Goal: Task Accomplishment & Management: Manage account settings

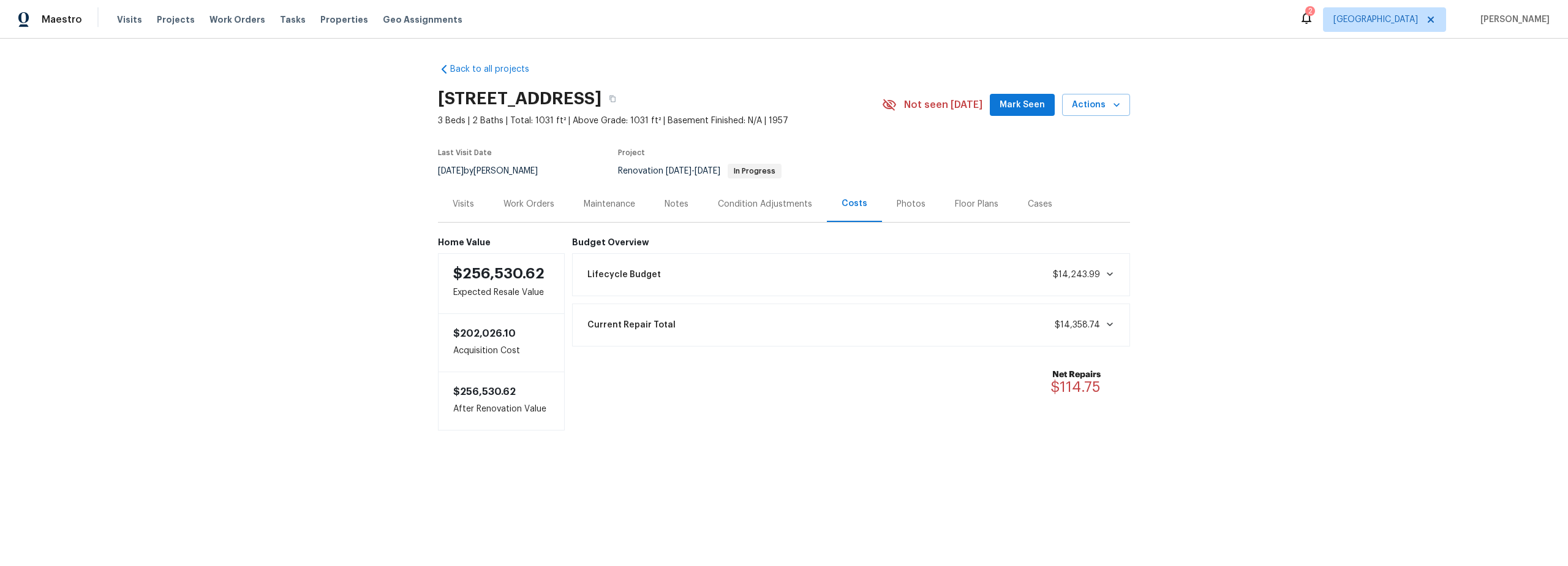
drag, startPoint x: 524, startPoint y: 203, endPoint x: 533, endPoint y: 206, distance: 9.5
click at [524, 203] on div "Work Orders" at bounding box center [529, 204] width 51 height 12
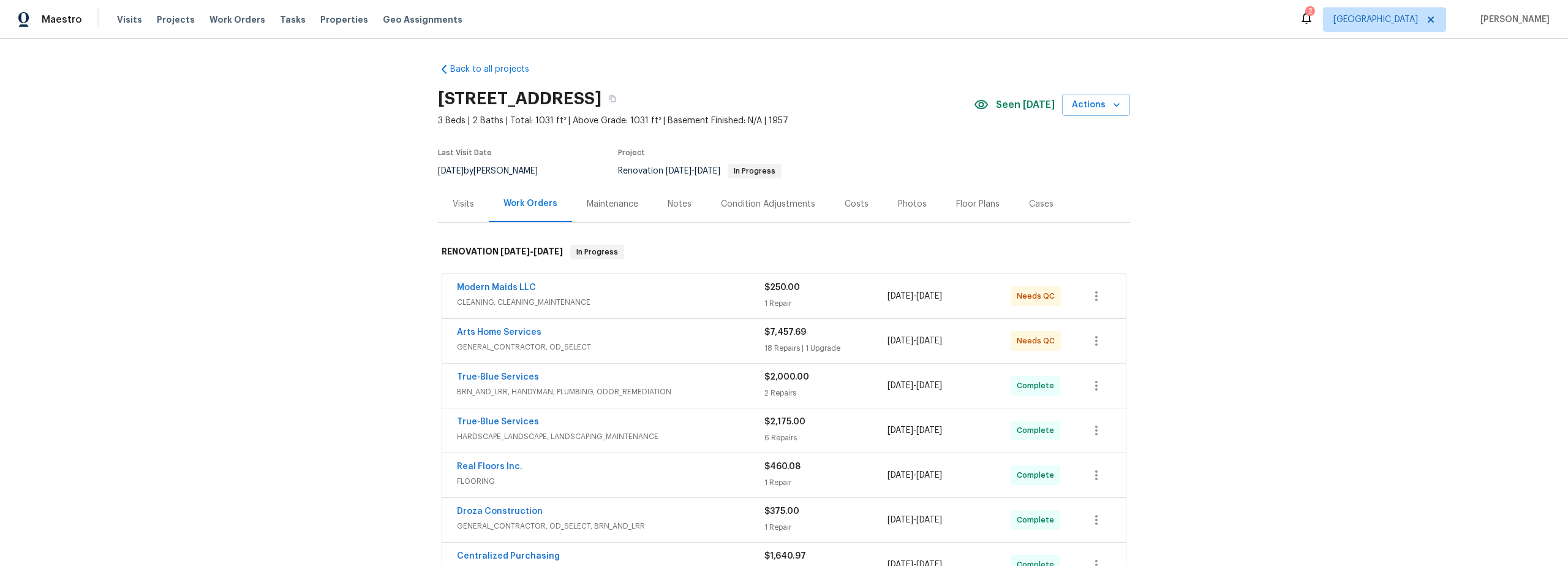
click at [680, 339] on div "Arts Home Services" at bounding box center [610, 334] width 307 height 15
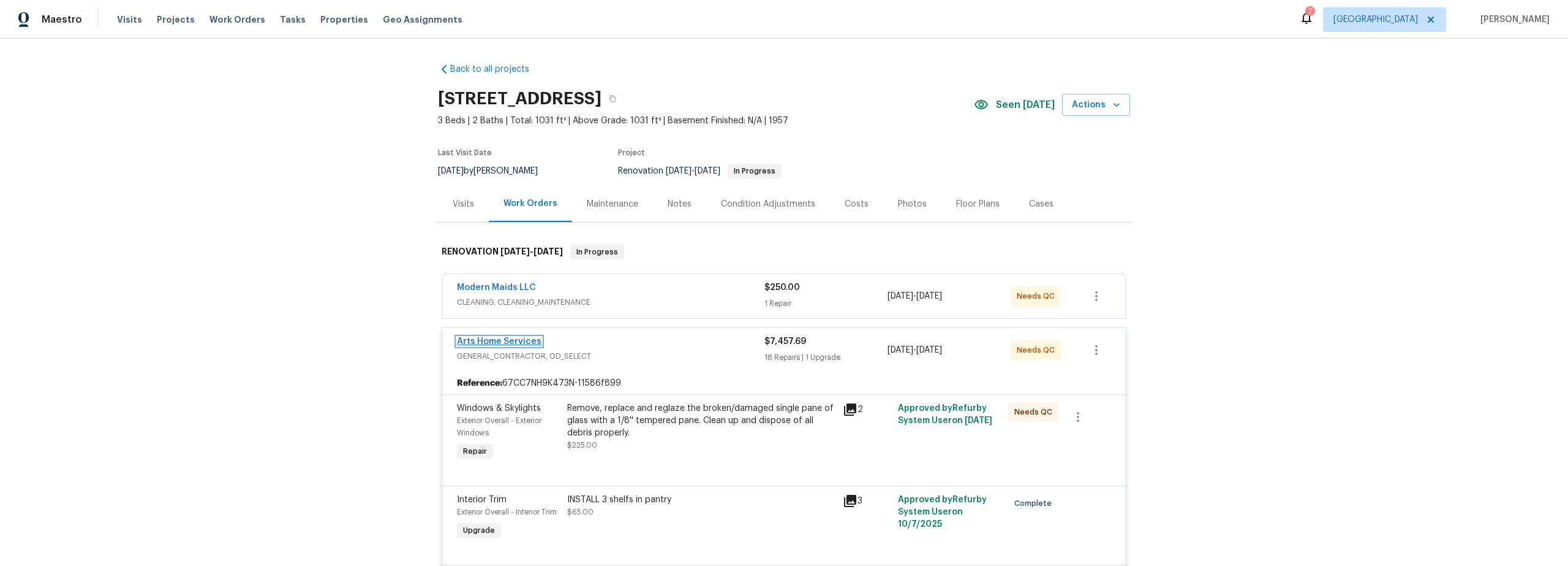
click at [501, 340] on link "Arts Home Services" at bounding box center [499, 341] width 85 height 8
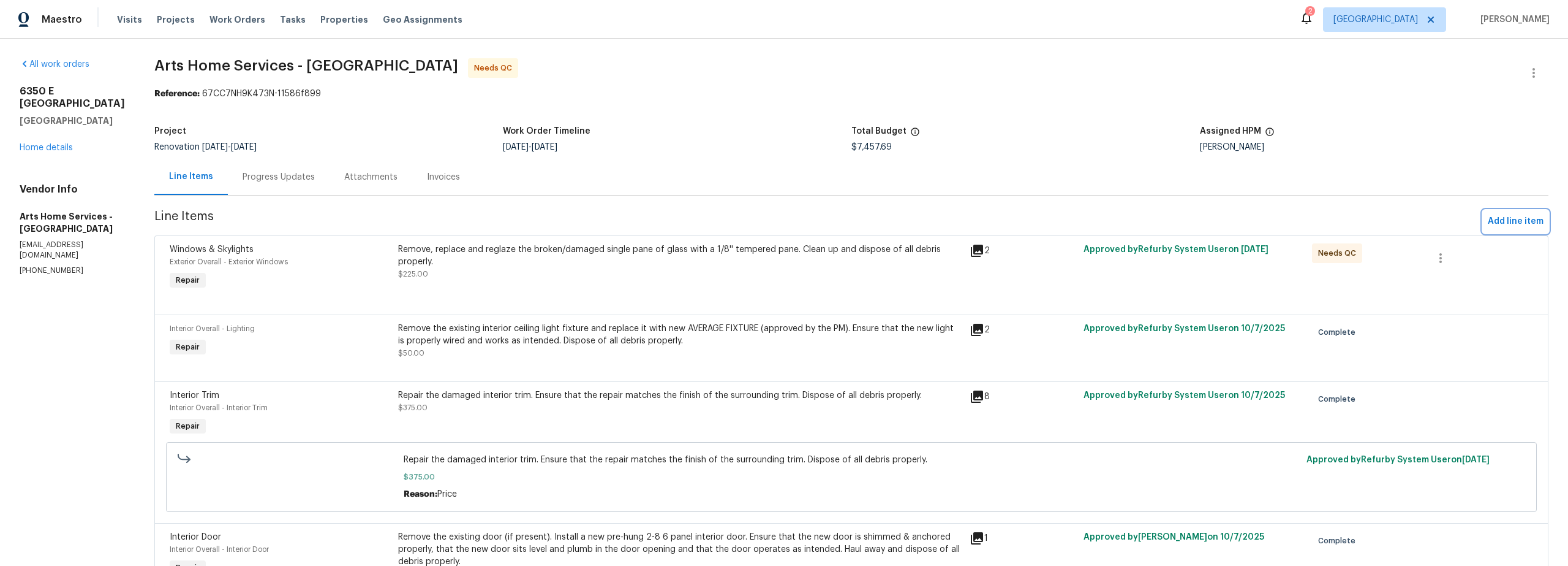
click at [1492, 222] on span "Add line item" at bounding box center [1516, 221] width 56 height 15
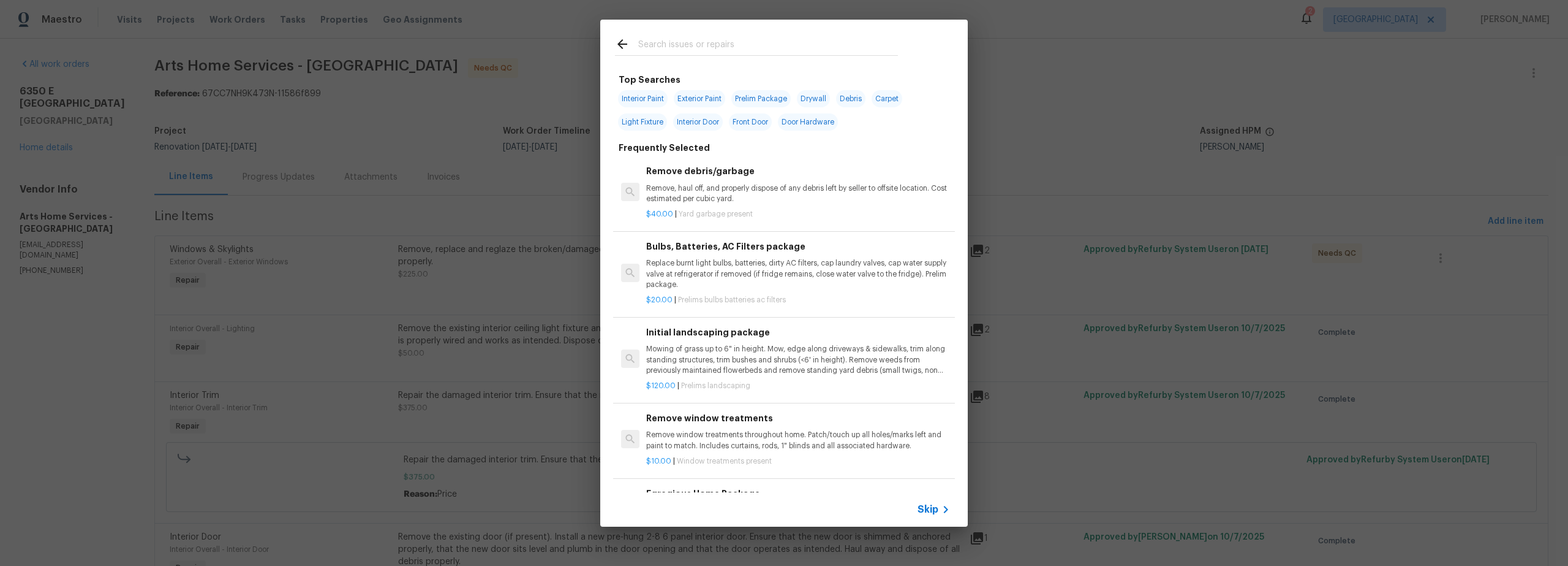
click at [673, 41] on input "text" at bounding box center [768, 46] width 260 height 19
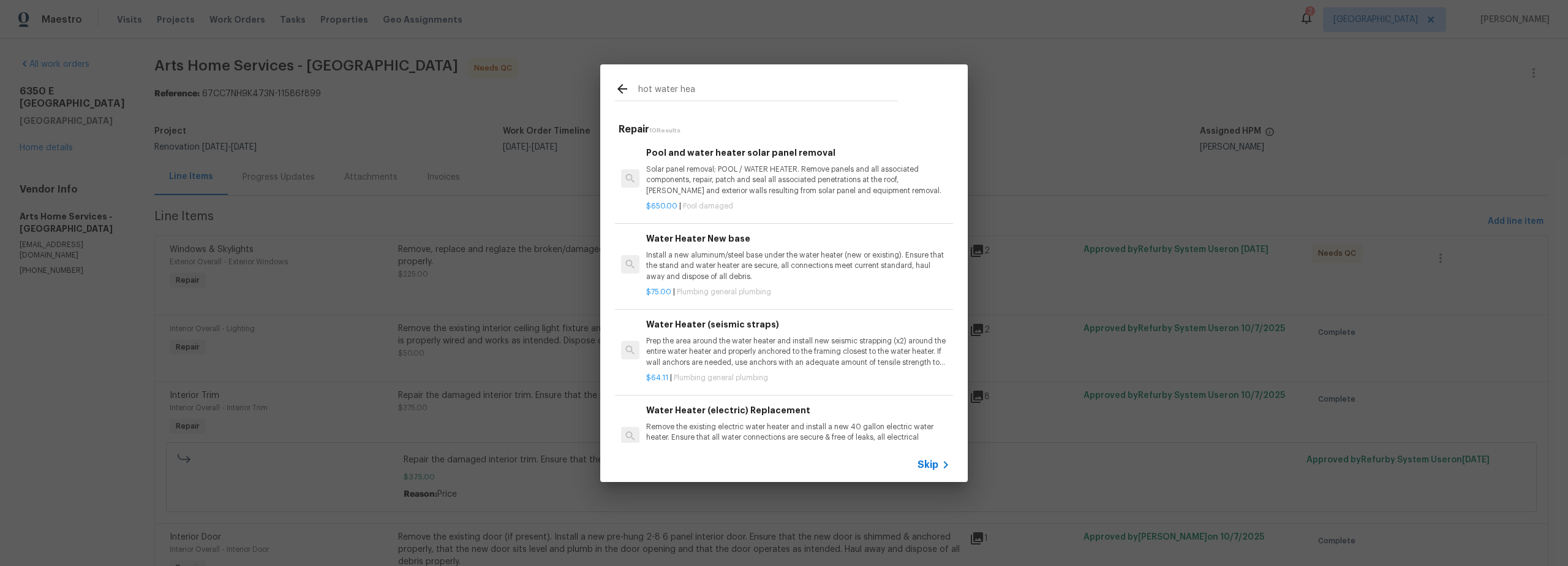
type input "hot water hea"
click at [748, 270] on p "Install a new aluminum/steel base under the water heater (new or existing). Ens…" at bounding box center [798, 266] width 304 height 32
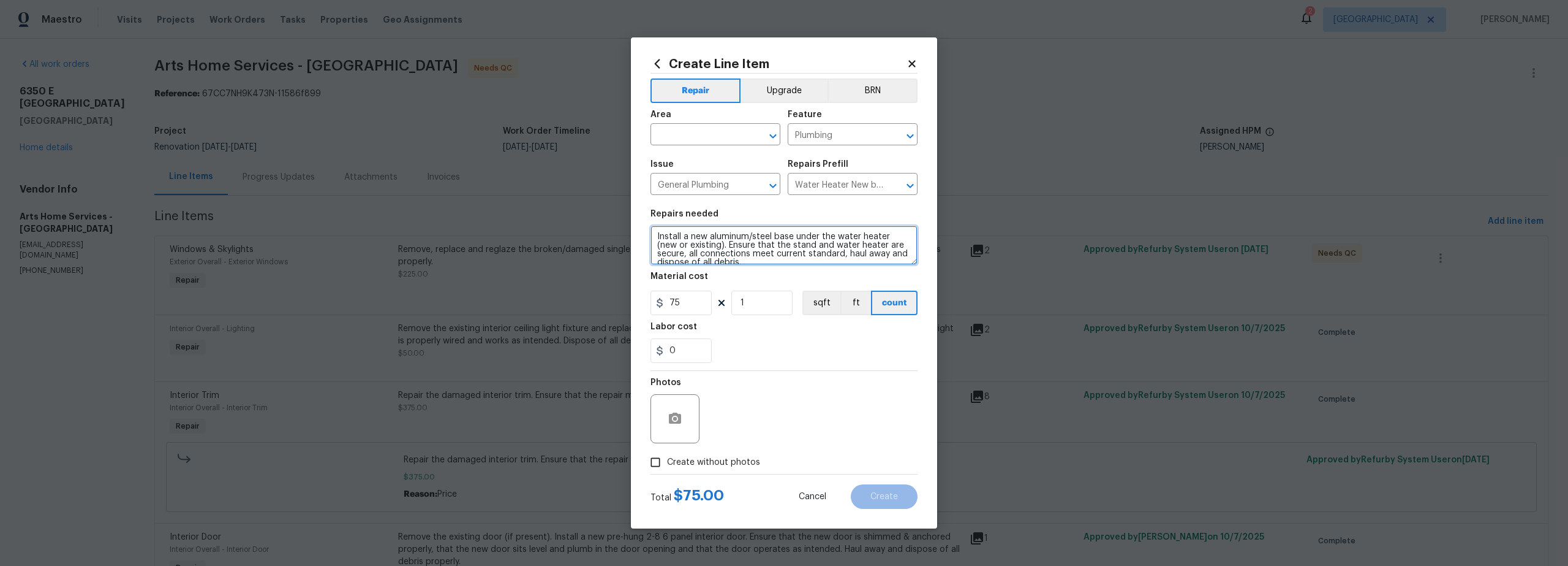
click at [655, 236] on textarea "Install a new aluminum/steel base under the water heater (new or existing). Ens…" at bounding box center [784, 245] width 268 height 39
click at [765, 257] on textarea "Install a new aluminum/steel base under the water heater (new or existing). Ens…" at bounding box center [784, 245] width 268 height 39
type textarea "Install a new aluminum/steel base under the water heater (new or existing). Ens…"
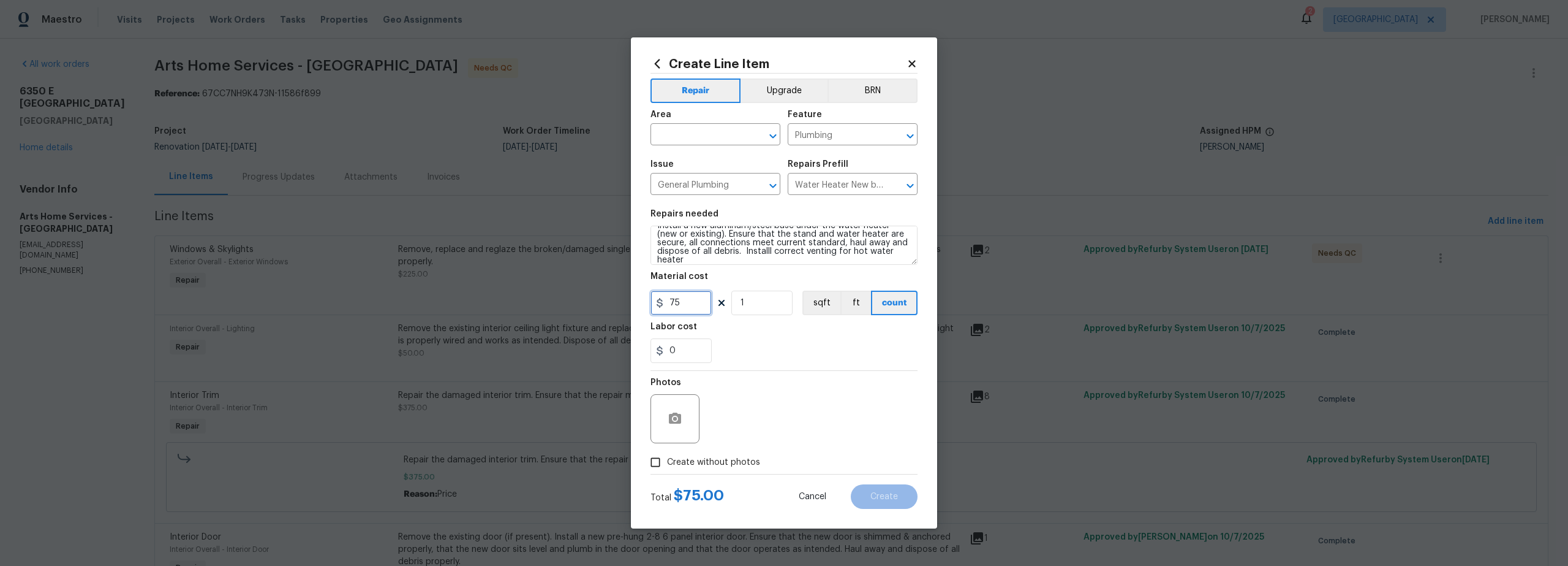
click at [649, 301] on div "Create Line Item Repair Upgrade BRN Area ​ Feature Plumbing ​ Issue General Plu…" at bounding box center [784, 283] width 307 height 491
type input "225"
click at [714, 129] on input "text" at bounding box center [698, 136] width 96 height 19
click at [710, 186] on li "Interior Overall" at bounding box center [715, 183] width 130 height 20
type input "Interior Overall"
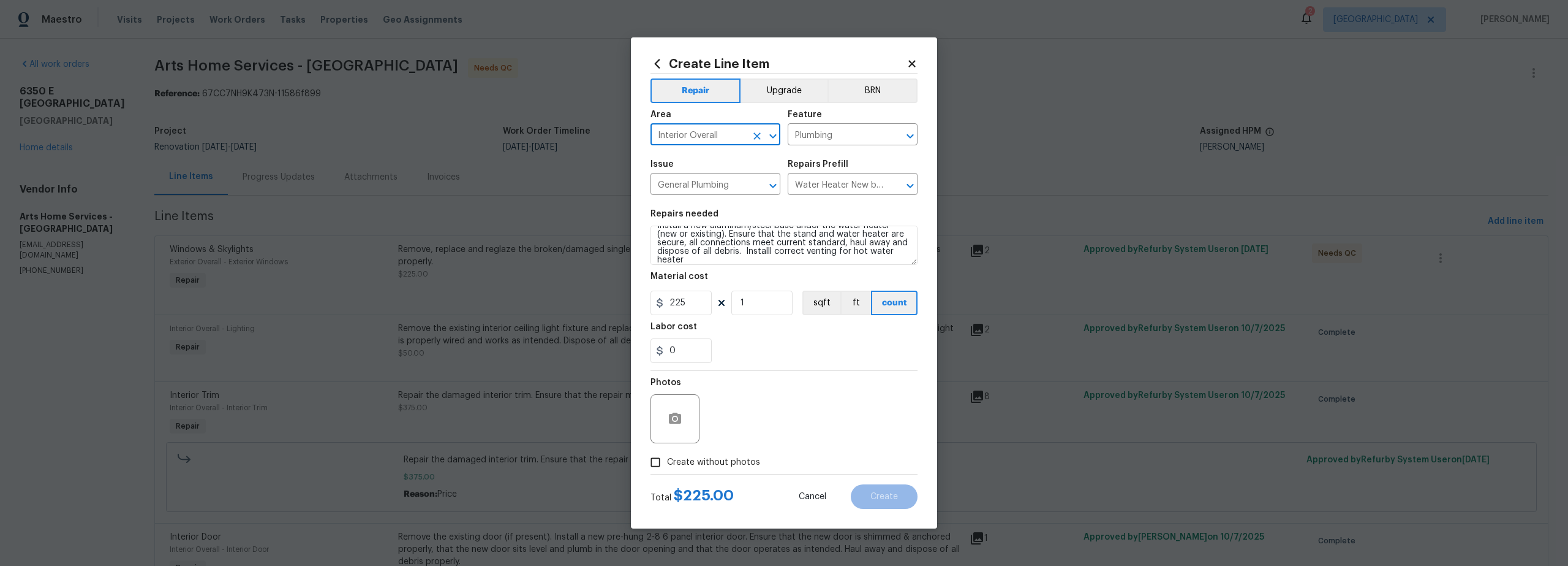
click at [659, 464] on input "Create without photos" at bounding box center [655, 462] width 23 height 23
checkbox input "true"
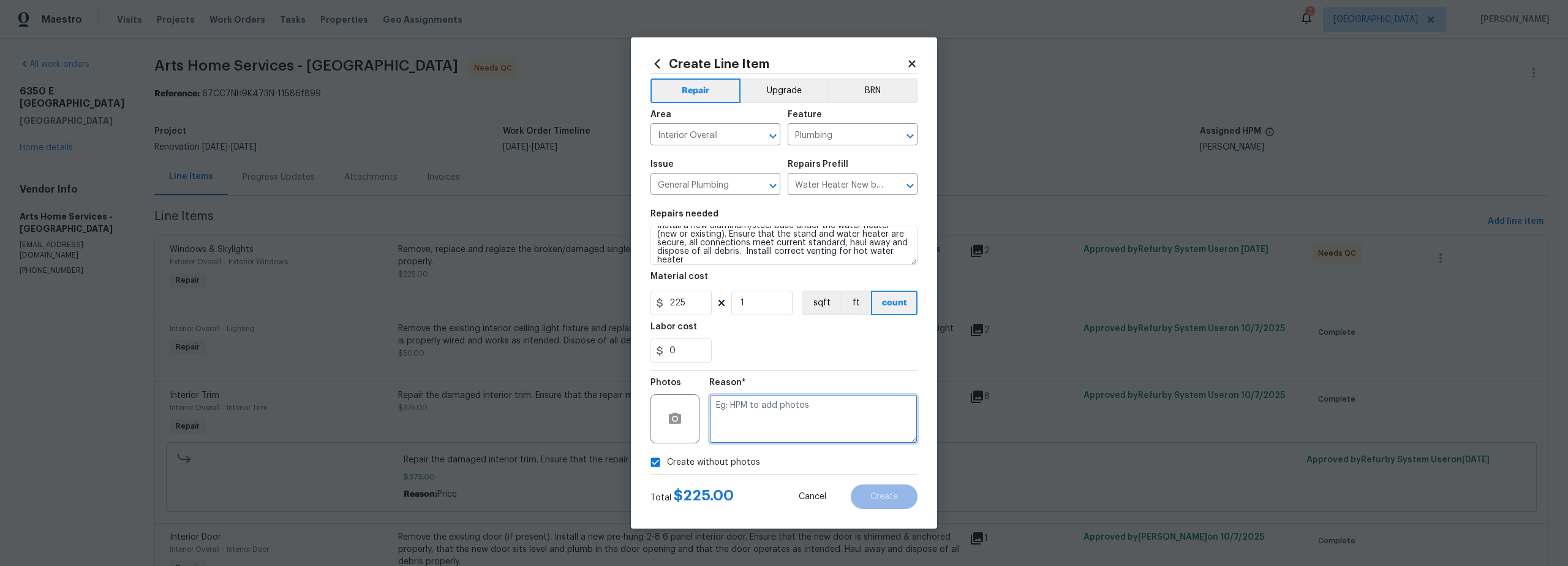
click at [791, 404] on textarea at bounding box center [814, 418] width 208 height 49
type textarea "scout"
click at [886, 493] on span "Create" at bounding box center [884, 497] width 28 height 9
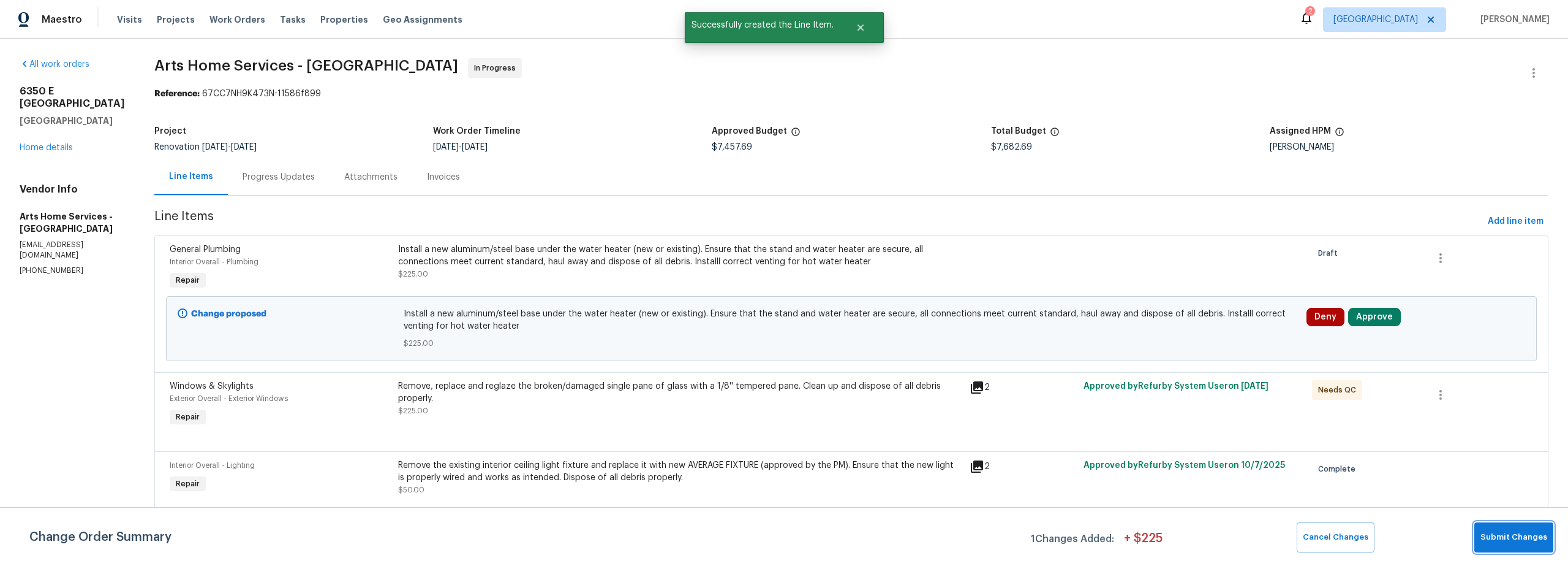
click at [1519, 536] on span "Submit Changes" at bounding box center [1514, 536] width 67 height 14
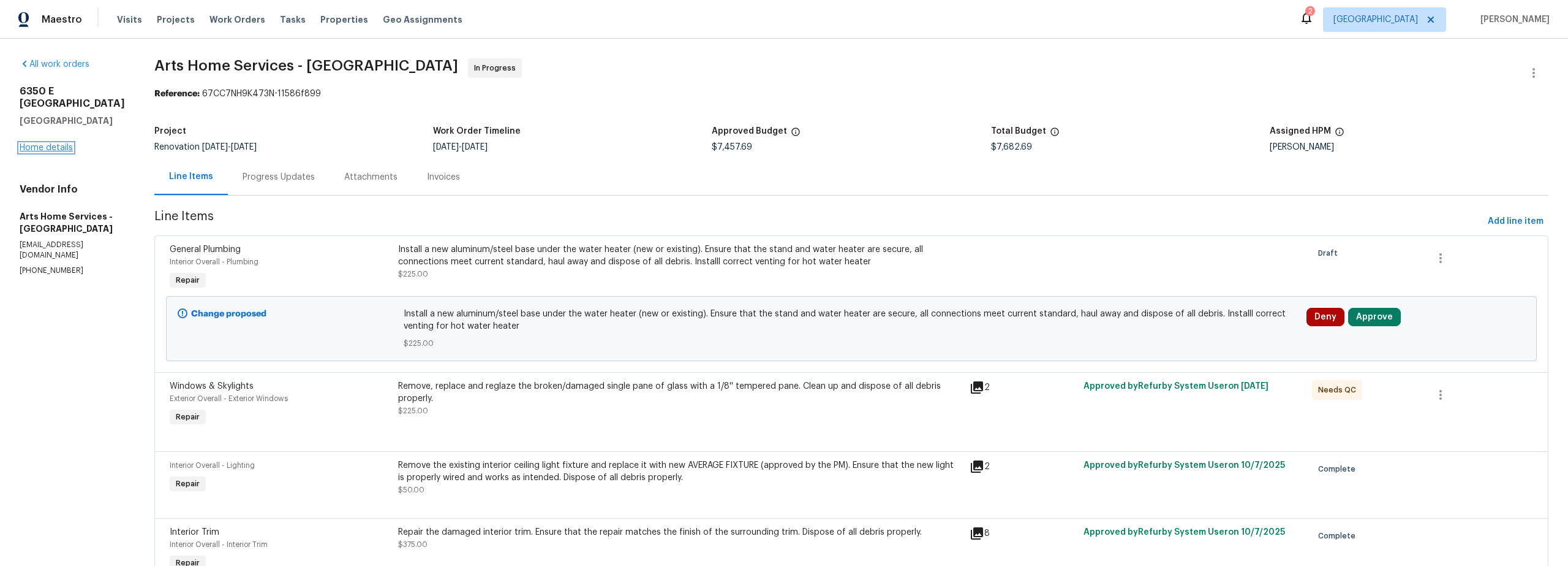
click at [55, 143] on link "Home details" at bounding box center [46, 147] width 53 height 8
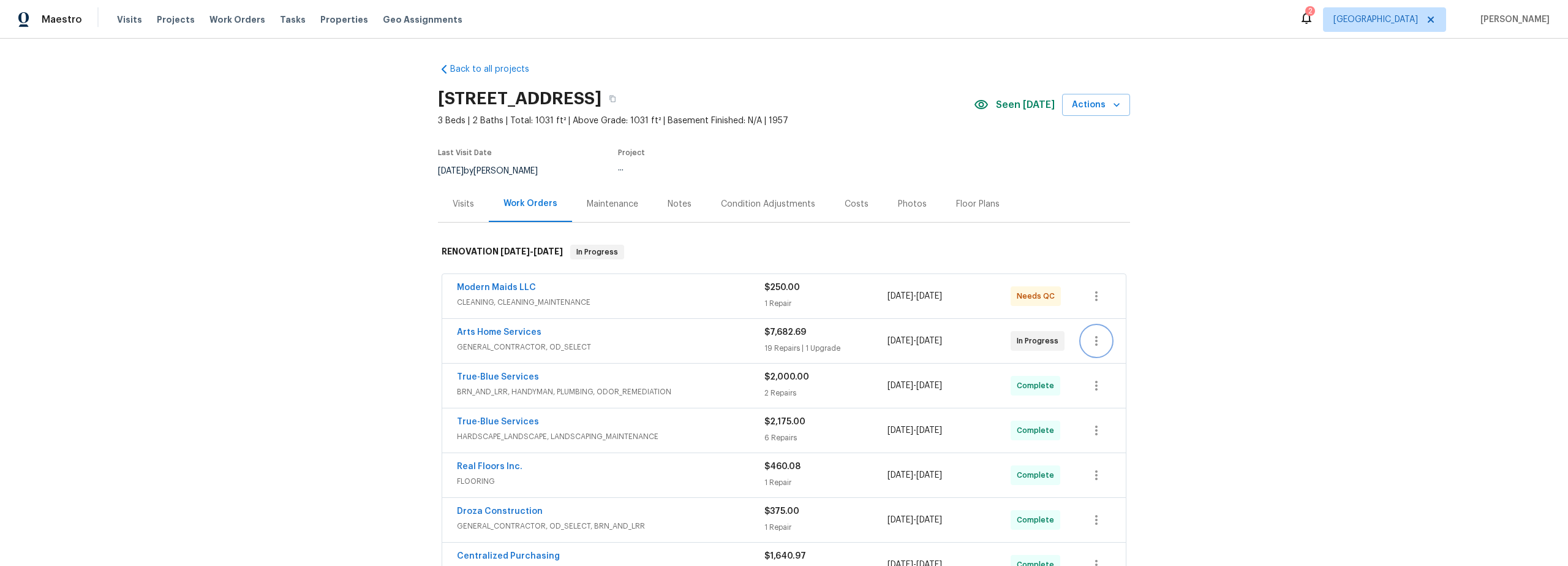
click at [1090, 341] on icon "button" at bounding box center [1096, 341] width 15 height 15
drag, startPoint x: 1101, startPoint y: 342, endPoint x: 1091, endPoint y: 347, distance: 11.2
click at [1100, 342] on li "Edit" at bounding box center [1143, 341] width 132 height 20
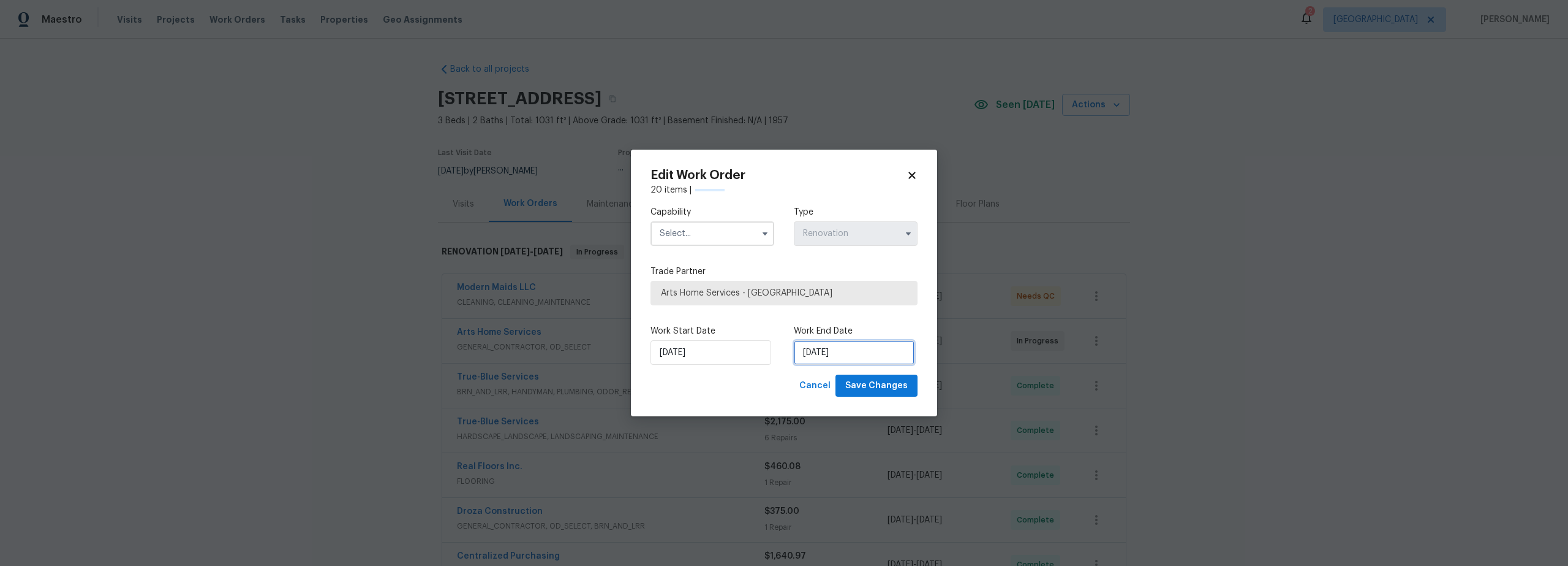
click at [839, 353] on input "[DATE]" at bounding box center [855, 352] width 121 height 24
click at [832, 281] on div "14" at bounding box center [831, 282] width 20 height 17
type input "[DATE]"
click at [894, 384] on span "Save Changes" at bounding box center [876, 386] width 62 height 15
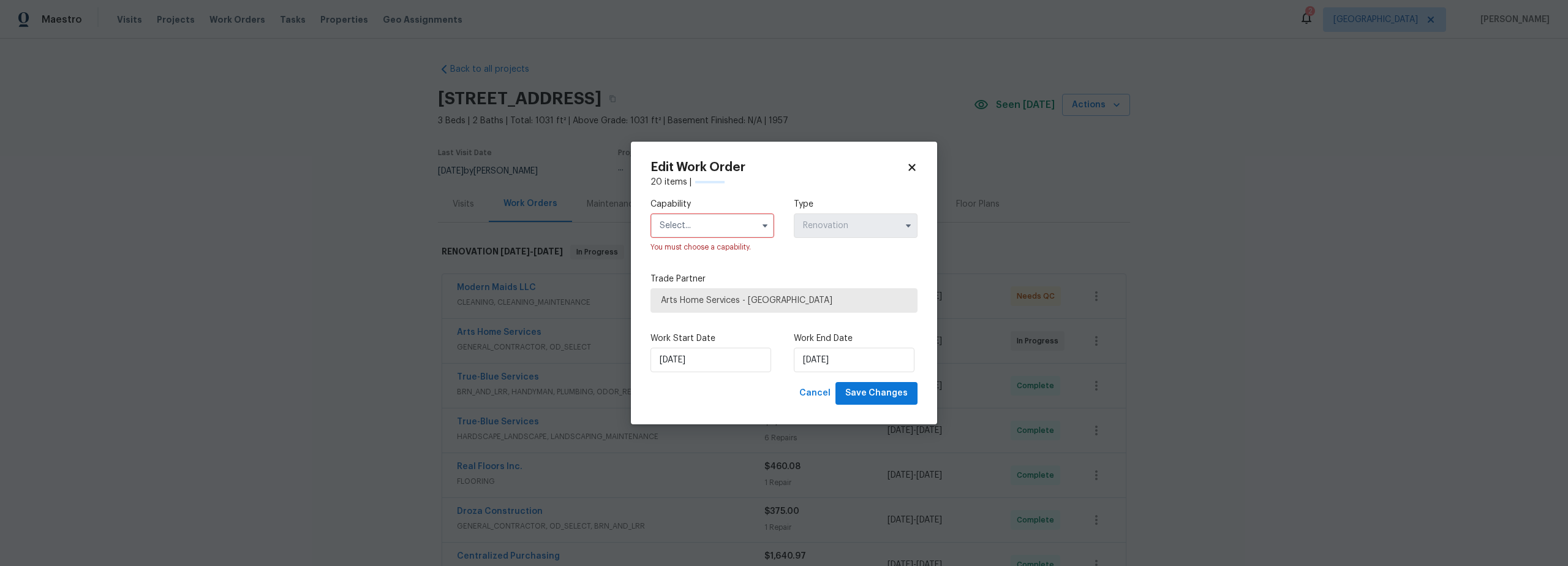
click at [713, 230] on input "text" at bounding box center [712, 225] width 124 height 24
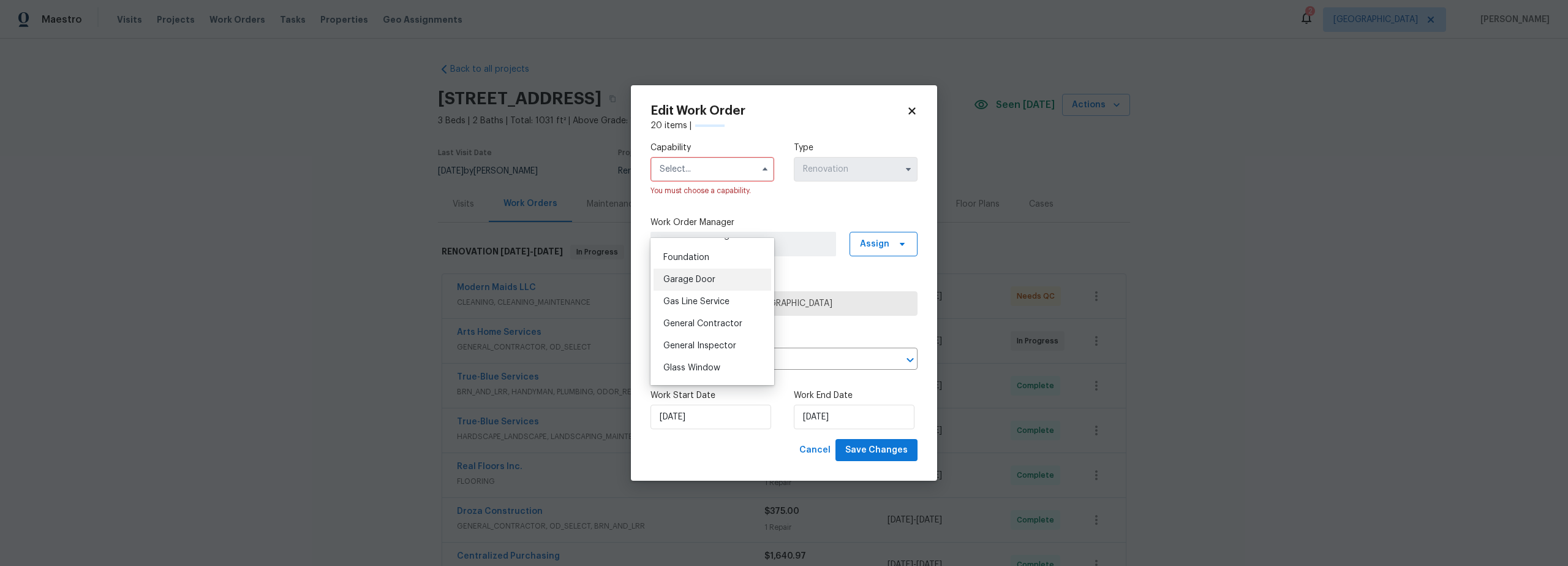
scroll to position [570, 0]
click at [696, 272] on span "General Contractor" at bounding box center [702, 268] width 79 height 8
type input "General Contractor"
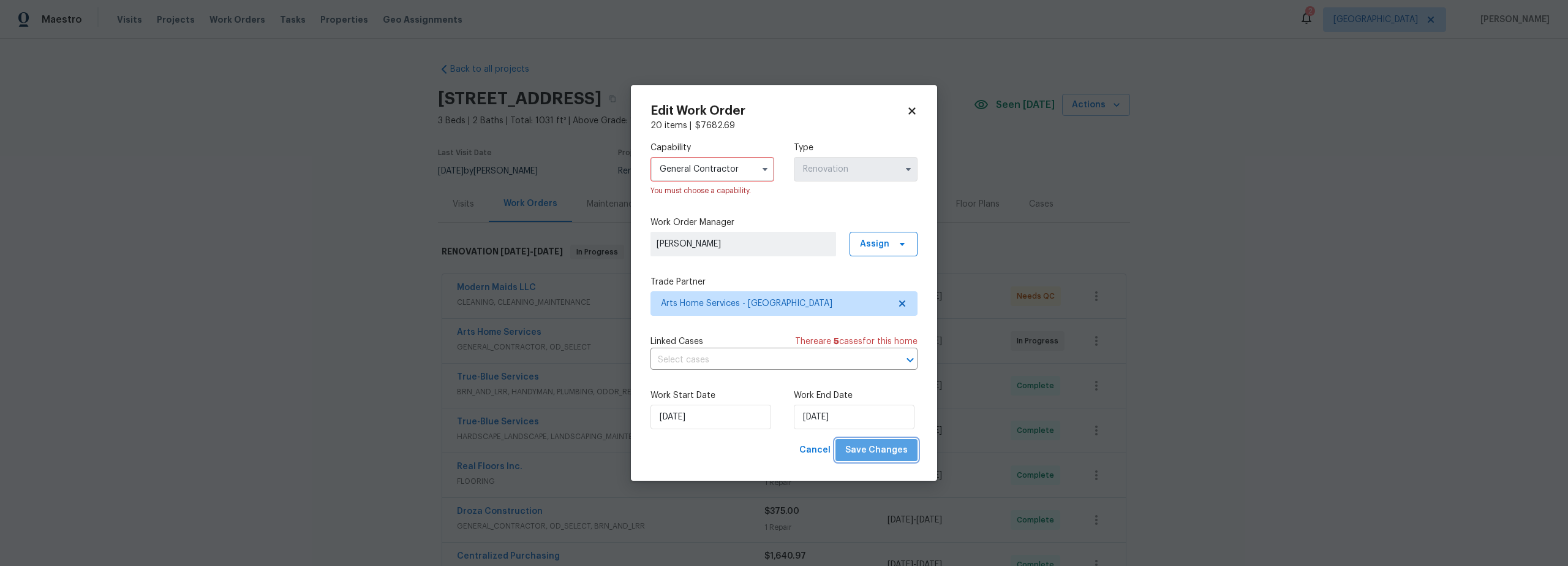
click at [881, 445] on span "Save Changes" at bounding box center [876, 450] width 62 height 15
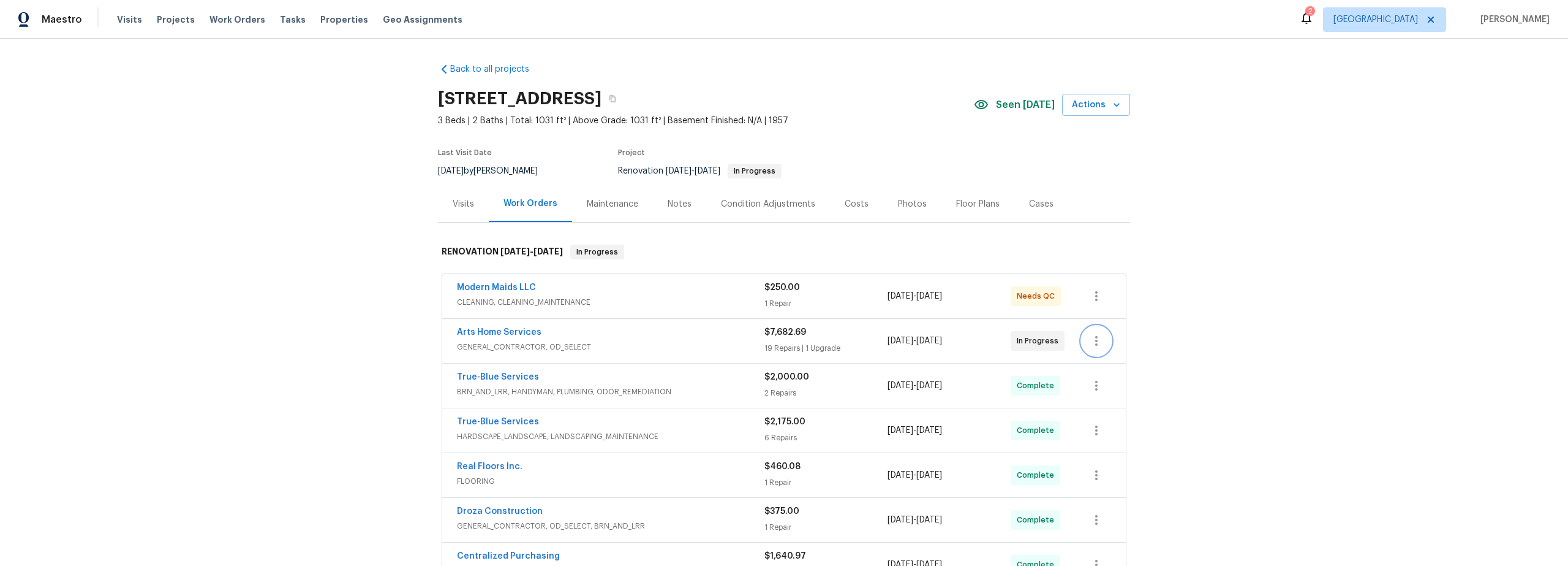
click at [1095, 347] on icon "button" at bounding box center [1096, 341] width 15 height 15
drag, startPoint x: 1113, startPoint y: 345, endPoint x: 1077, endPoint y: 343, distance: 36.1
click at [1112, 345] on li "Edit" at bounding box center [1143, 341] width 132 height 20
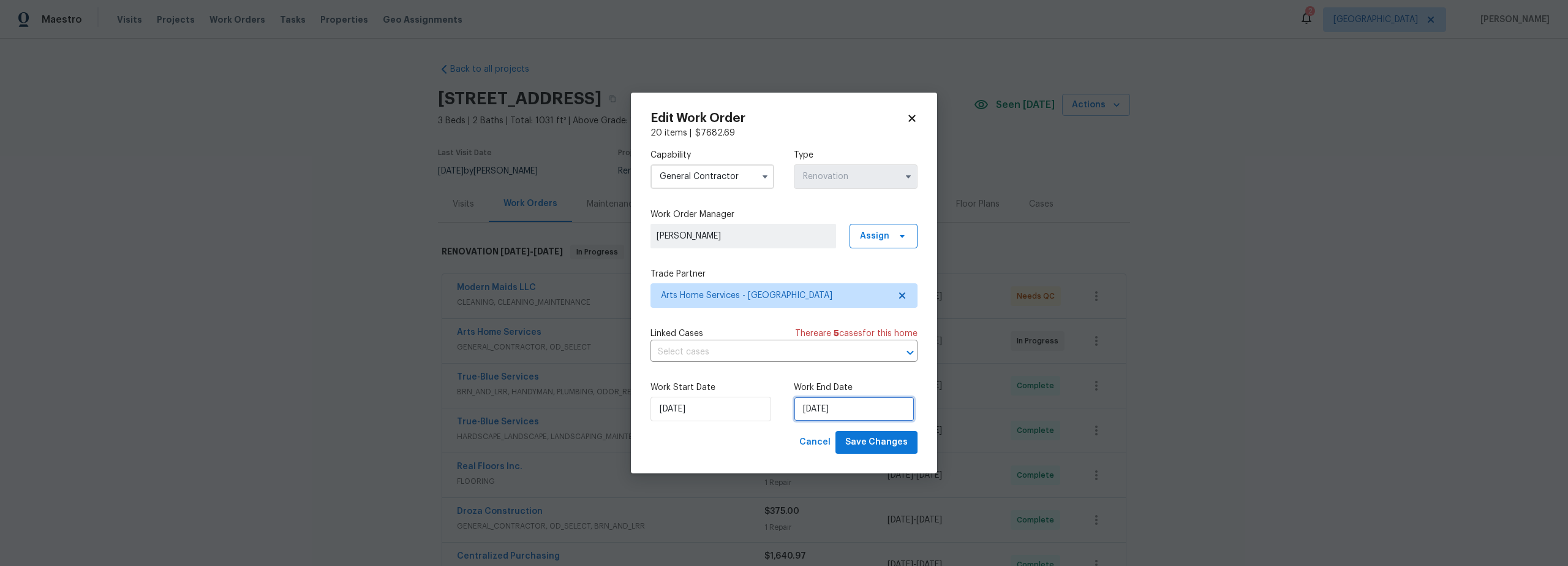
click at [841, 405] on input "[DATE]" at bounding box center [855, 409] width 121 height 24
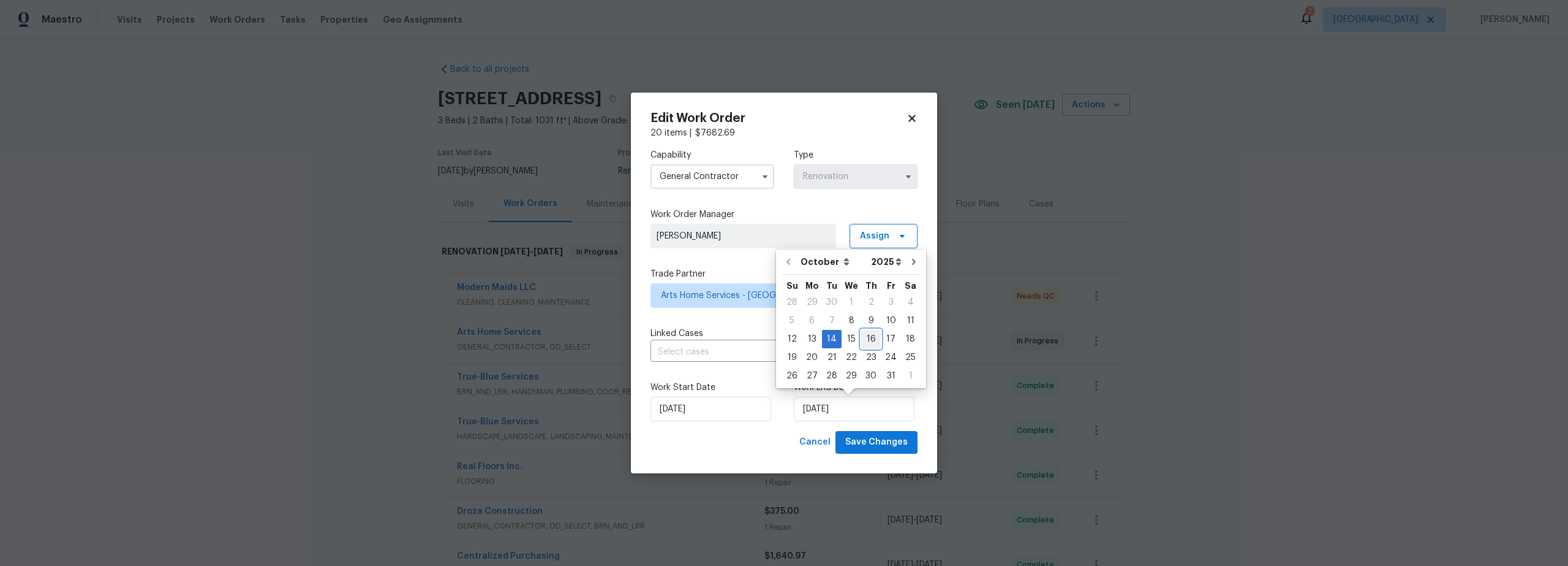
click at [869, 341] on div "16" at bounding box center [870, 338] width 20 height 17
type input "10/16/2025"
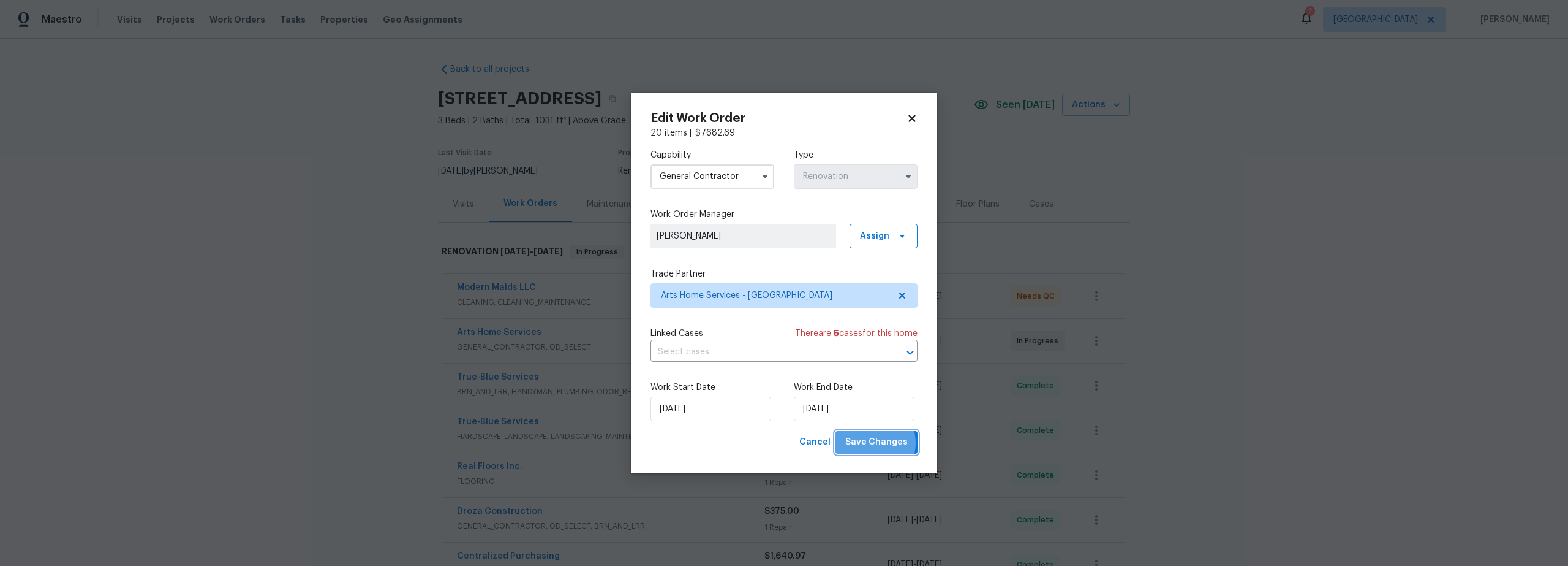
click at [870, 443] on span "Save Changes" at bounding box center [876, 442] width 62 height 15
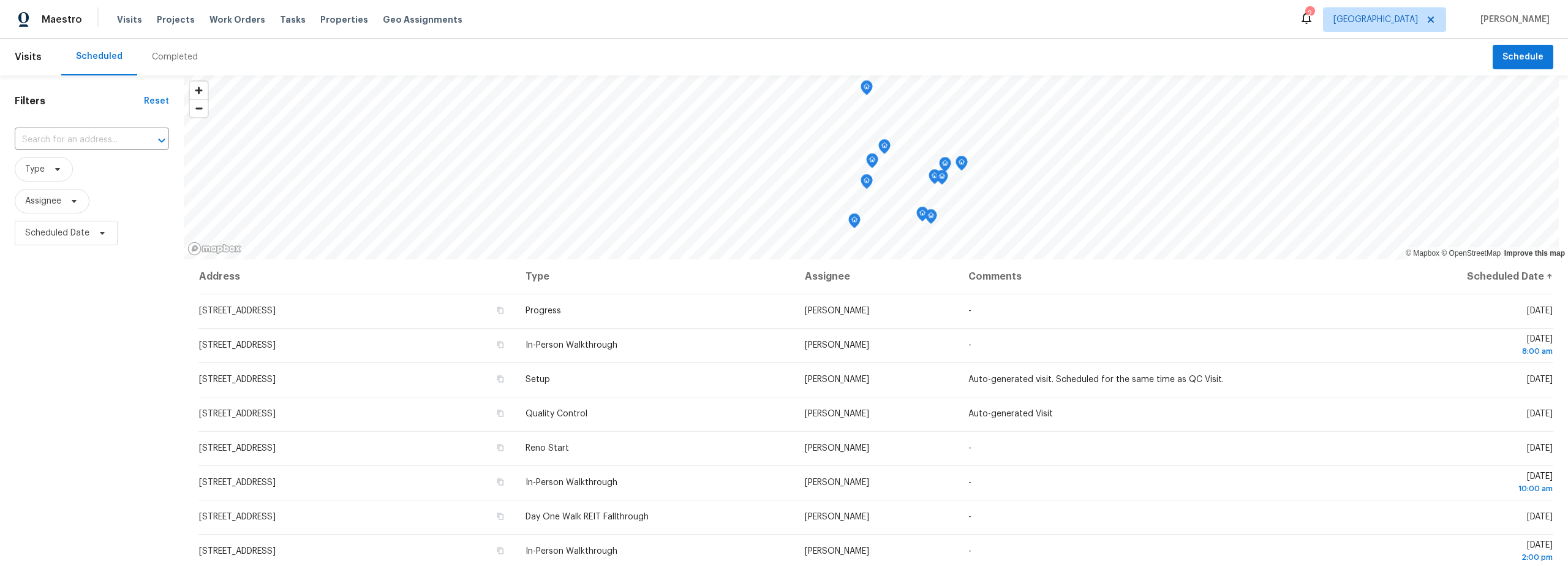
scroll to position [170, 0]
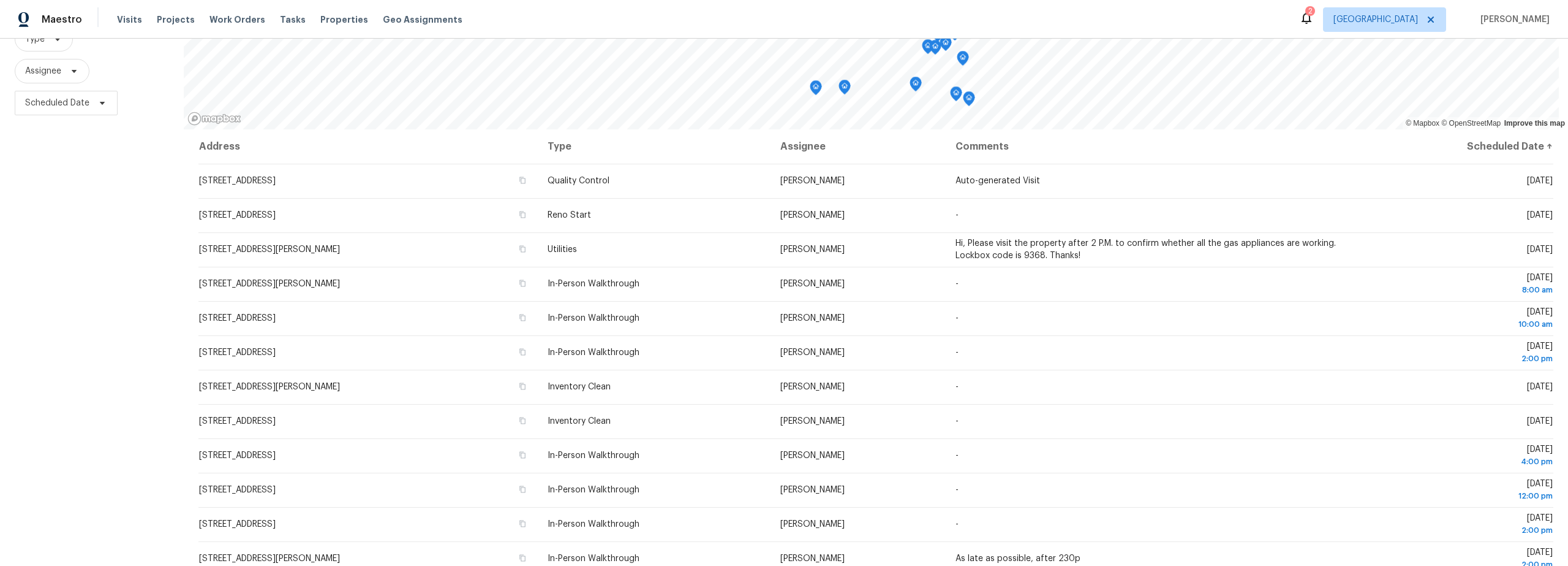
scroll to position [136, 0]
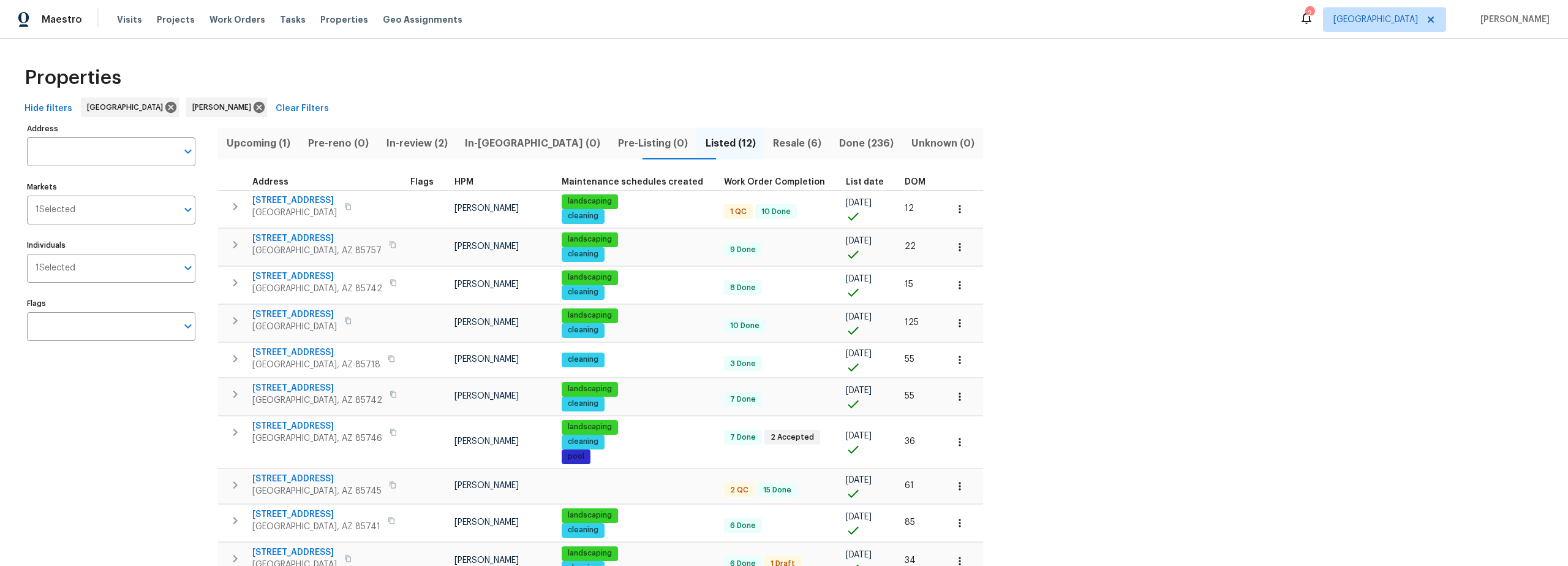
scroll to position [17, 0]
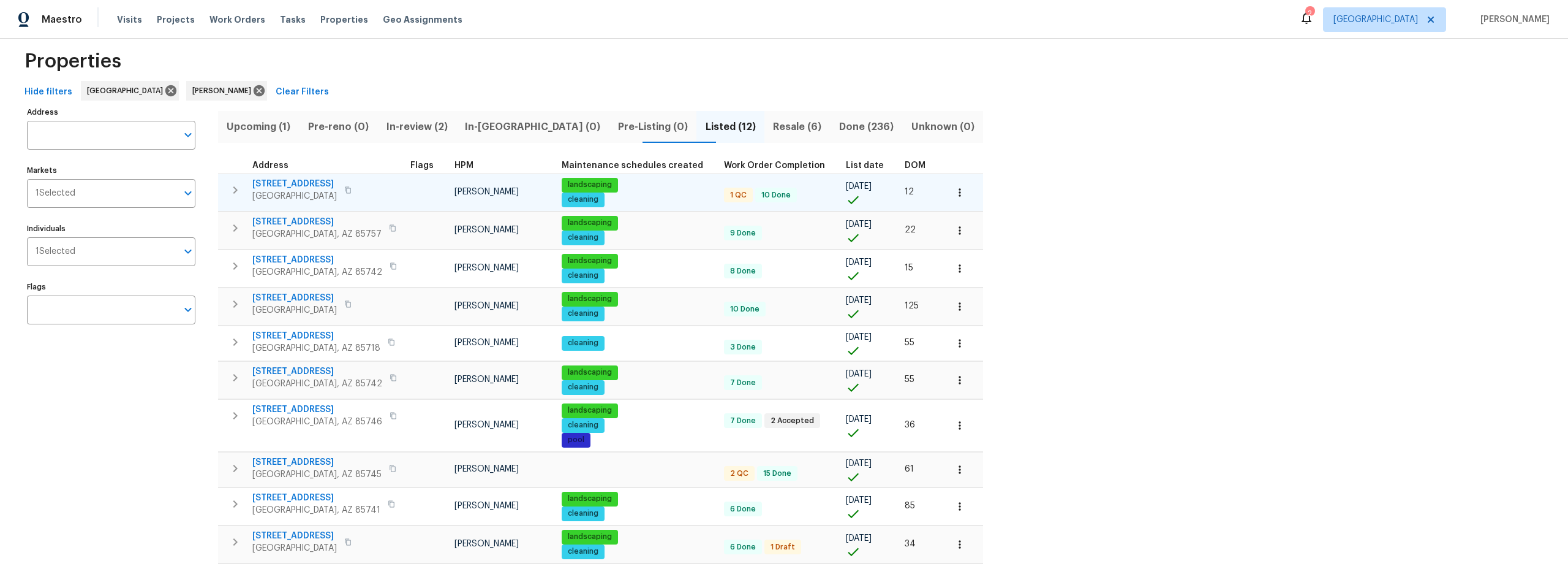
click at [284, 182] on span "1917 W Saxony Rd" at bounding box center [294, 183] width 85 height 12
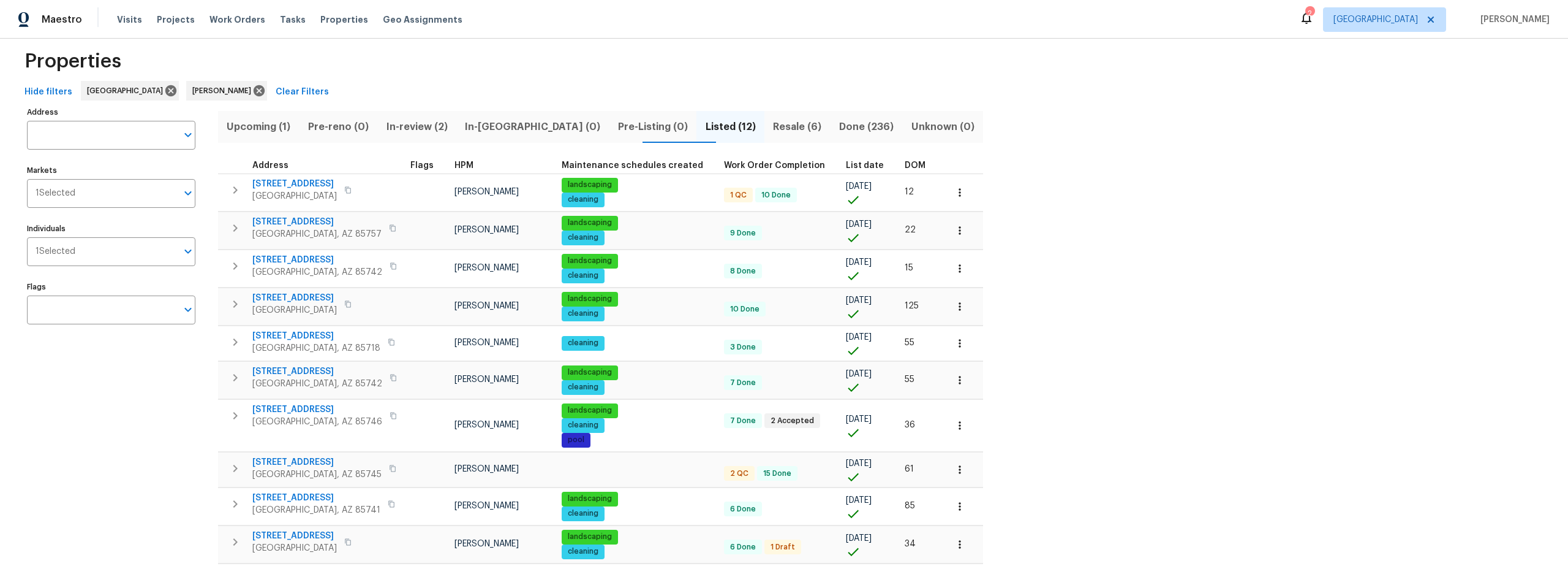
click at [430, 123] on span "In-review (2)" at bounding box center [416, 126] width 64 height 17
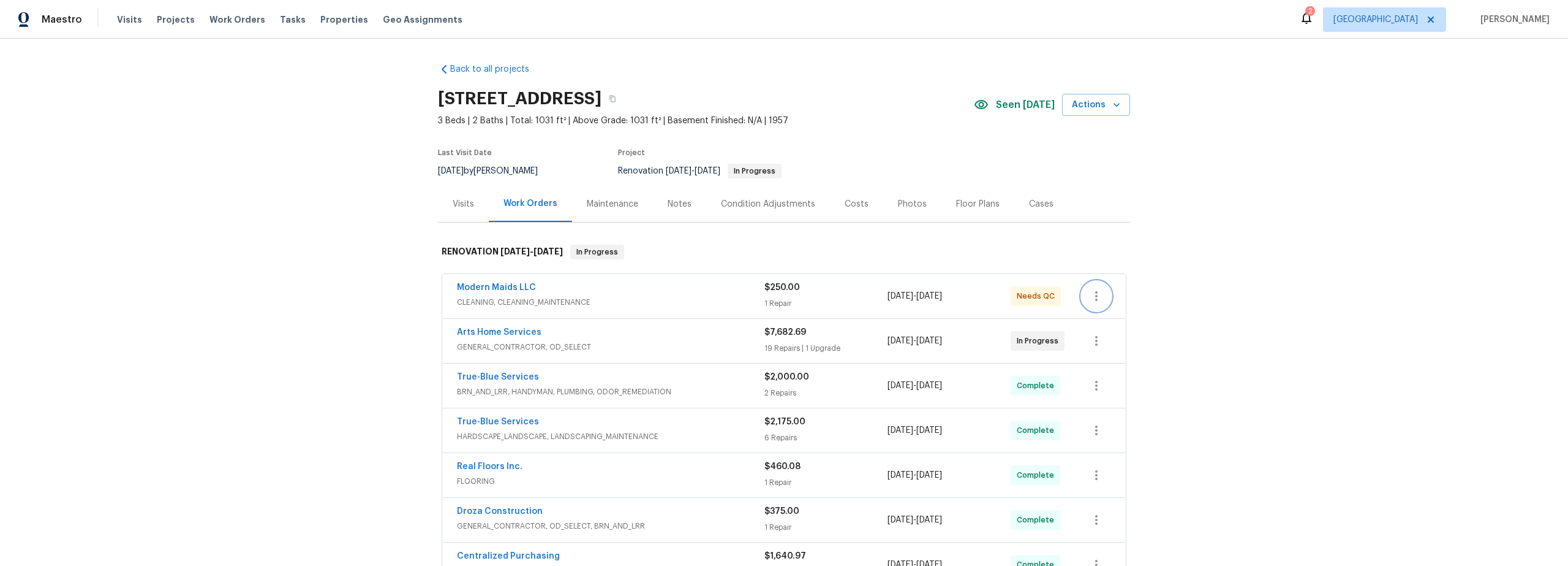
click at [1092, 296] on icon "button" at bounding box center [1096, 296] width 15 height 15
click at [846, 303] on div at bounding box center [784, 283] width 1568 height 566
click at [691, 299] on span "CLEANING, CLEANING_MAINTENANCE" at bounding box center [610, 302] width 307 height 12
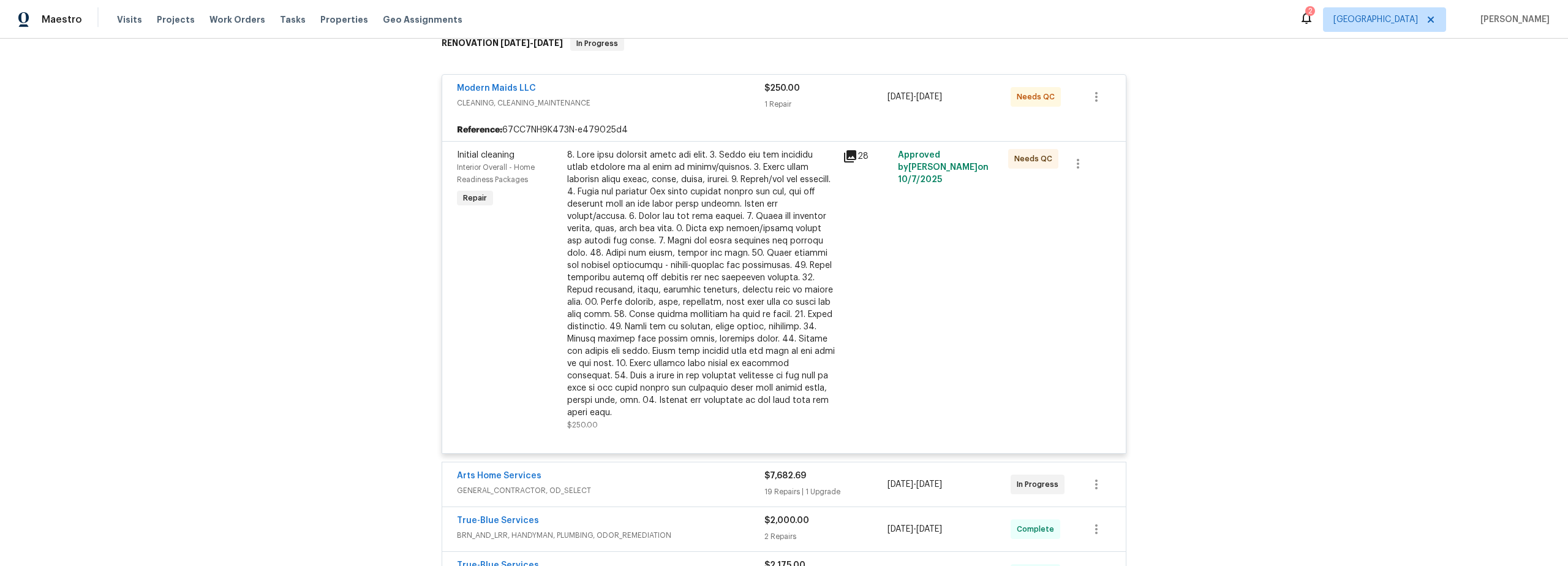
scroll to position [206, 0]
click at [747, 292] on div at bounding box center [701, 285] width 268 height 270
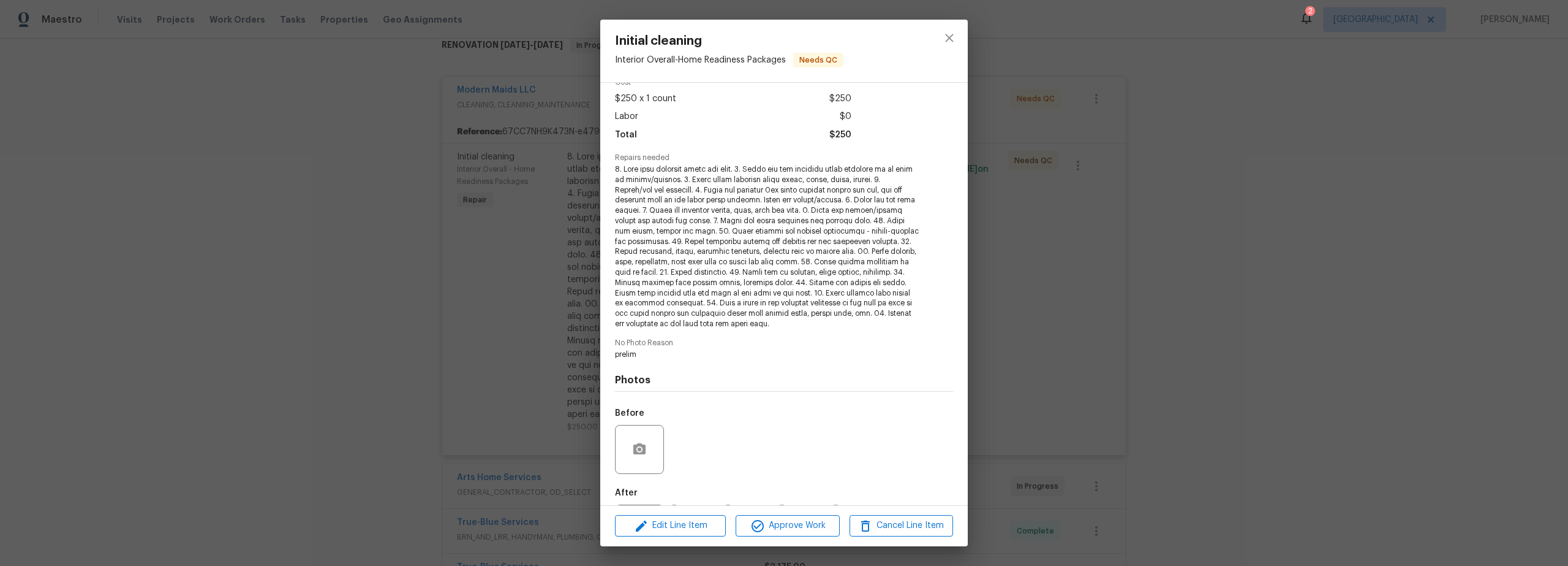
scroll to position [122, 0]
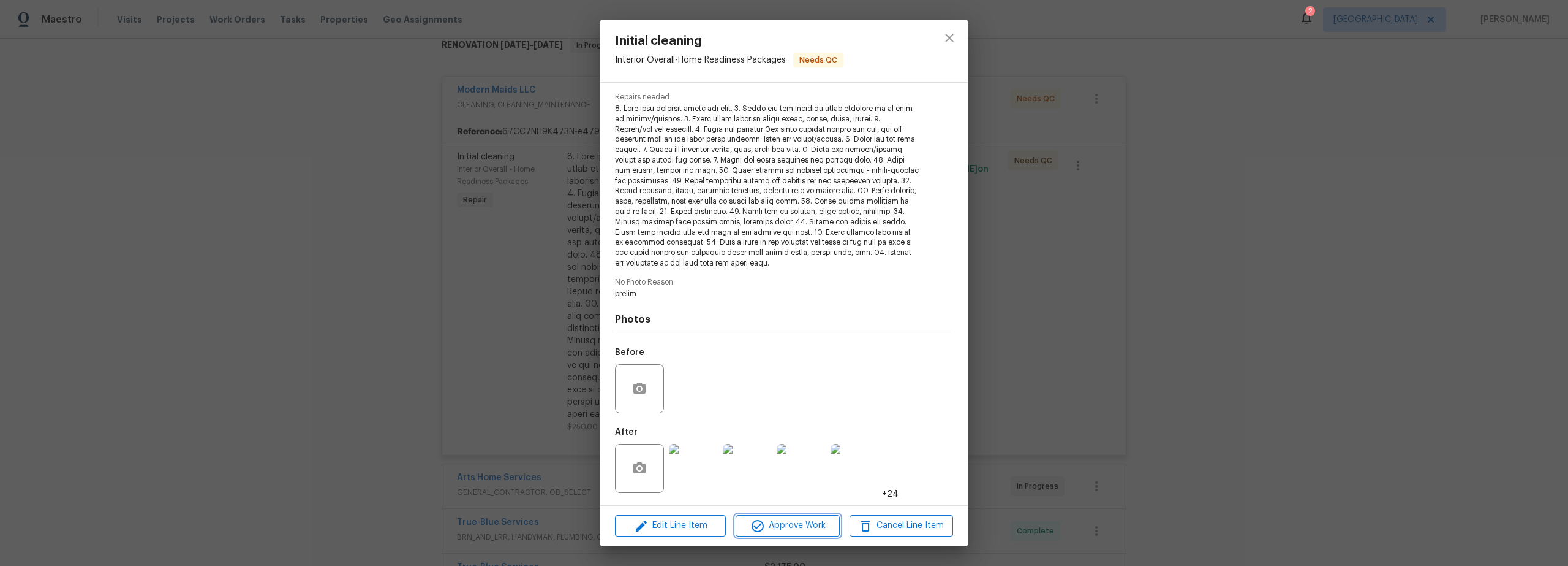
click at [817, 524] on span "Approve Work" at bounding box center [788, 525] width 97 height 15
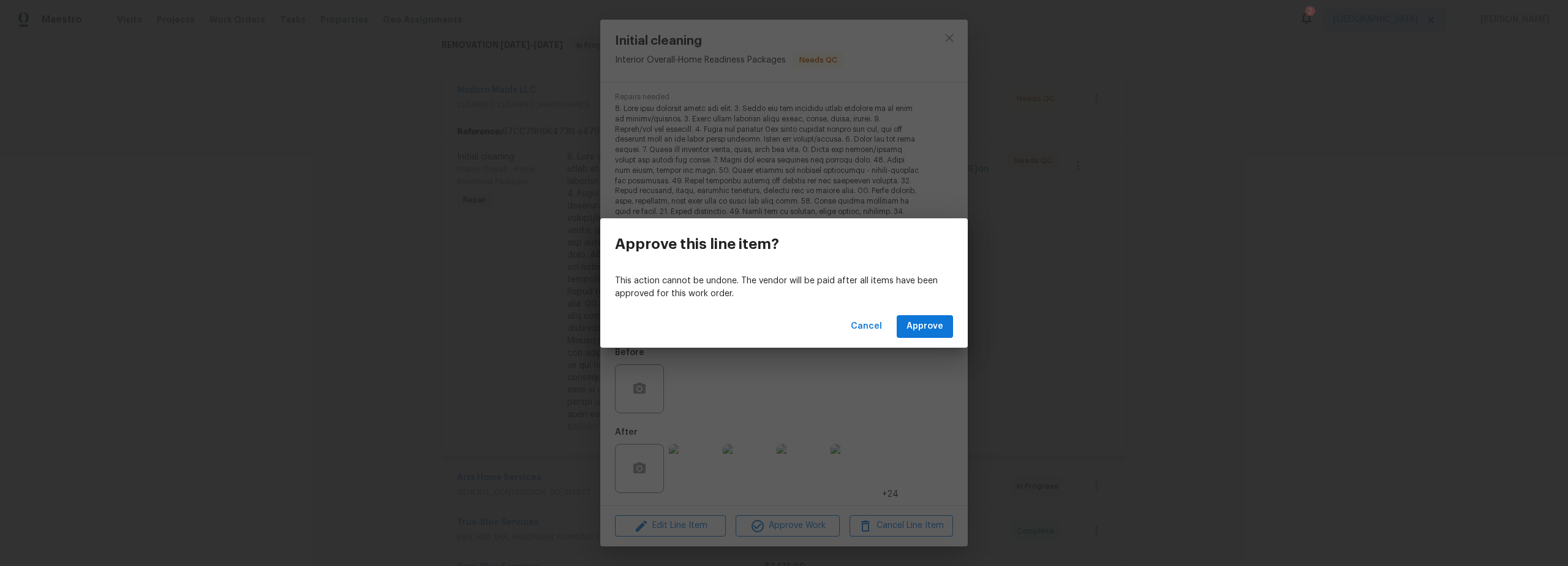
click at [928, 310] on div "Cancel Approve" at bounding box center [784, 326] width 368 height 43
click at [921, 323] on span "Approve" at bounding box center [925, 326] width 37 height 15
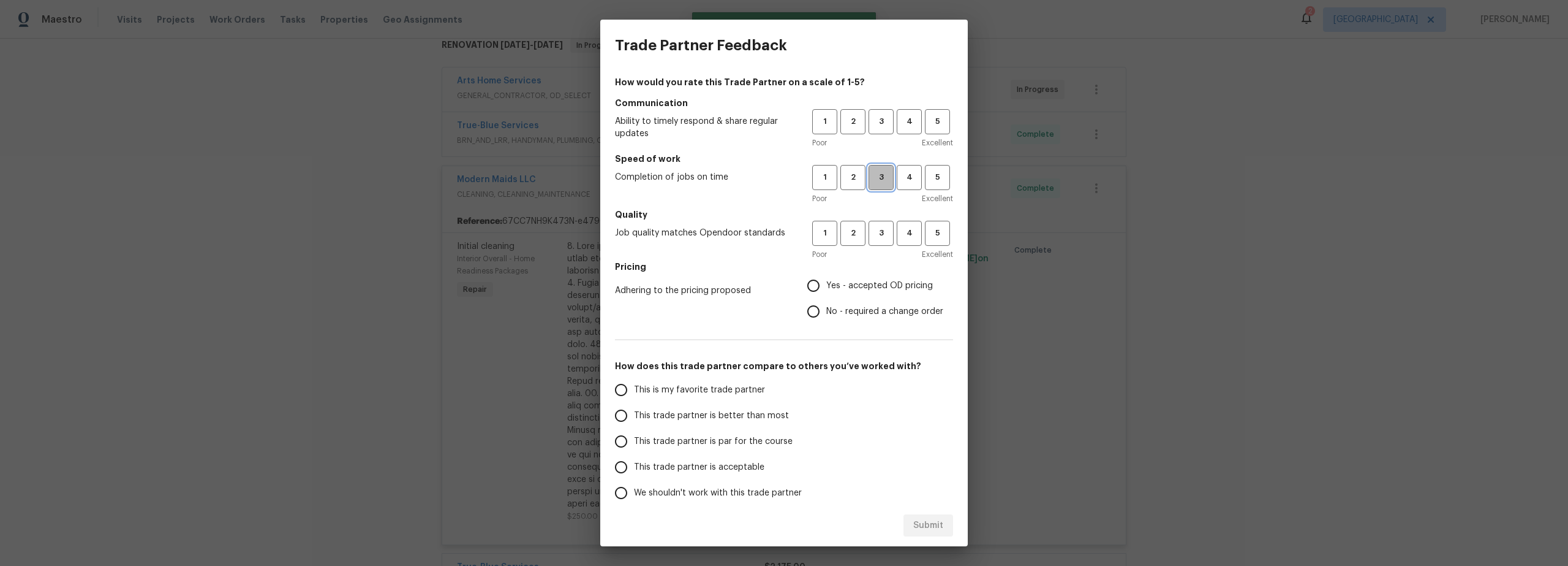
click at [873, 181] on span "3" at bounding box center [881, 177] width 22 height 14
click at [822, 235] on span "1" at bounding box center [825, 232] width 22 height 14
click at [810, 292] on input "Yes - accepted OD pricing" at bounding box center [814, 285] width 26 height 26
radio input "true"
drag, startPoint x: 847, startPoint y: 234, endPoint x: 841, endPoint y: 244, distance: 11.7
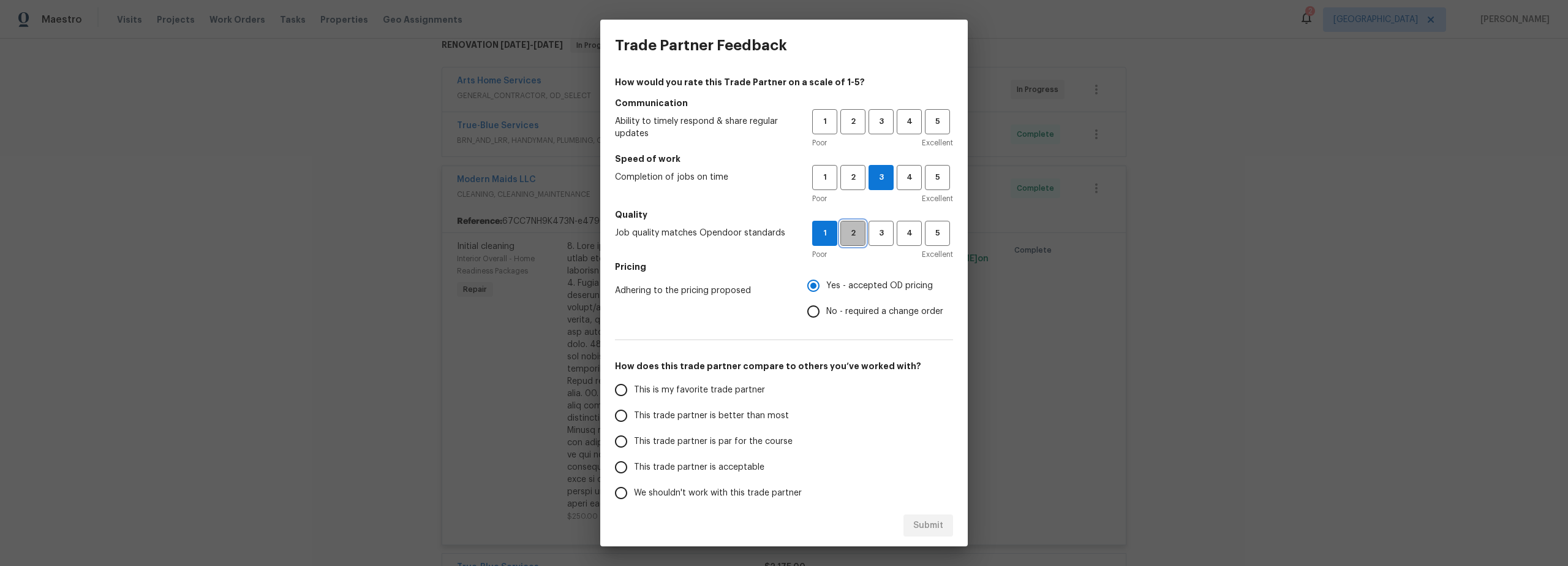
click at [846, 235] on span "2" at bounding box center [853, 232] width 22 height 14
click at [632, 419] on input "This trade partner is better than most" at bounding box center [621, 415] width 26 height 26
drag, startPoint x: 871, startPoint y: 121, endPoint x: 883, endPoint y: 181, distance: 61.2
click at [871, 121] on span "3" at bounding box center [881, 121] width 22 height 14
radio input "true"
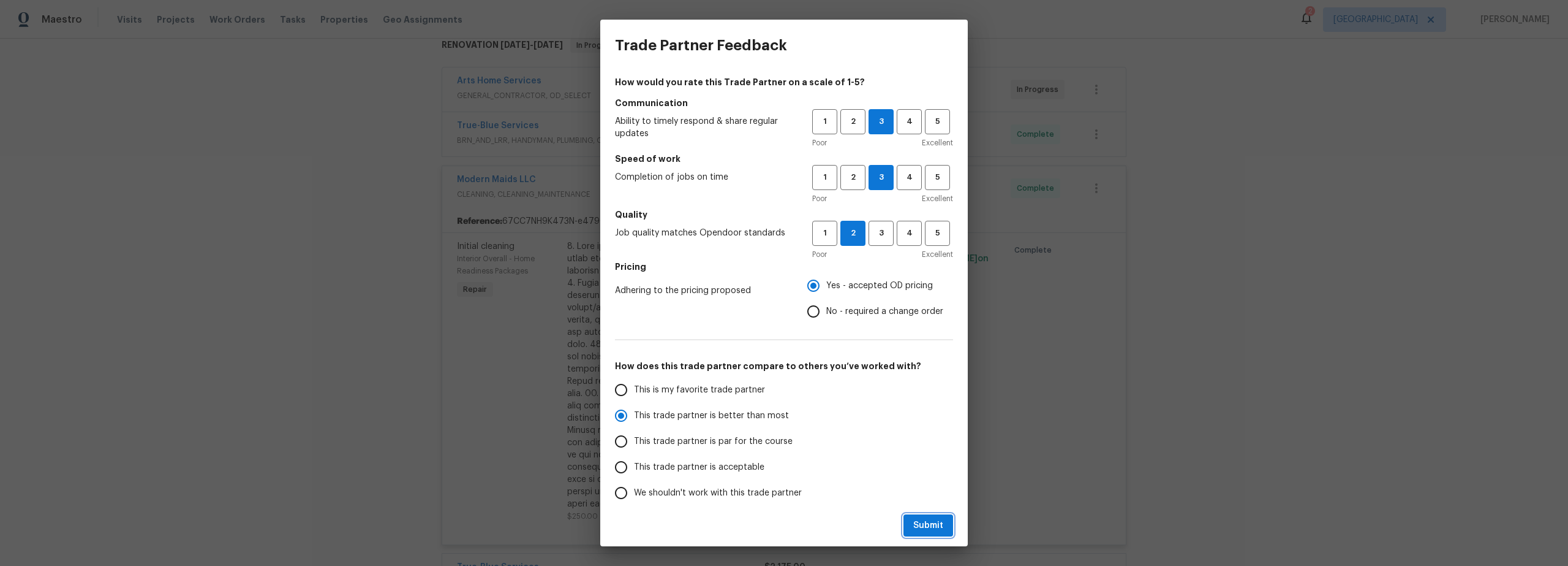
click at [927, 520] on span "Submit" at bounding box center [928, 525] width 30 height 15
radio input "false"
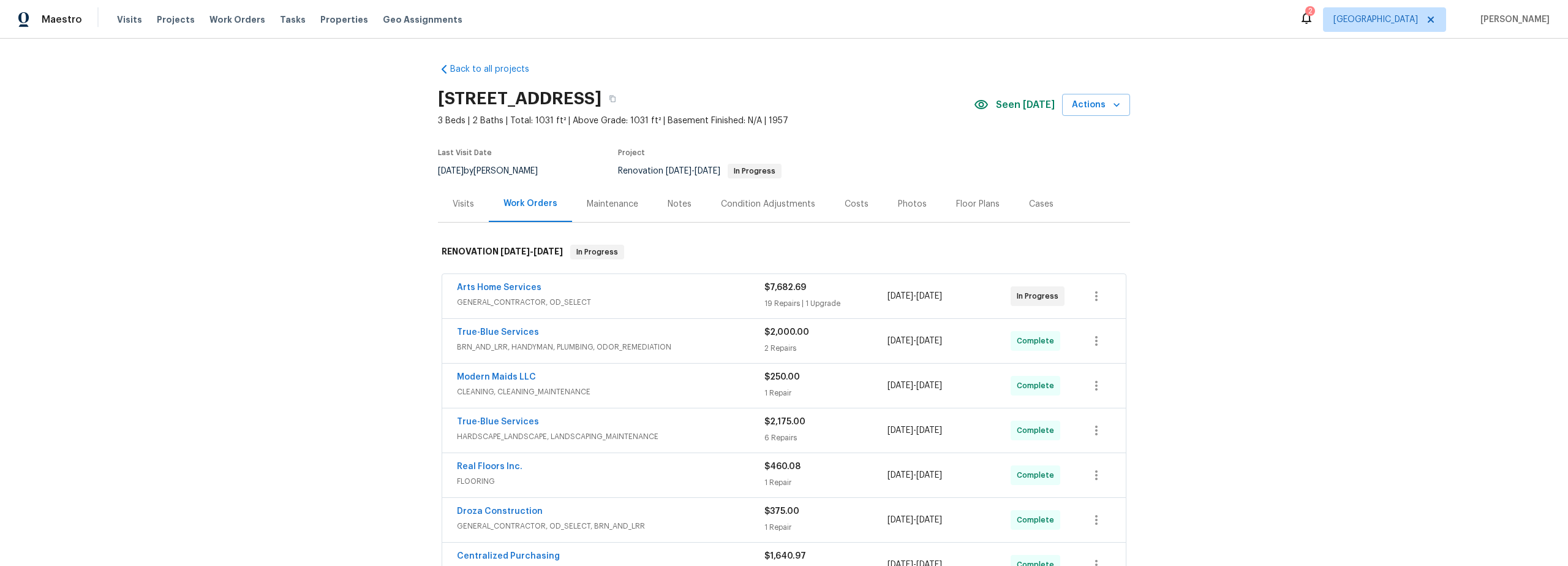
click at [854, 202] on div "Costs" at bounding box center [856, 204] width 24 height 12
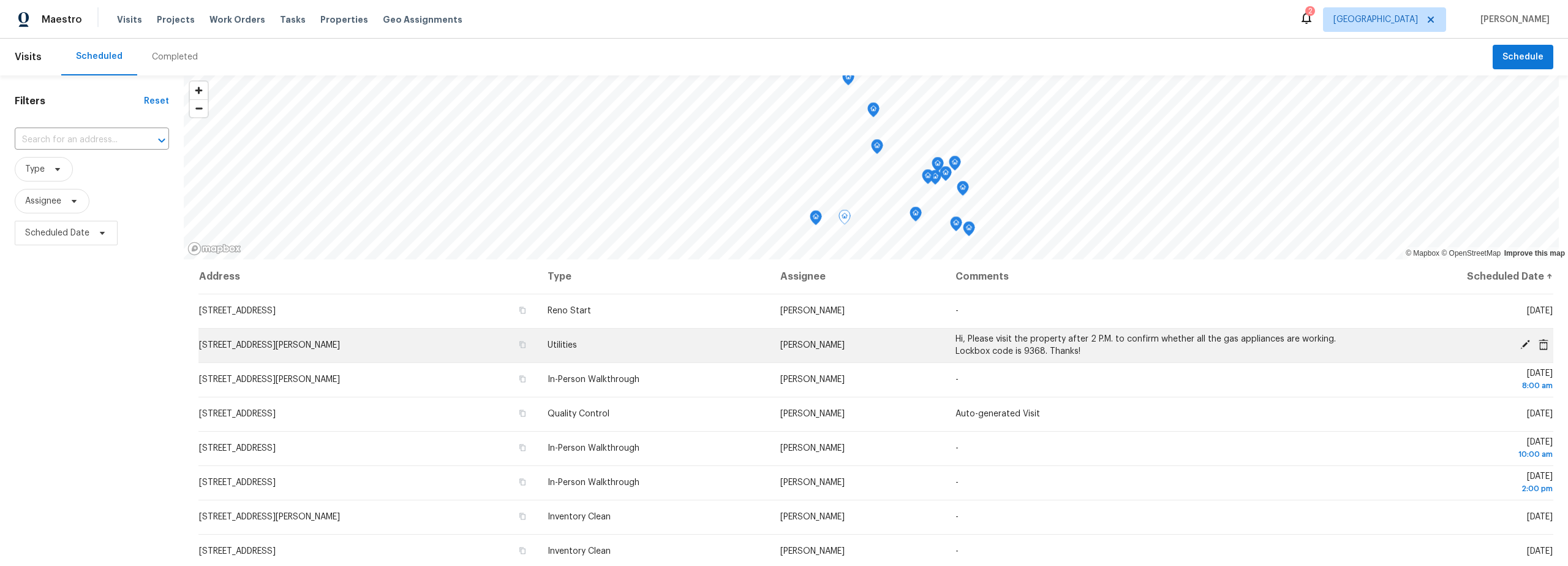
click at [1521, 345] on icon at bounding box center [1525, 344] width 10 height 10
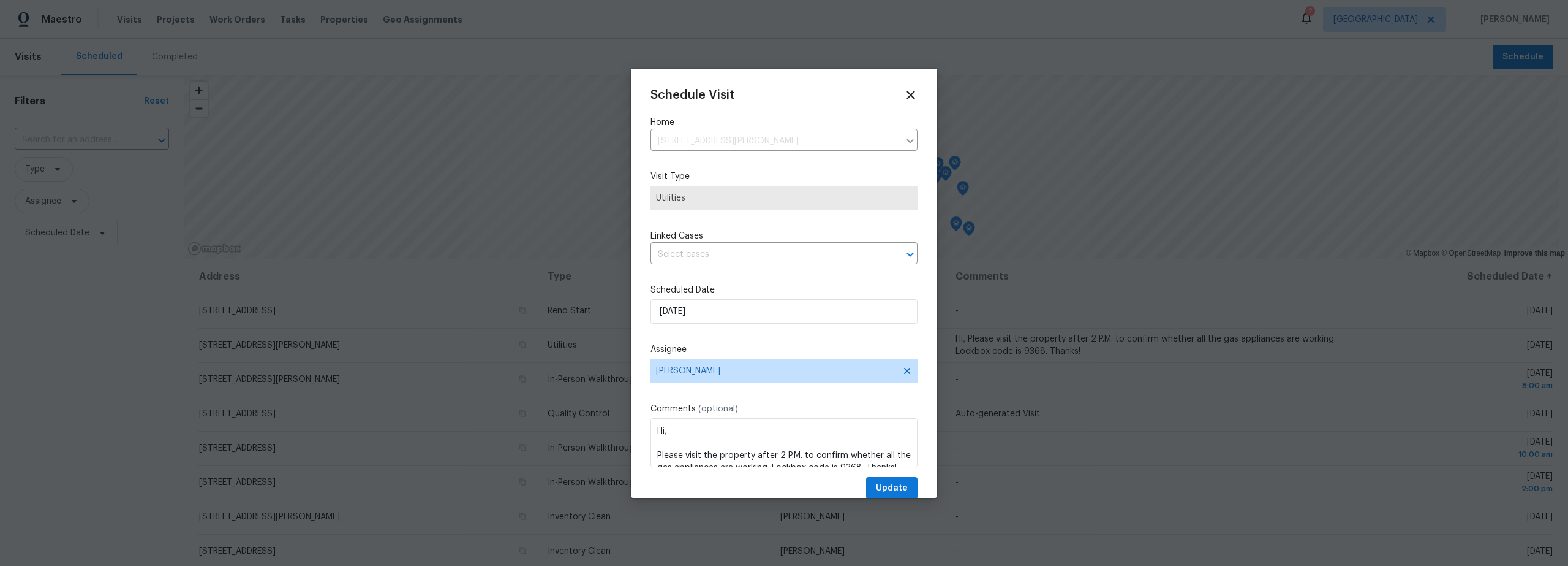
click at [733, 277] on div "Schedule Visit Home [STREET_ADDRESS][PERSON_NAME] ​ Visit Type Utilities Linked…" at bounding box center [784, 294] width 268 height 411
click at [727, 313] on input "[DATE]" at bounding box center [784, 311] width 268 height 24
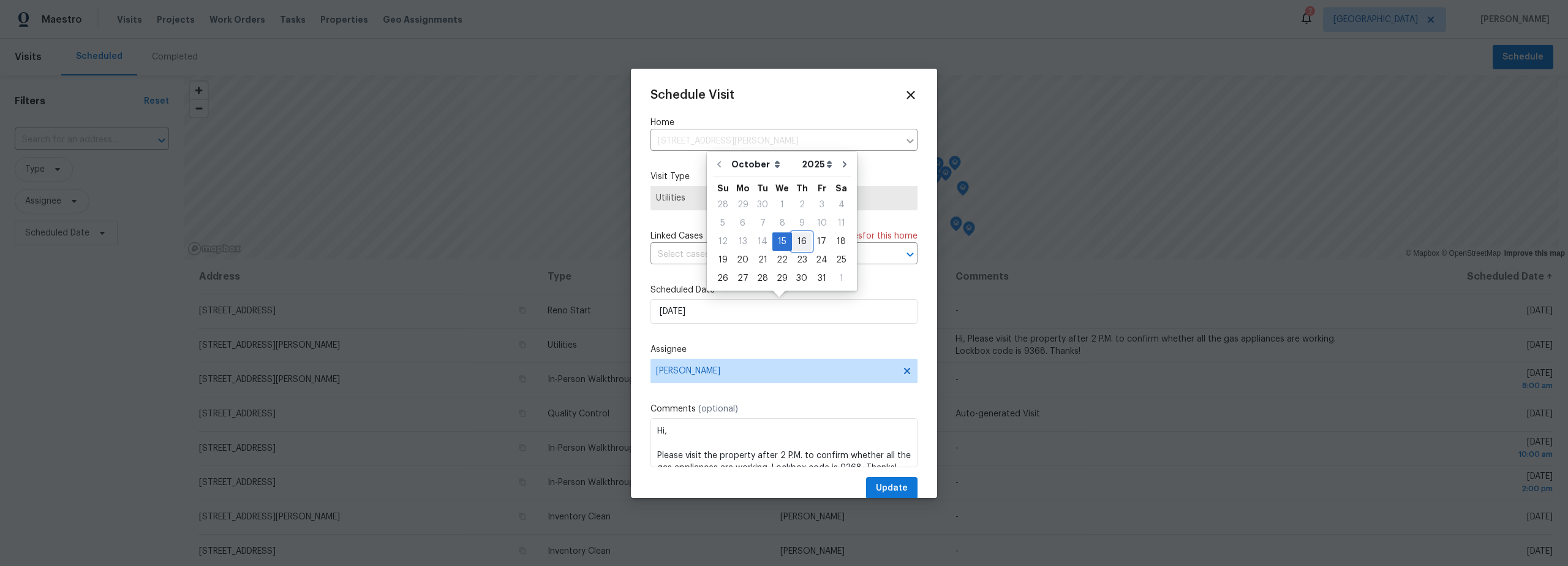
click at [799, 242] on div "16" at bounding box center [802, 242] width 20 height 17
type input "10/16/2025"
click at [752, 378] on span "John Perkins" at bounding box center [784, 371] width 268 height 24
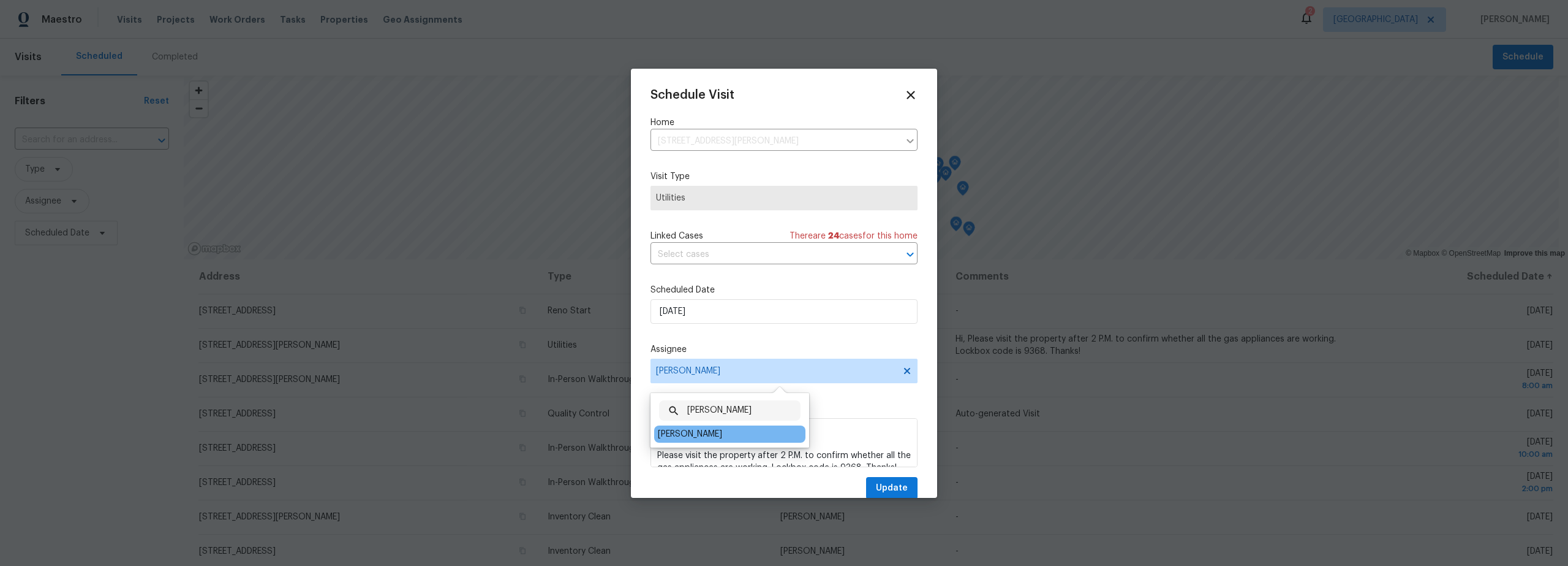
type input "steve"
click at [688, 439] on div "[PERSON_NAME]" at bounding box center [689, 433] width 64 height 12
click at [881, 487] on span "Update" at bounding box center [892, 488] width 32 height 15
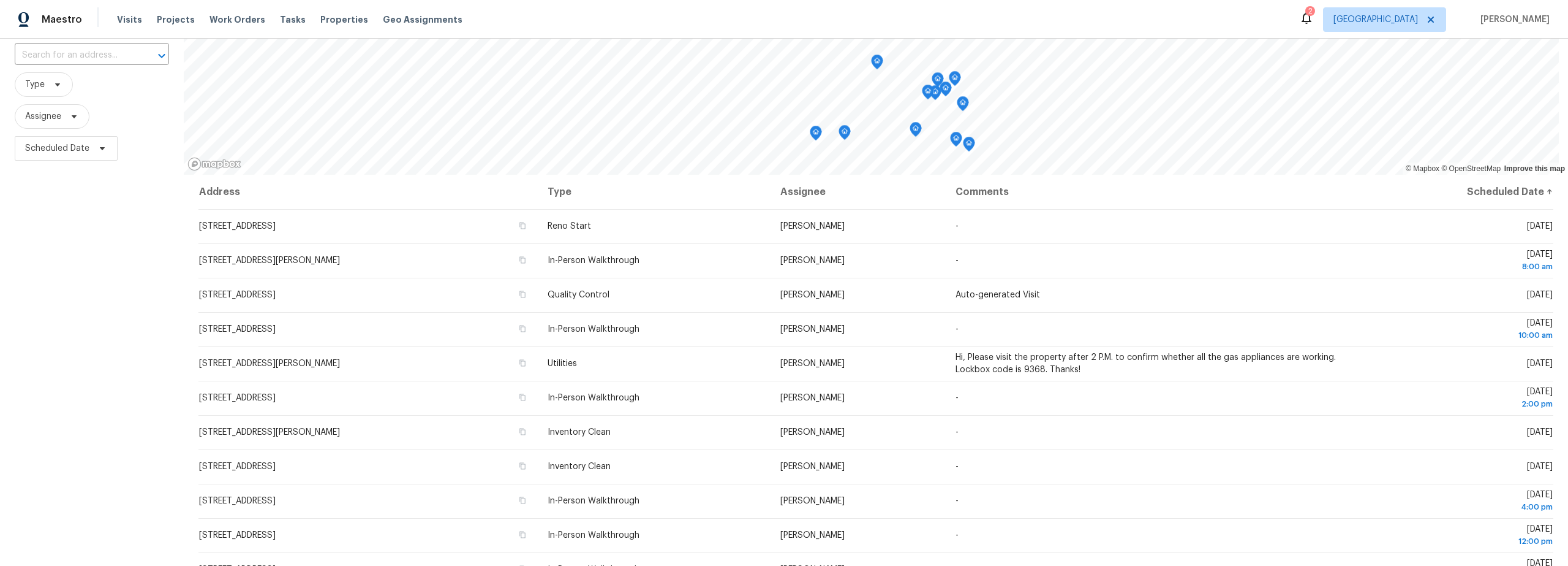
scroll to position [41, 0]
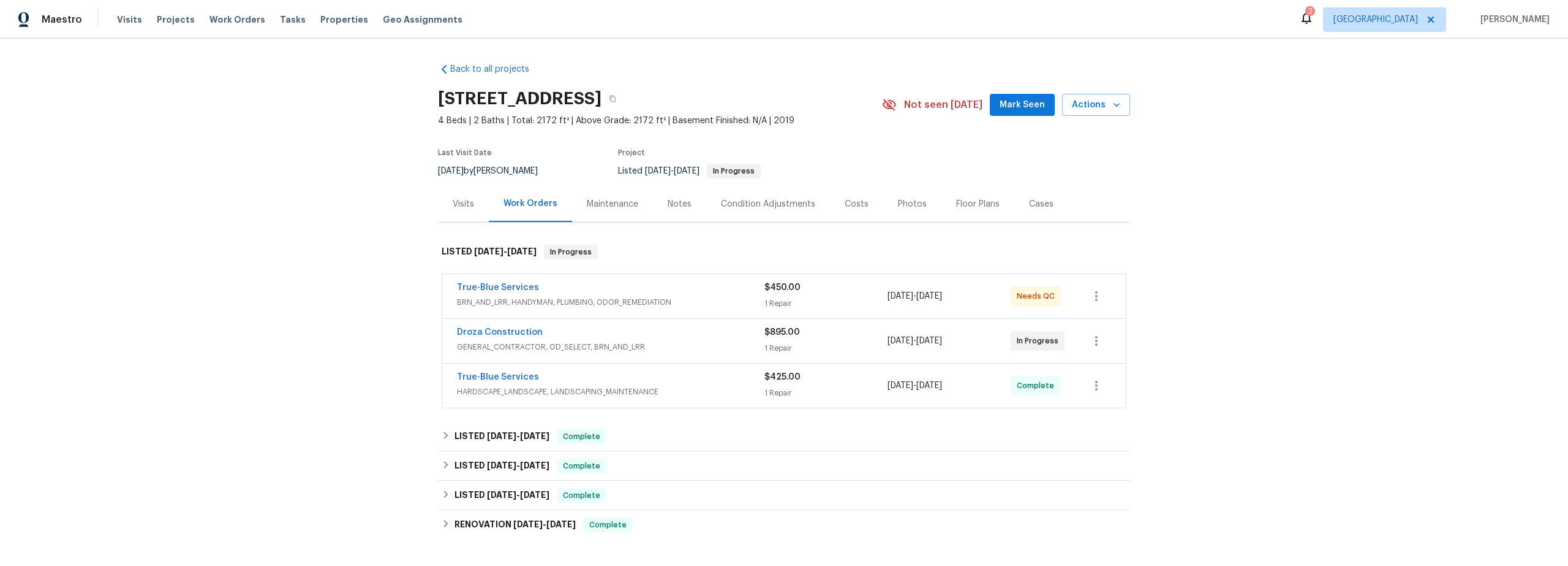
click at [838, 300] on div "1 Repair" at bounding box center [826, 303] width 124 height 12
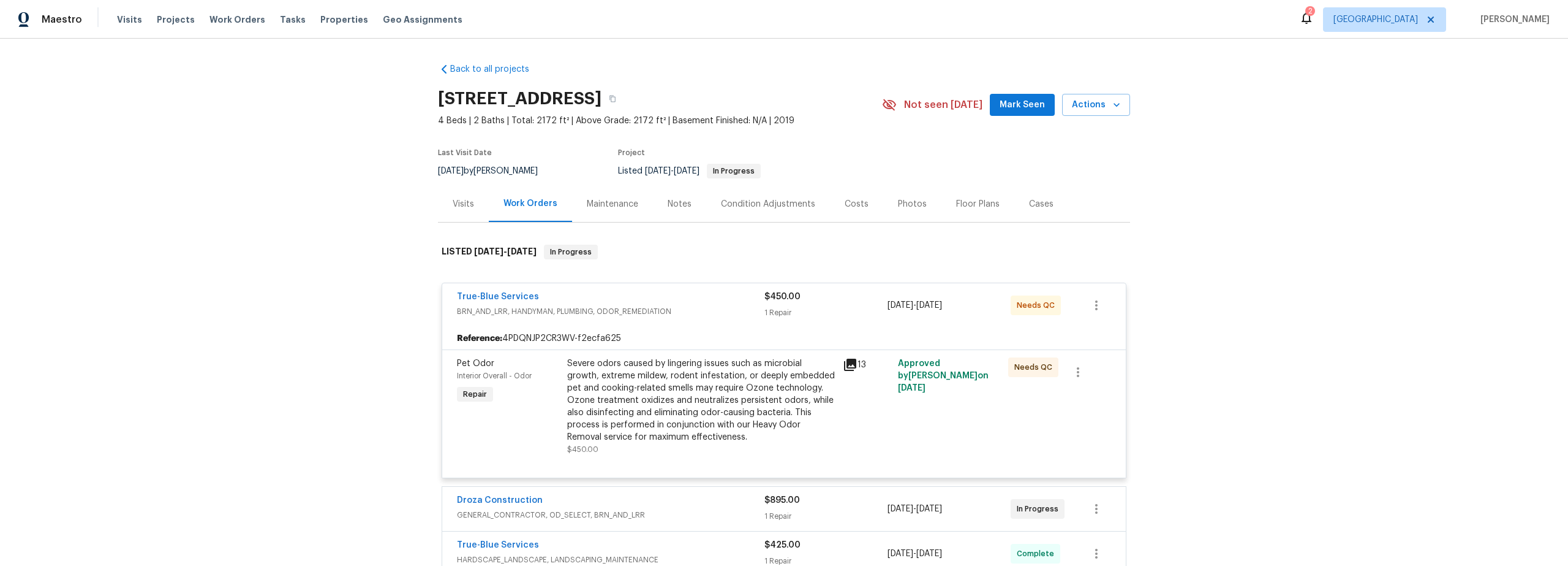
click at [757, 401] on div "Severe odors caused by lingering issues such as microbial growth, extreme milde…" at bounding box center [701, 400] width 268 height 86
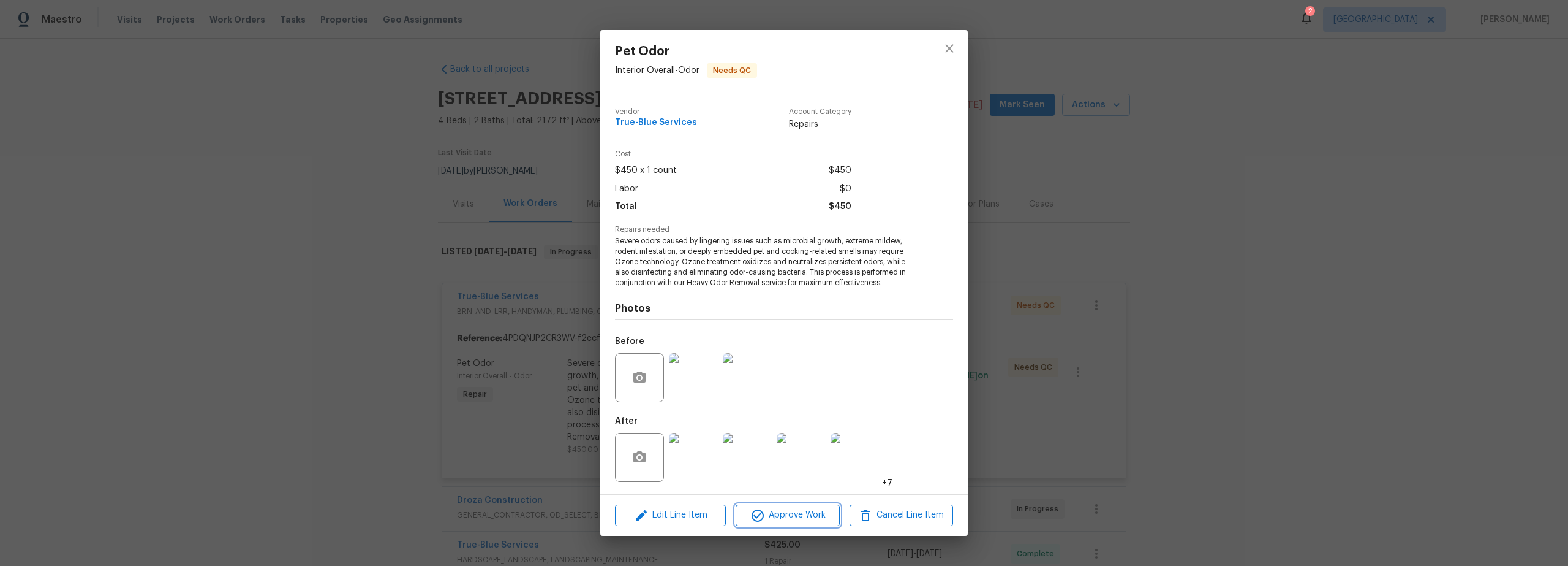
click at [787, 512] on span "Approve Work" at bounding box center [788, 515] width 97 height 15
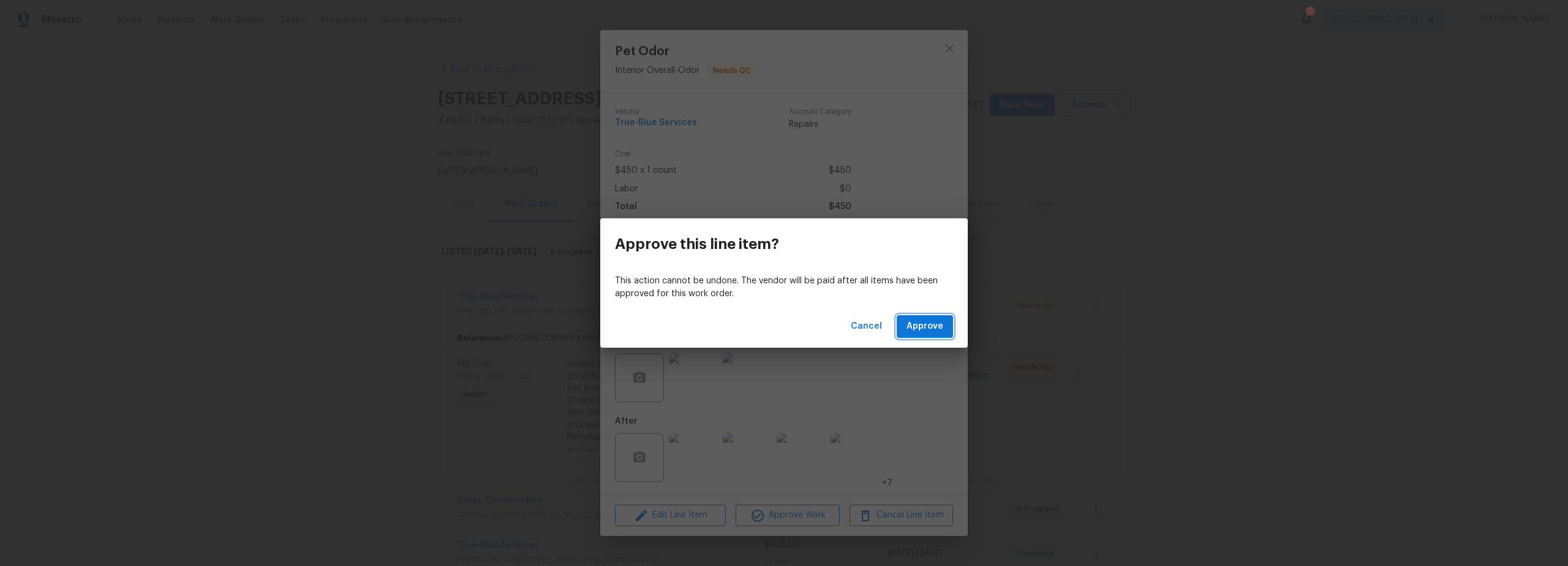
click at [936, 323] on span "Approve" at bounding box center [925, 326] width 37 height 15
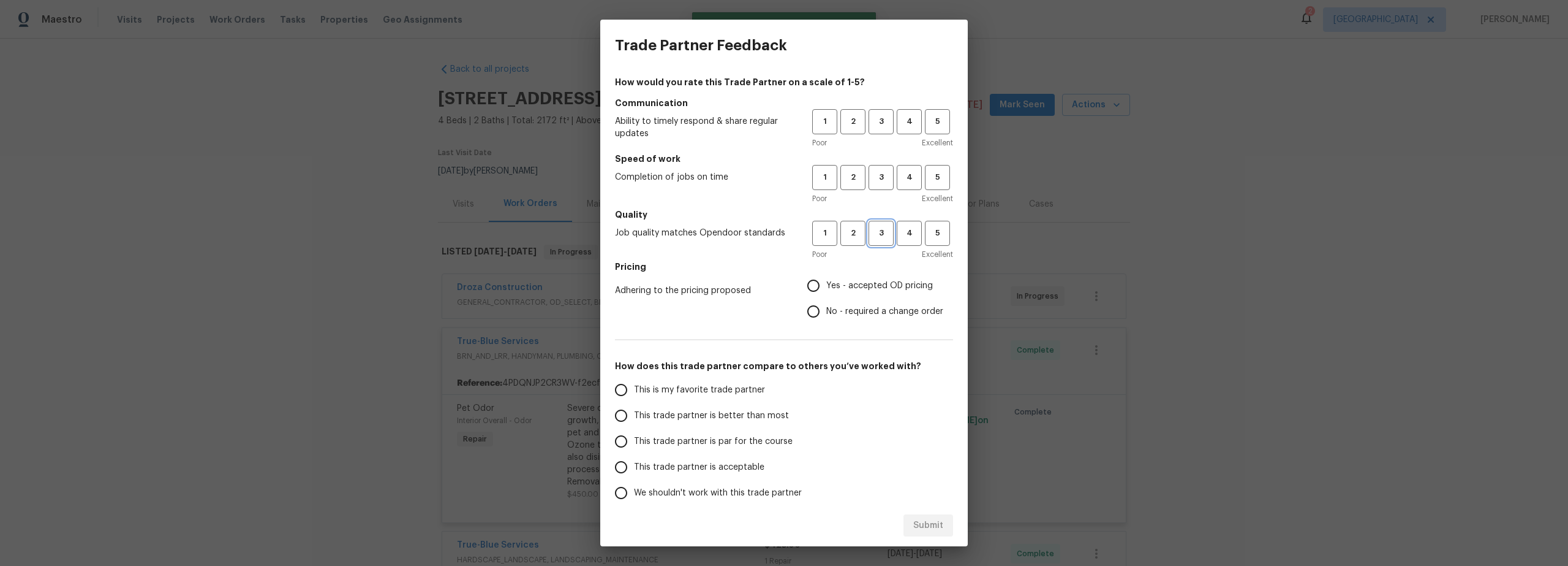
click at [874, 230] on span "3" at bounding box center [881, 232] width 22 height 14
click at [871, 188] on div "1 2 3 4 5 Poor Excellent" at bounding box center [882, 184] width 141 height 40
click at [873, 178] on span "3" at bounding box center [881, 177] width 22 height 14
click at [875, 132] on button "3" at bounding box center [881, 121] width 25 height 25
click at [804, 287] on input "Yes - accepted OD pricing" at bounding box center [814, 285] width 26 height 26
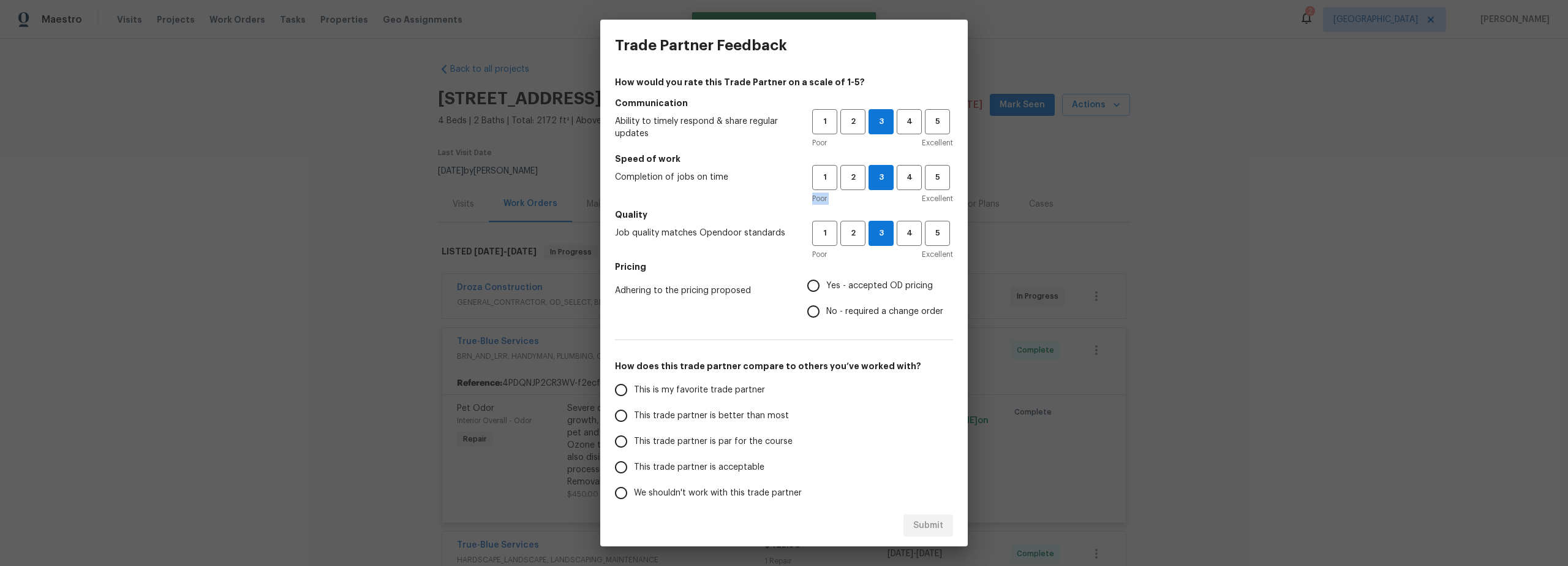
radio input "true"
click at [627, 391] on input "This is my favorite trade partner" at bounding box center [621, 390] width 26 height 26
click at [927, 523] on span "Submit" at bounding box center [928, 525] width 30 height 15
radio input "true"
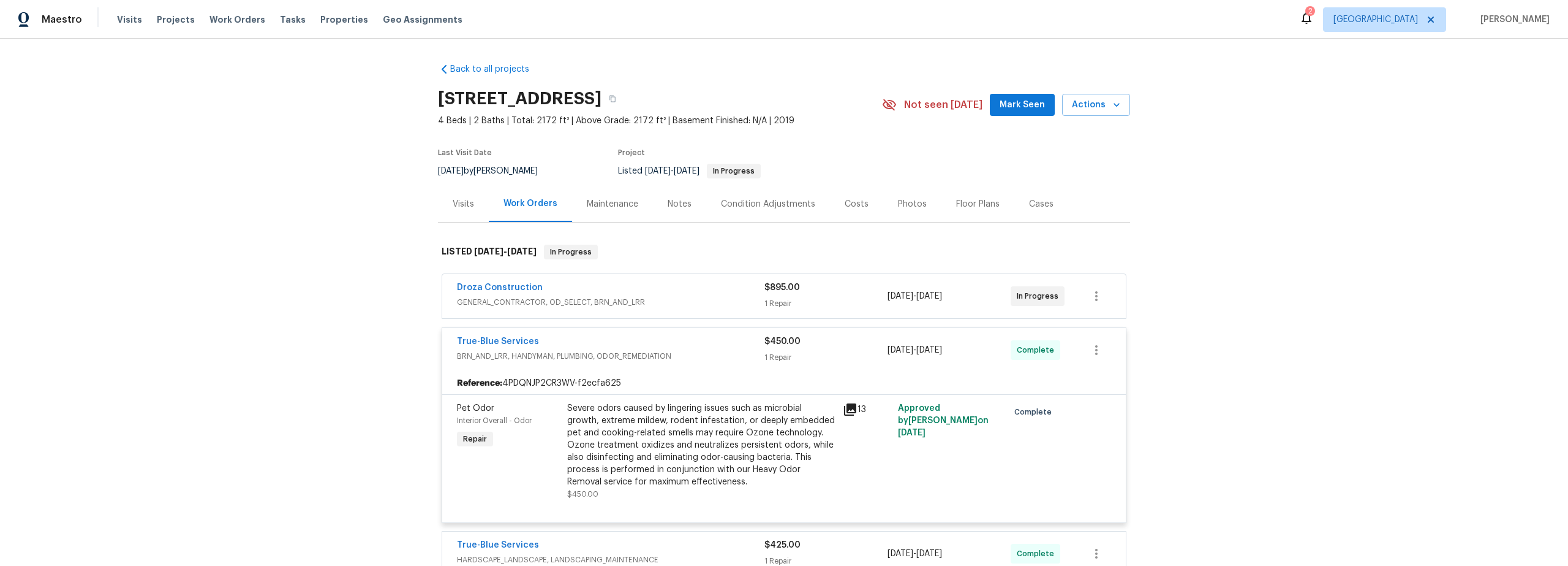
click at [557, 295] on div "Droza Construction" at bounding box center [610, 289] width 307 height 15
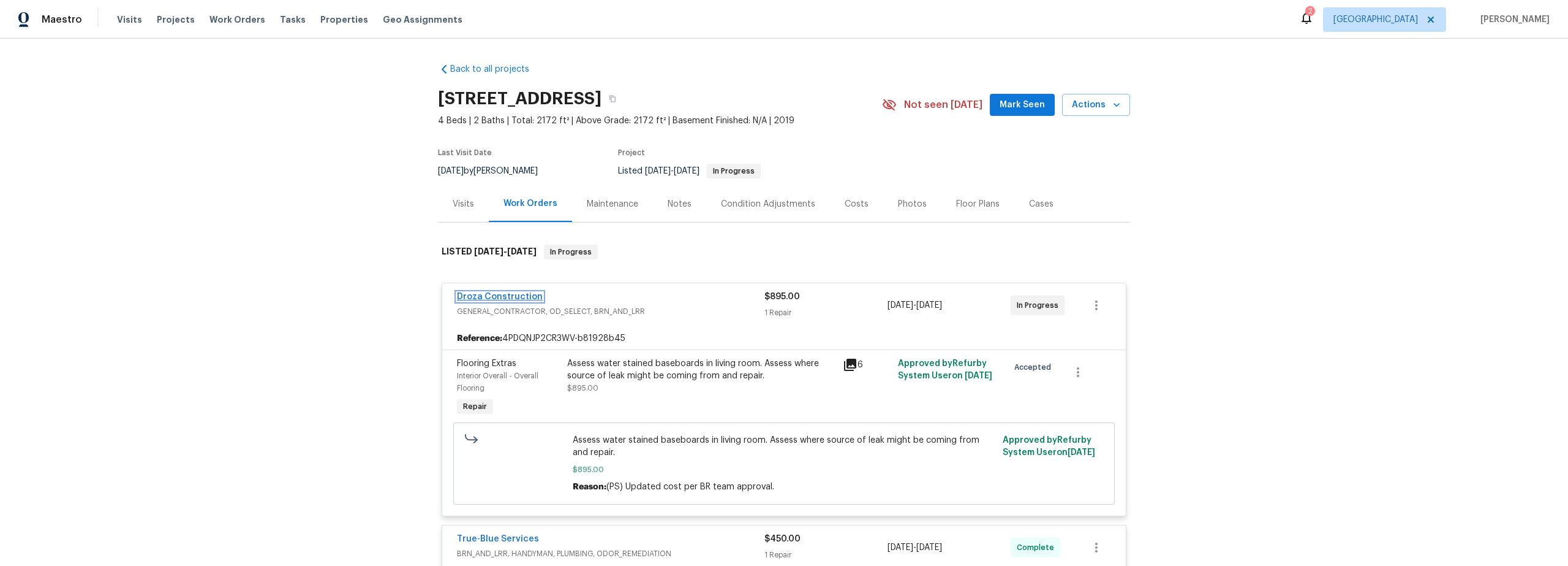
click at [522, 295] on link "Droza Construction" at bounding box center [500, 296] width 85 height 8
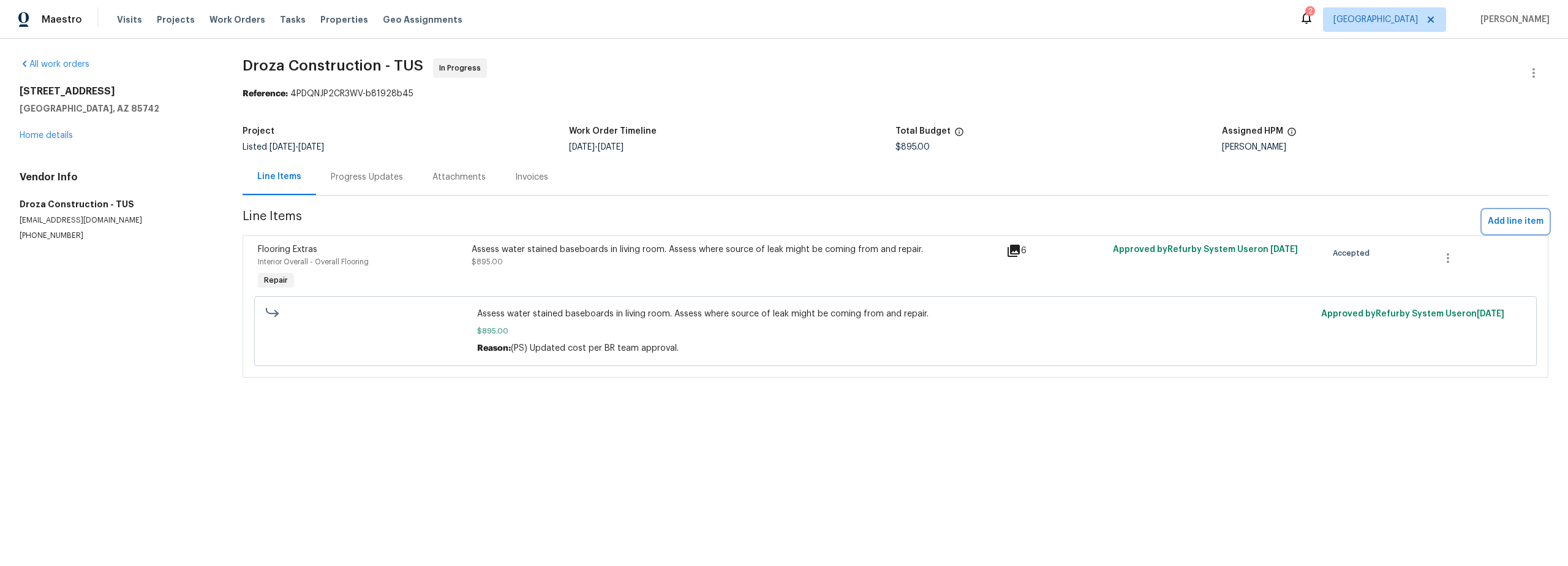
click at [1488, 222] on span "Add line item" at bounding box center [1516, 221] width 56 height 15
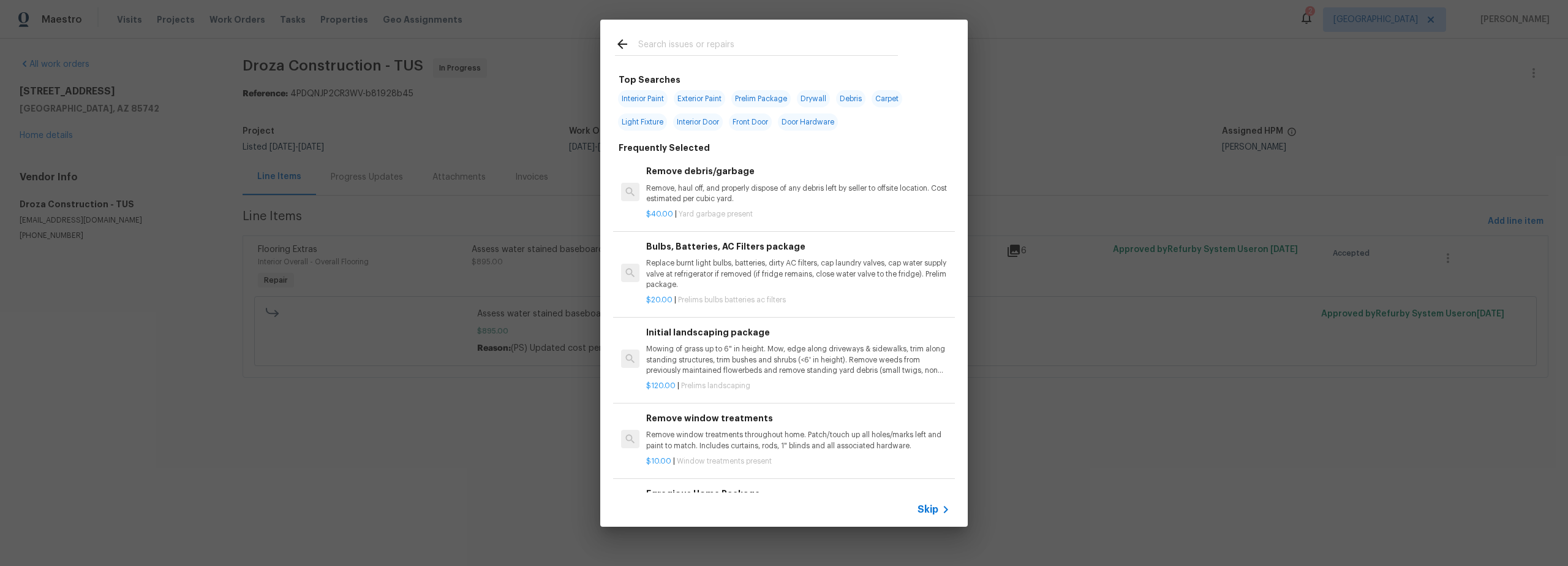
click at [704, 46] on input "text" at bounding box center [768, 46] width 260 height 19
click at [637, 99] on span "Interior Paint" at bounding box center [642, 99] width 49 height 17
type input "Interior Paint"
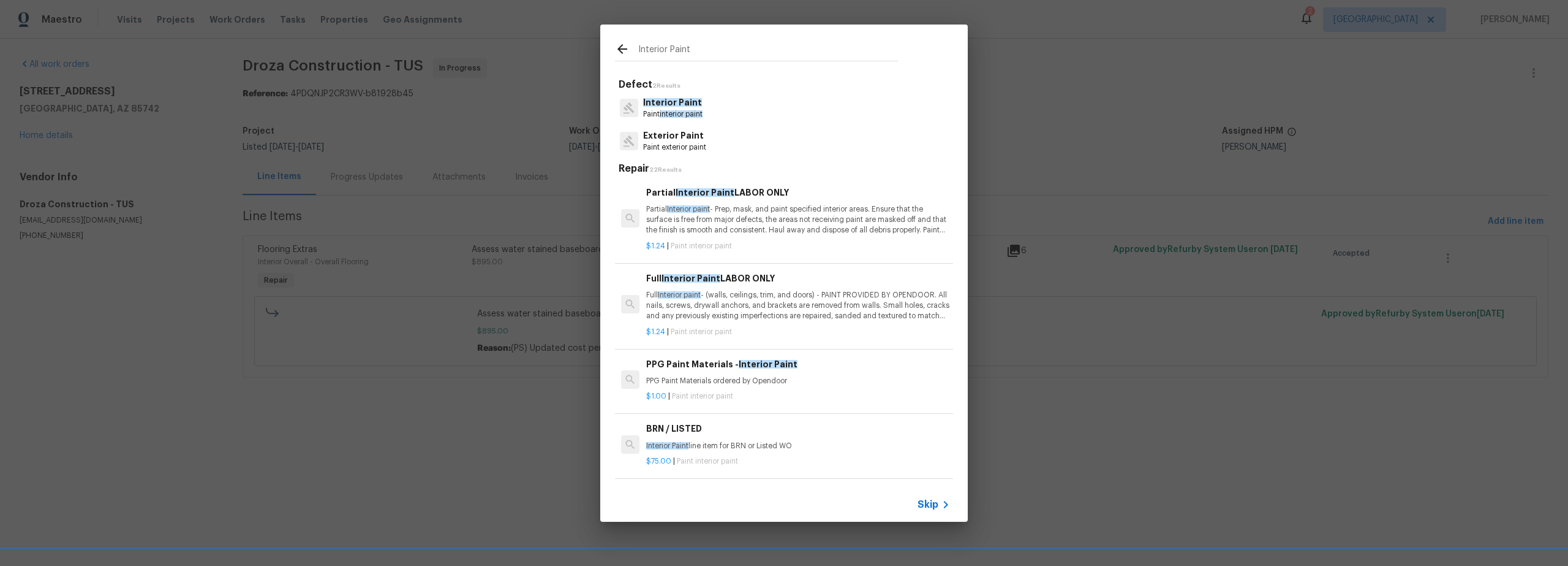
click at [746, 224] on p "Partial Interior paint - Prep, mask, and paint specified interior areas. Ensure…" at bounding box center [798, 220] width 304 height 32
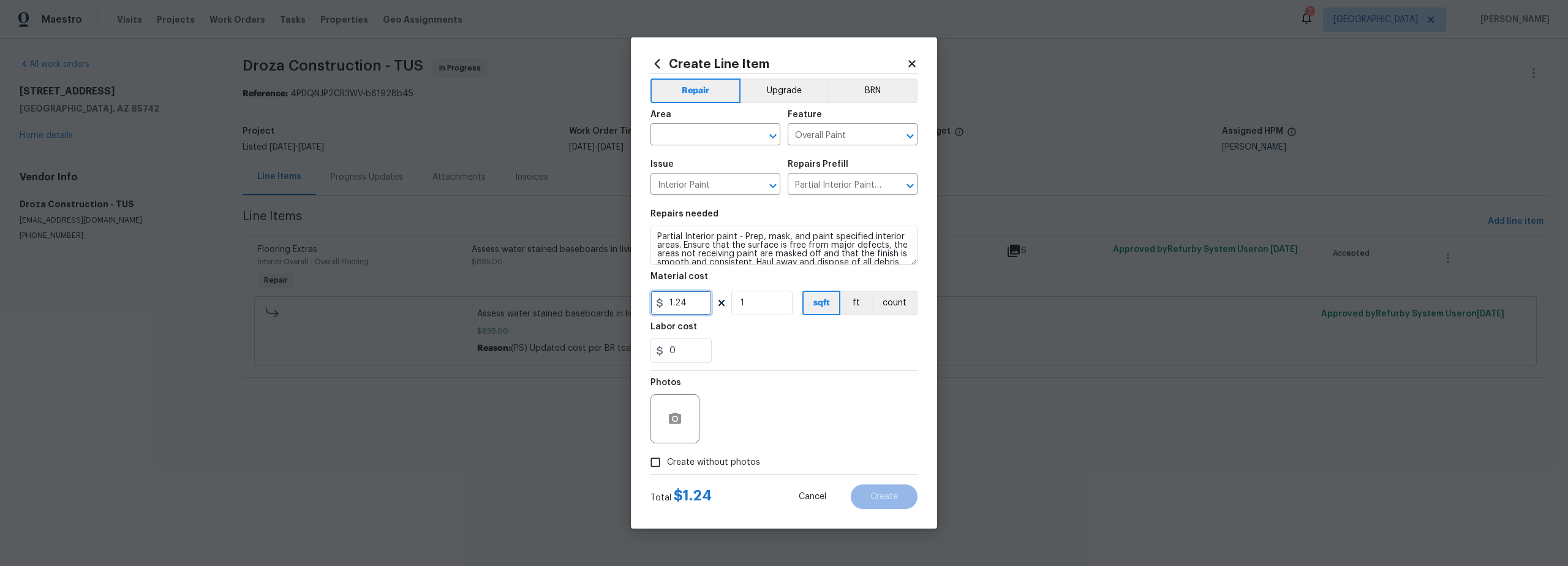
drag, startPoint x: 695, startPoint y: 299, endPoint x: 595, endPoint y: 293, distance: 100.2
click at [627, 296] on div "Create Line Item Repair Upgrade BRN Area ​ Feature Overall Paint ​ Issue Interi…" at bounding box center [784, 283] width 1568 height 566
click at [697, 301] on input "1.24" at bounding box center [681, 303] width 61 height 24
click at [699, 131] on input "text" at bounding box center [698, 136] width 96 height 19
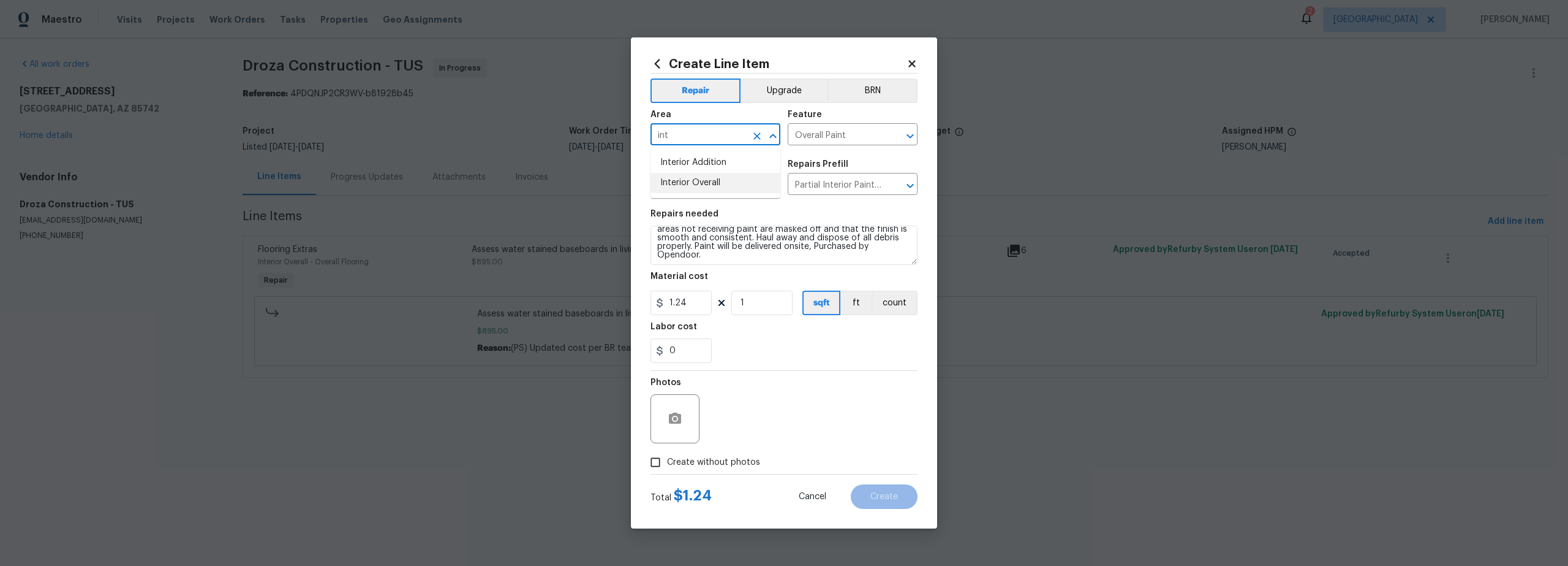
scroll to position [26, 0]
type input "int"
click at [752, 251] on textarea "Partial Interior paint - Prep, mask, and paint specified interior areas. Ensure…" at bounding box center [784, 245] width 268 height 39
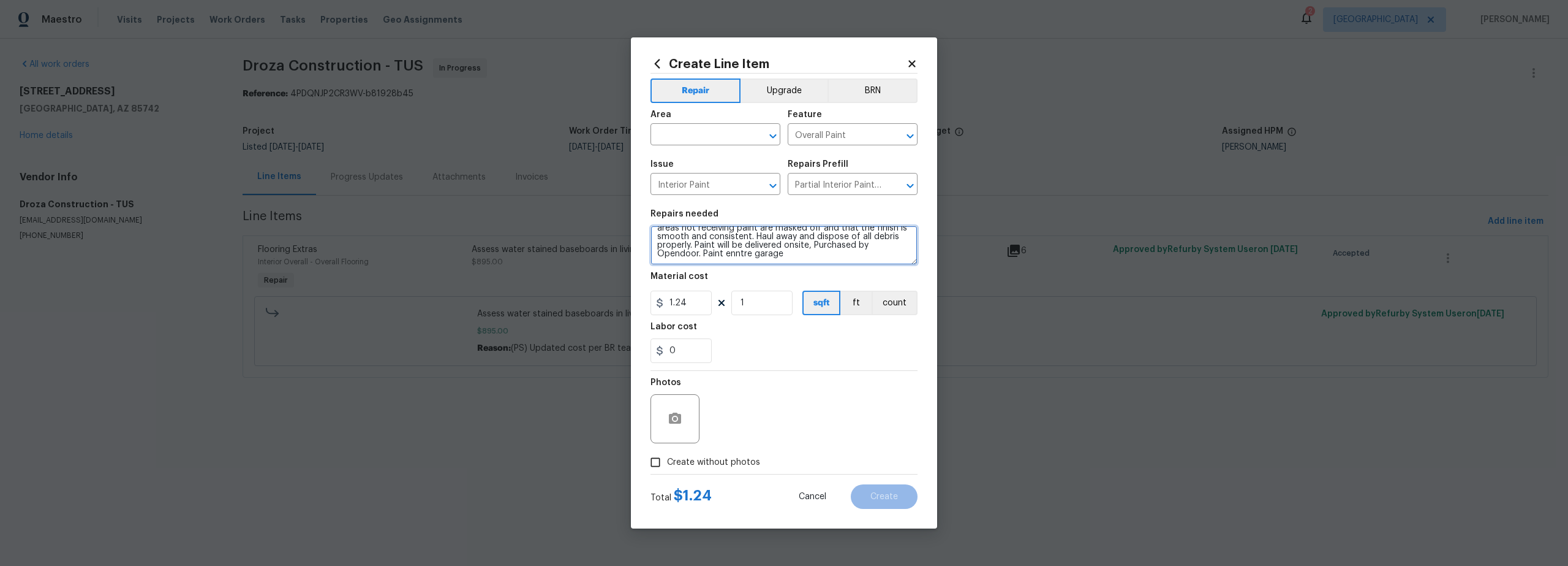
click at [736, 253] on textarea "Partial Interior paint - Prep, mask, and paint specified interior areas. Ensure…" at bounding box center [784, 245] width 268 height 39
click at [740, 253] on textarea "Partial Interior paint - Prep, mask, and paint specified interior areas. Ensure…" at bounding box center [784, 245] width 268 height 39
click at [738, 252] on textarea "Partial Interior paint - Prep, mask, and paint specified interior areas. Ensure…" at bounding box center [784, 245] width 268 height 39
type textarea "Partial Interior paint - Prep, mask, and paint specified interior areas. Ensure…"
click at [704, 136] on input "text" at bounding box center [698, 136] width 96 height 19
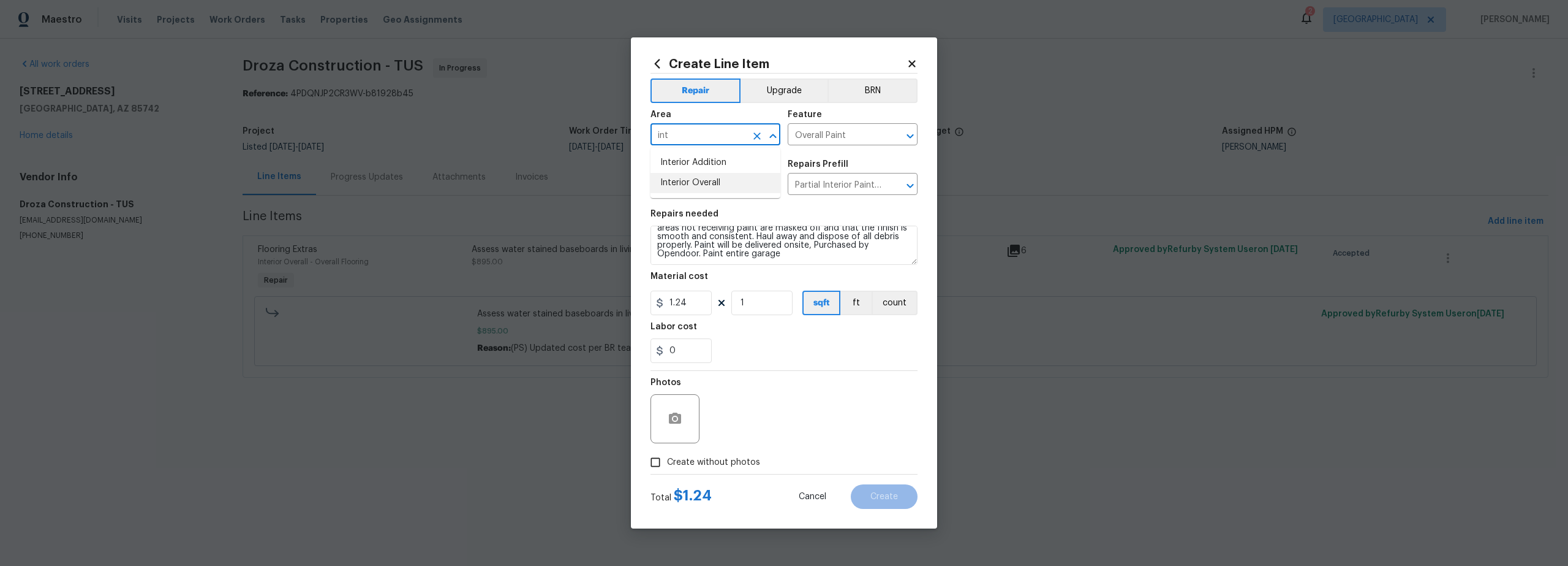
click at [707, 181] on li "Interior Overall" at bounding box center [715, 183] width 130 height 20
type input "Interior Overall"
drag, startPoint x: 656, startPoint y: 297, endPoint x: 587, endPoint y: 296, distance: 69.0
click at [594, 296] on div "Create Line Item Repair Upgrade BRN Area Interior Overall ​ Feature Overall Pai…" at bounding box center [784, 283] width 1568 height 566
type input "650"
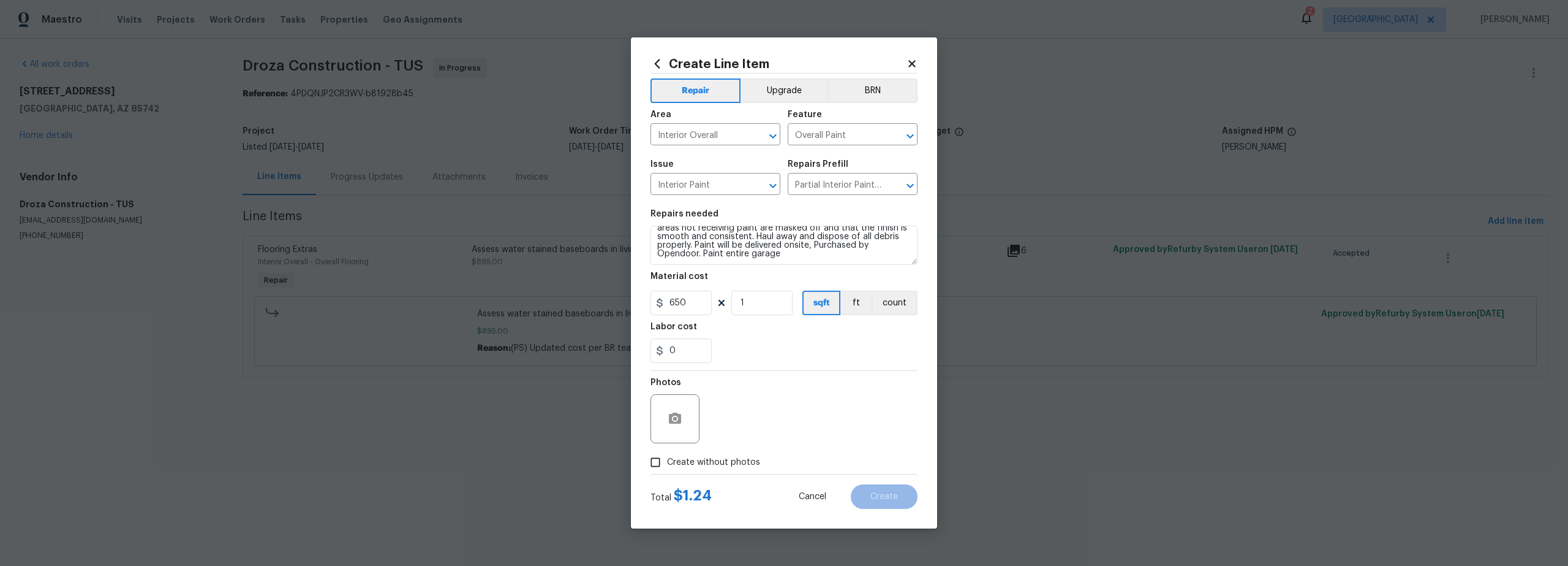
click at [773, 412] on div "Photos" at bounding box center [784, 411] width 268 height 80
drag, startPoint x: 654, startPoint y: 460, endPoint x: 725, endPoint y: 455, distance: 71.2
click at [656, 461] on input "Create without photos" at bounding box center [655, 462] width 23 height 23
checkbox input "true"
click at [776, 415] on textarea at bounding box center [814, 418] width 208 height 49
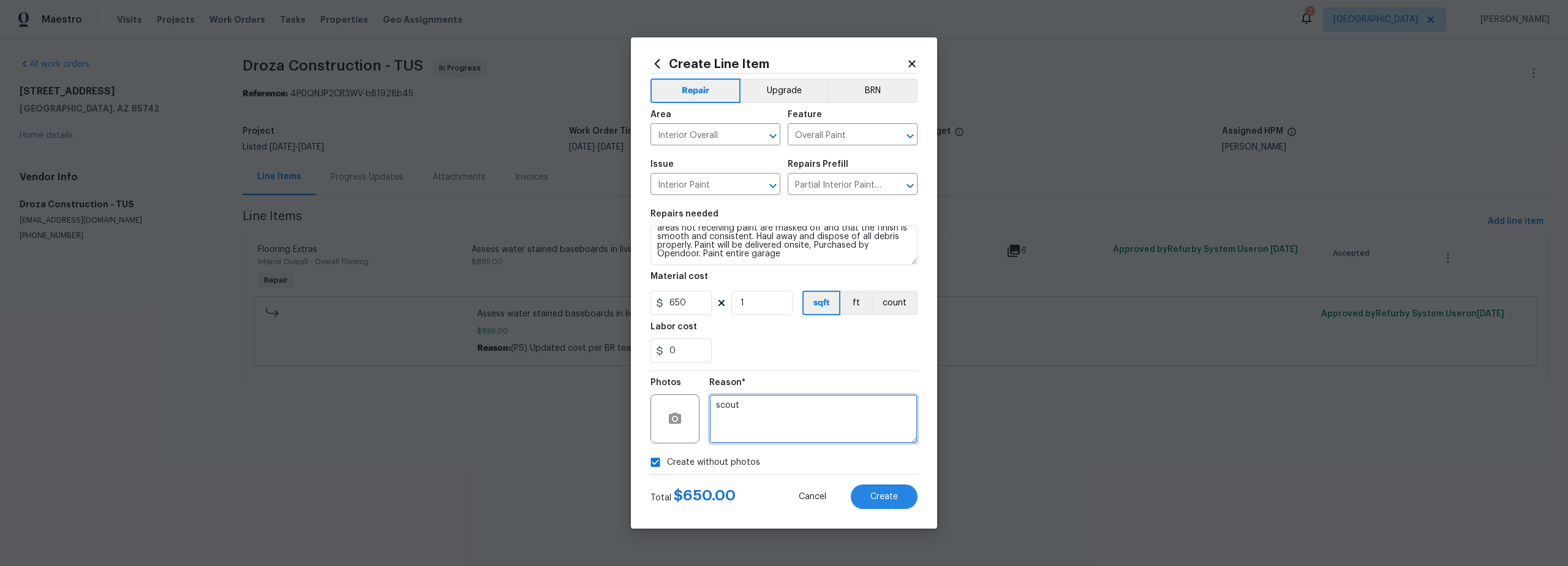
type textarea "scout"
click at [797, 258] on textarea "Partial Interior paint - Prep, mask, and paint specified interior areas. Ensure…" at bounding box center [784, 245] width 268 height 39
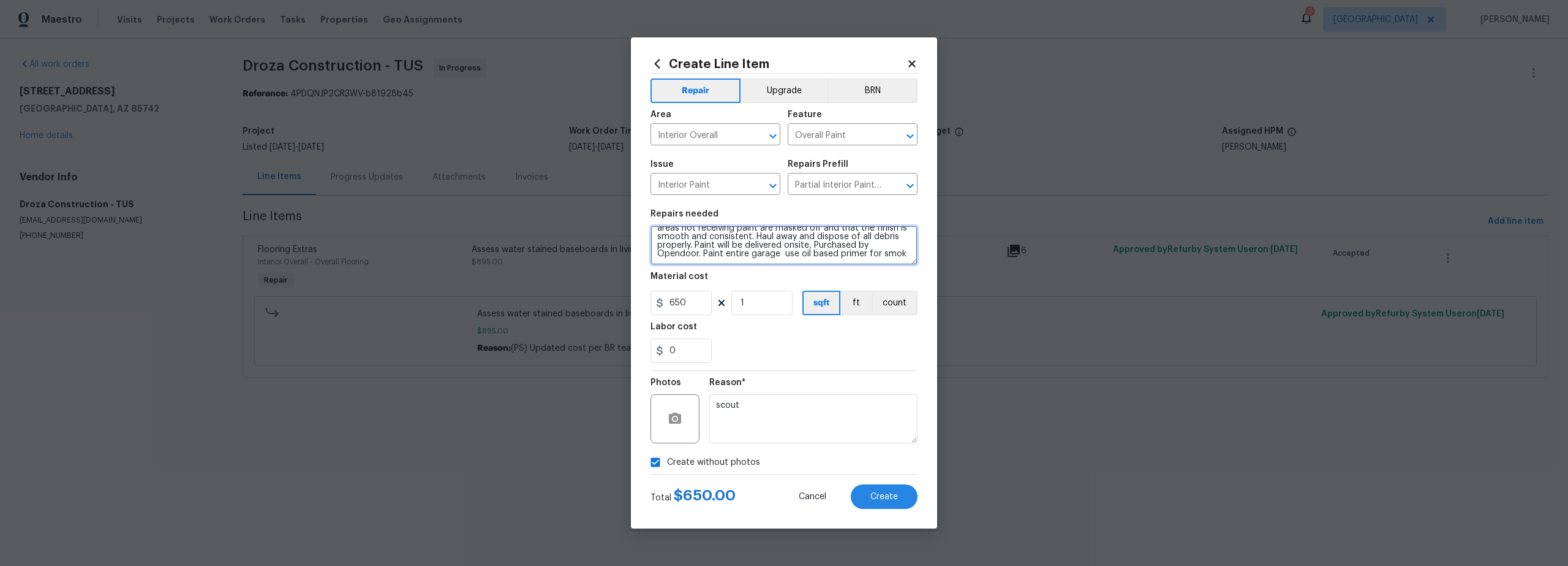
scroll to position [28, 0]
type textarea "Partial Interior paint - Prep, mask, and paint specified interior areas. Ensure…"
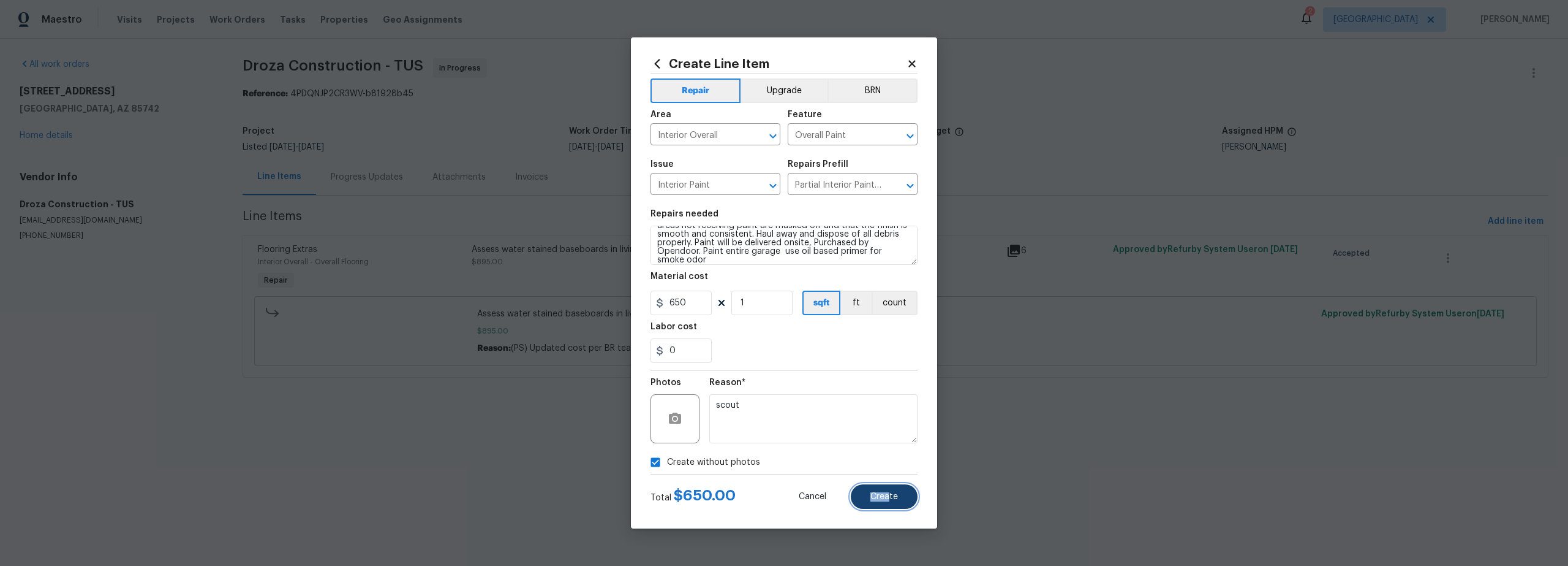
click at [889, 493] on span "Create" at bounding box center [884, 497] width 28 height 9
type input "0"
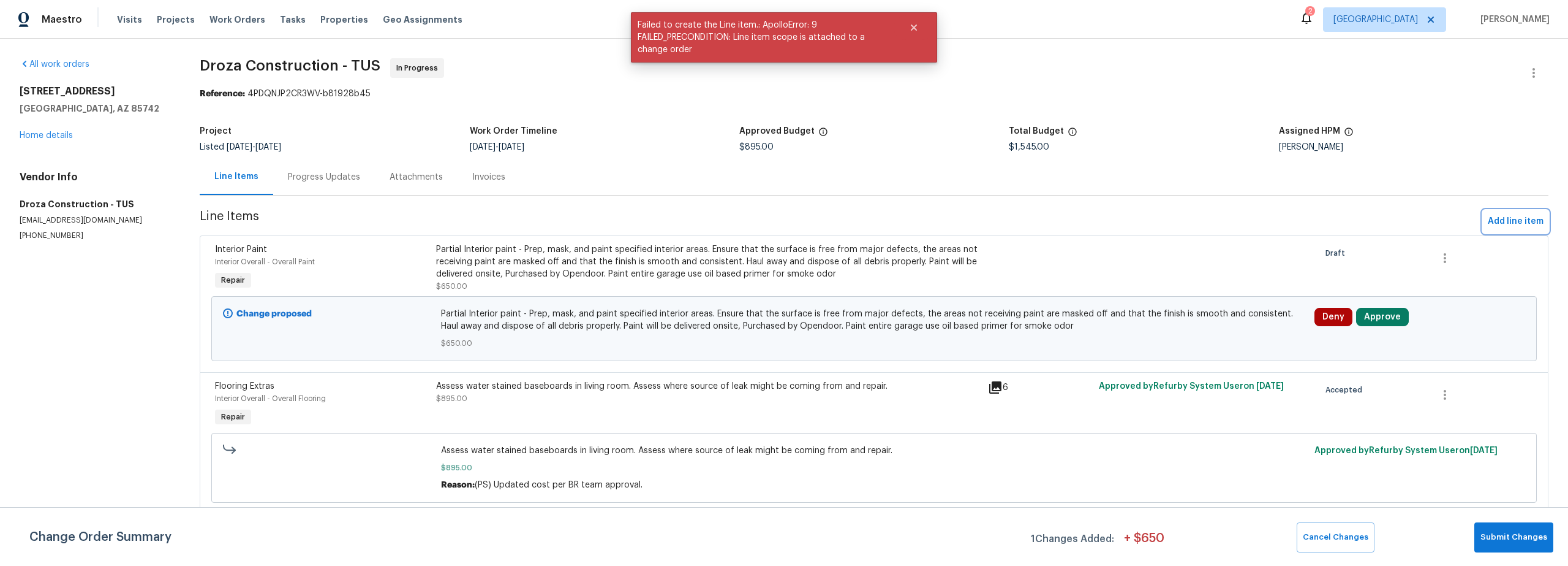
click at [1498, 218] on span "Add line item" at bounding box center [1516, 221] width 56 height 15
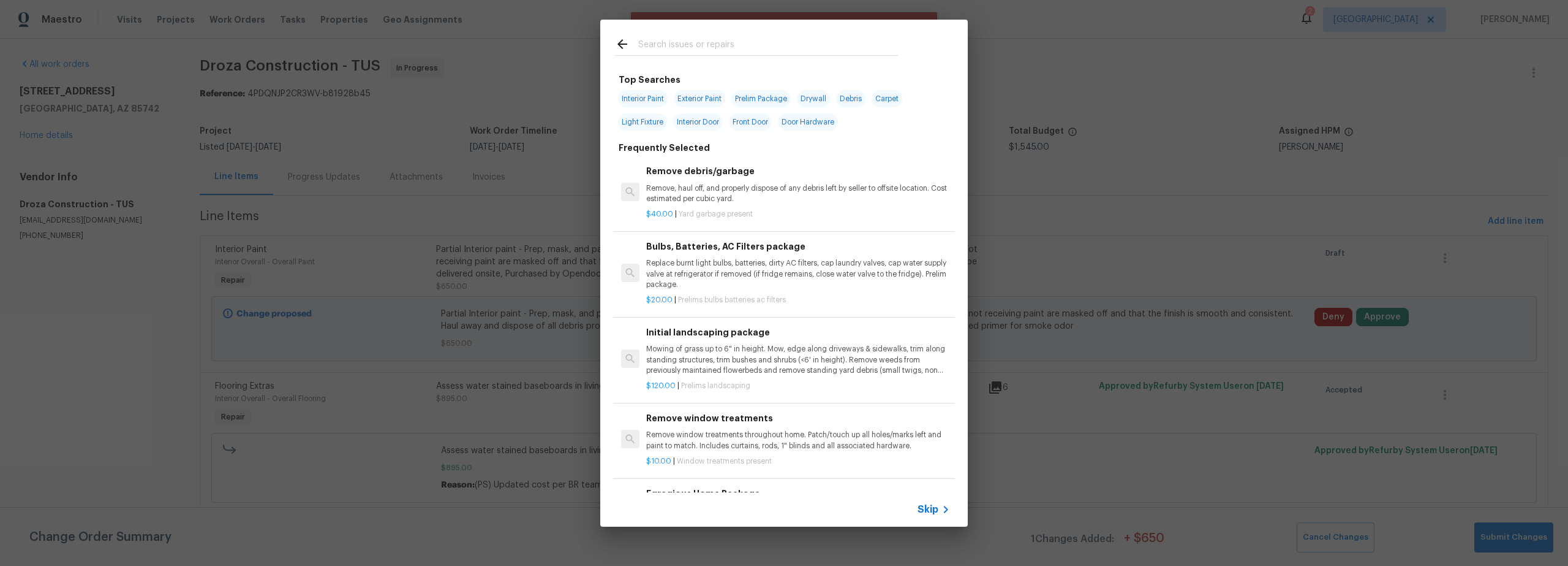
click at [685, 44] on input "text" at bounding box center [768, 46] width 260 height 19
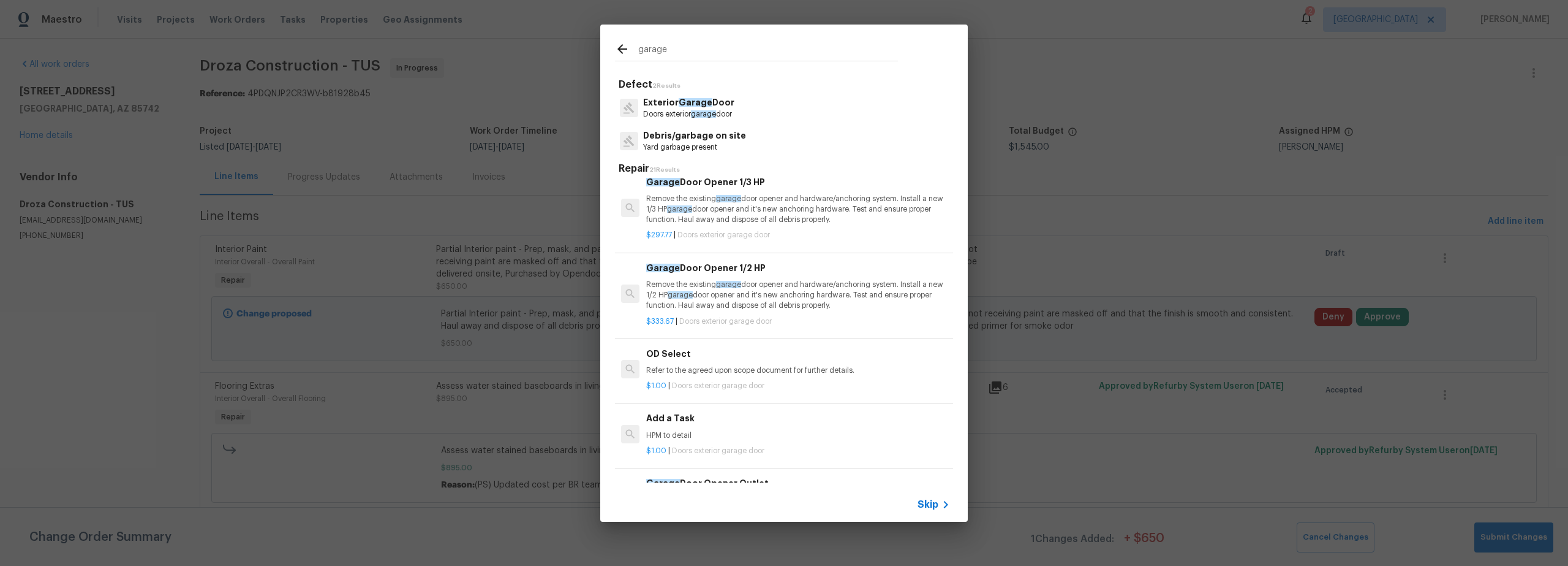
scroll to position [532, 0]
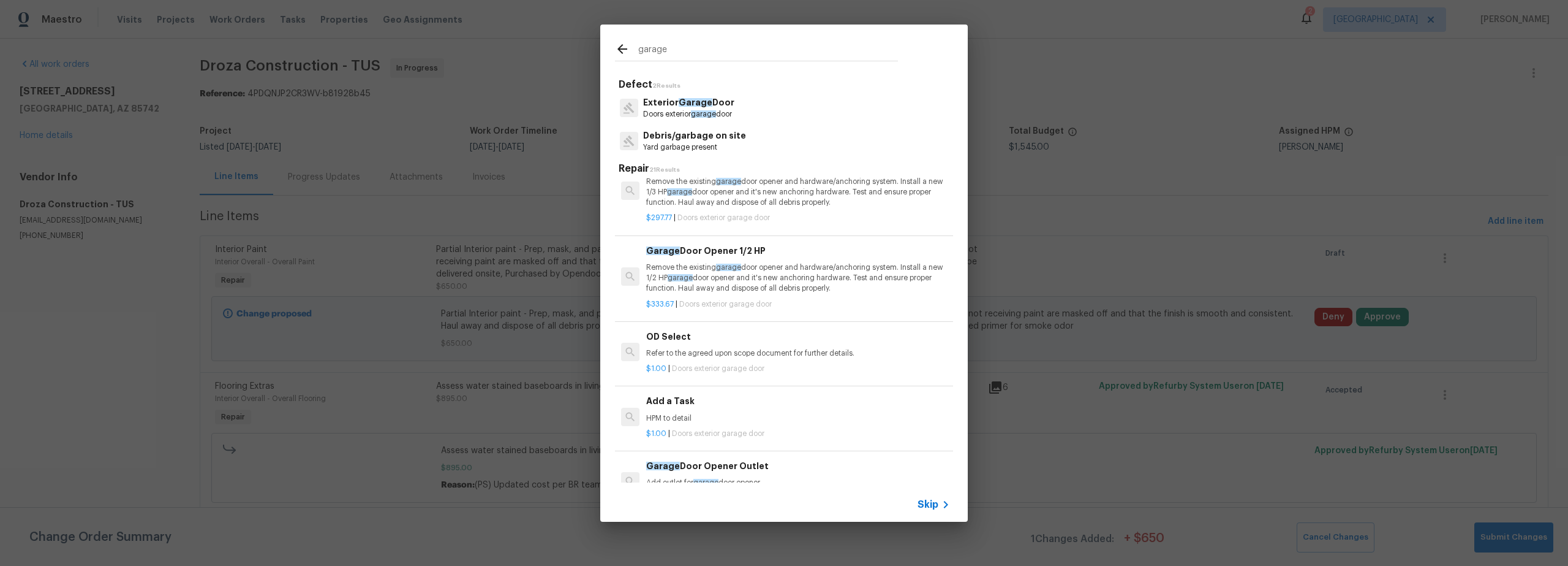
type input "garage"
click at [717, 411] on div "Add a Task HPM to detail" at bounding box center [798, 409] width 304 height 30
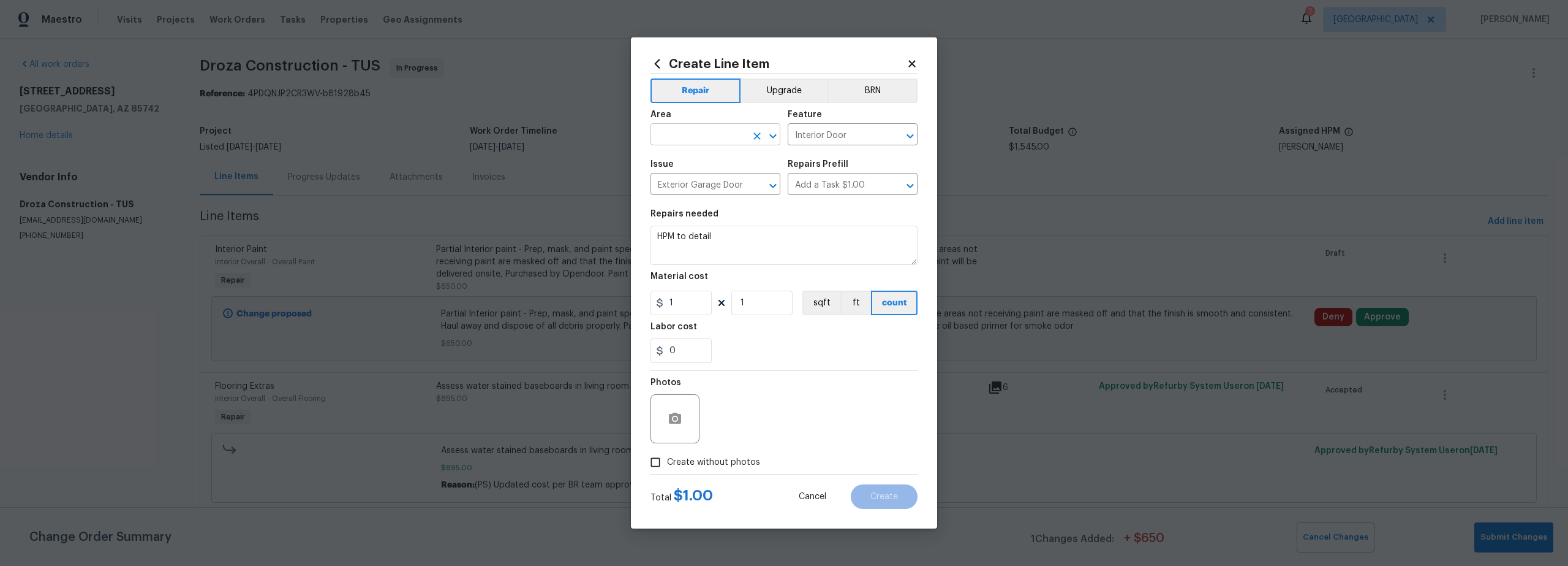
click at [713, 134] on input "text" at bounding box center [698, 136] width 96 height 19
click at [712, 186] on li "Interior Overall" at bounding box center [715, 183] width 130 height 20
type input "Interior Overall"
click at [733, 241] on textarea "HPM to detail" at bounding box center [784, 245] width 268 height 39
click at [575, 221] on div "Create Line Item Repair Upgrade BRN Area Interior Overall ​ Feature Interior Do…" at bounding box center [784, 283] width 1568 height 566
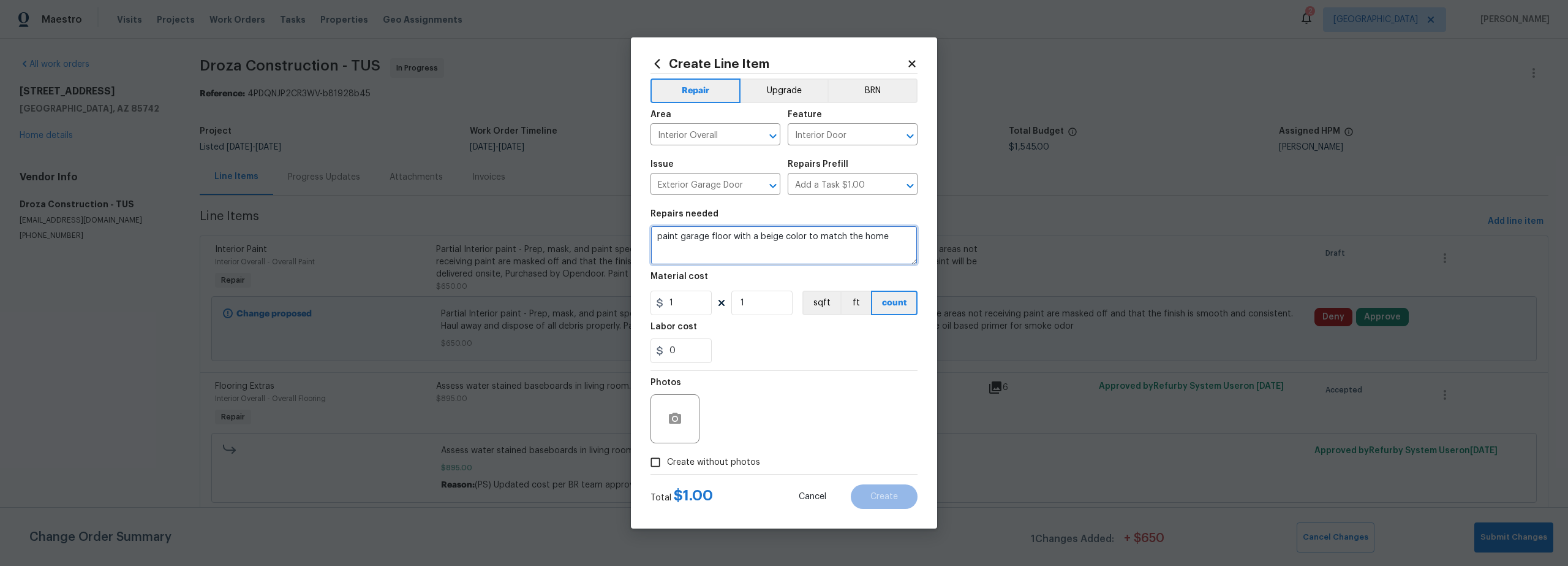
type textarea "paint garage floor with a beige color to match the home"
click at [686, 307] on input "1" at bounding box center [681, 303] width 61 height 24
type input "750"
click at [661, 467] on input "Create without photos" at bounding box center [655, 462] width 23 height 23
checkbox input "true"
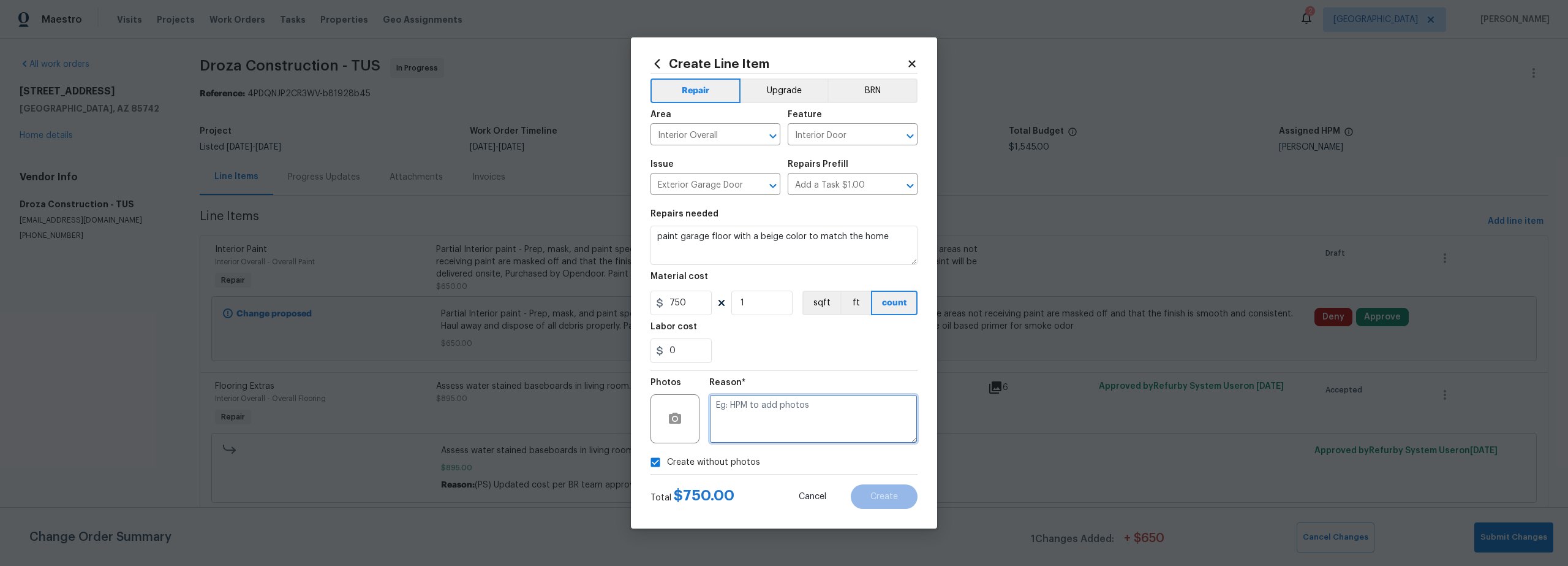
click at [754, 432] on textarea at bounding box center [814, 418] width 208 height 49
type textarea "scout"
click at [895, 493] on span "Create" at bounding box center [884, 497] width 28 height 9
type input "0"
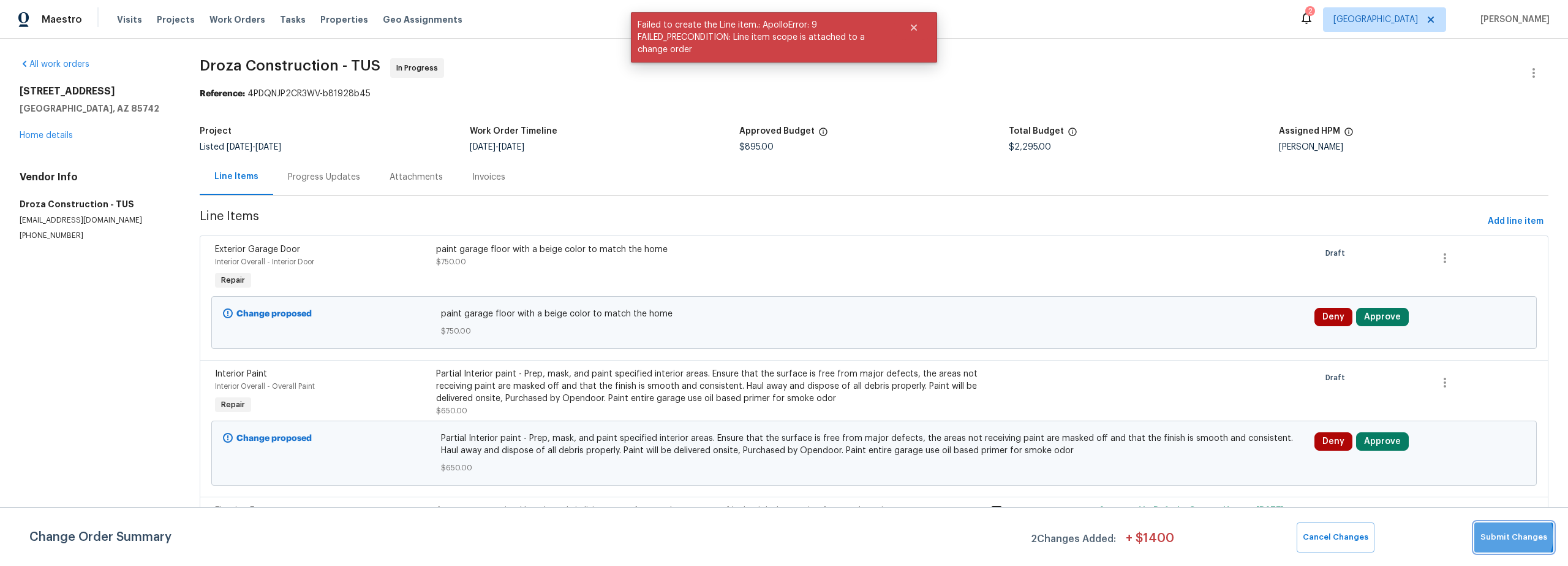
click at [1509, 536] on span "Submit Changes" at bounding box center [1514, 536] width 67 height 14
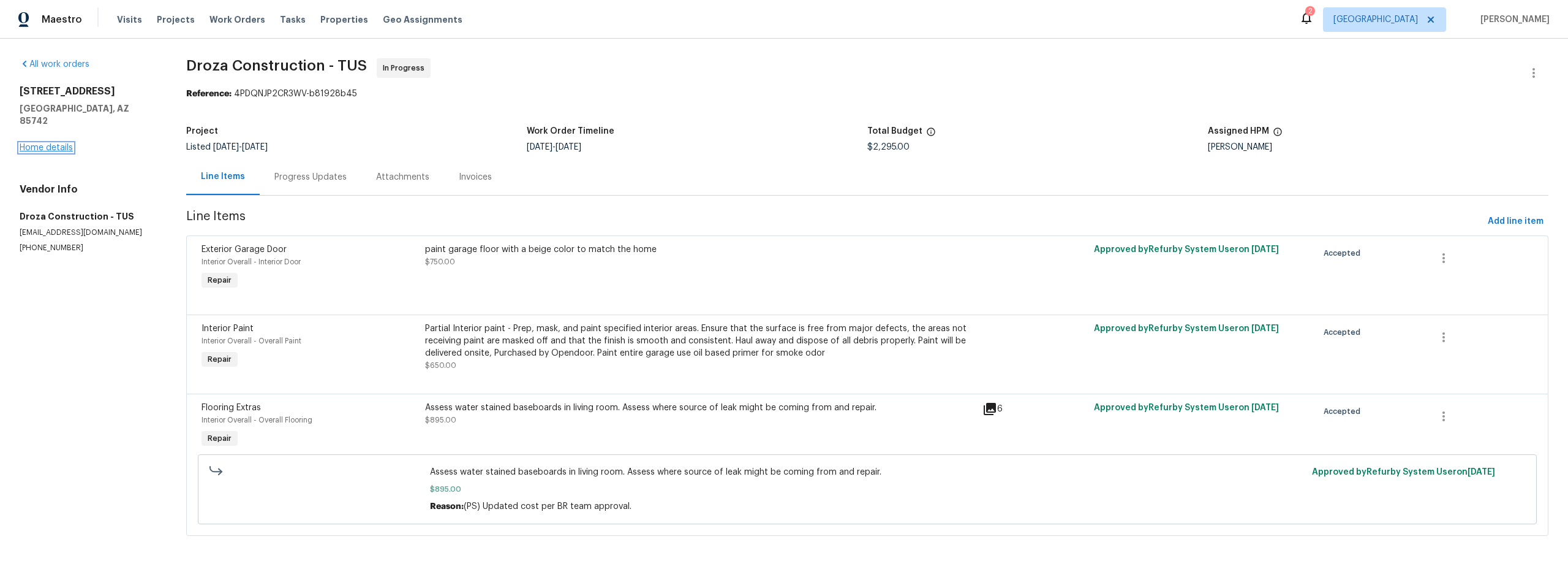
click at [47, 143] on link "Home details" at bounding box center [46, 147] width 53 height 8
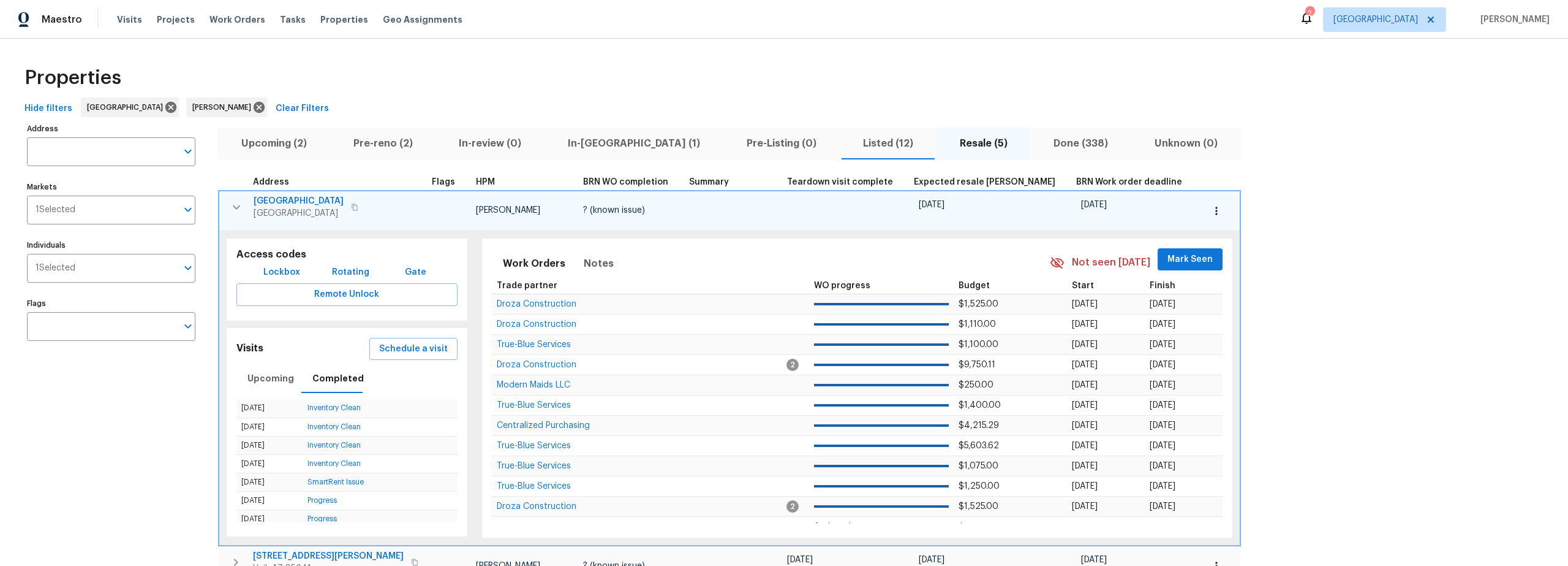
click at [383, 151] on span "Pre-reno (2)" at bounding box center [383, 143] width 91 height 17
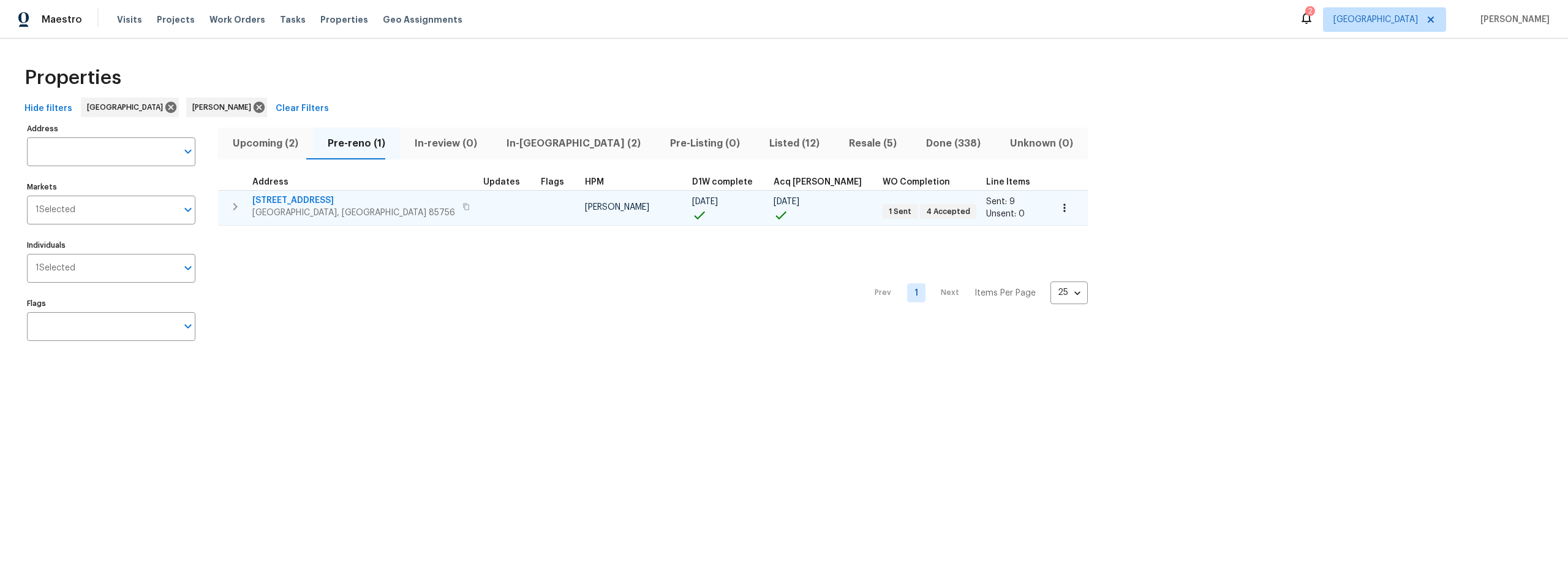
click at [291, 199] on span "[STREET_ADDRESS]" at bounding box center [354, 200] width 203 height 12
click at [305, 199] on span "[STREET_ADDRESS]" at bounding box center [354, 200] width 203 height 12
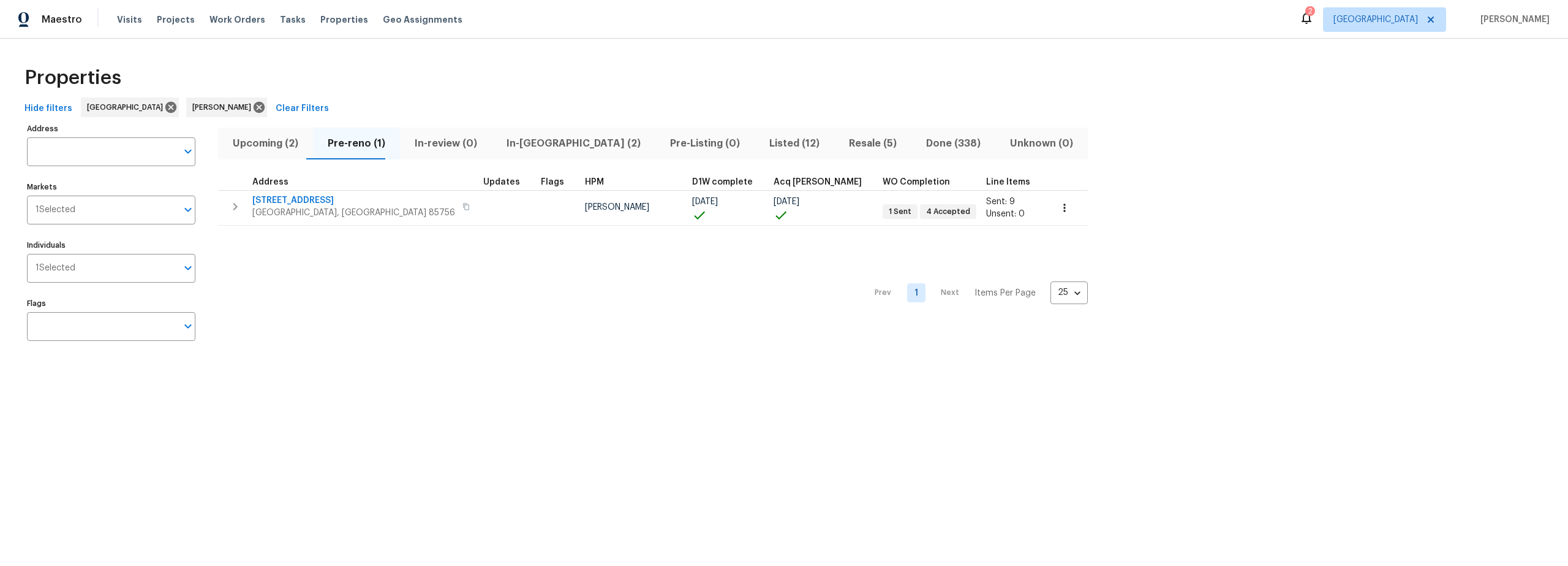
click at [499, 141] on span "In-[GEOGRAPHIC_DATA] (2)" at bounding box center [573, 143] width 149 height 17
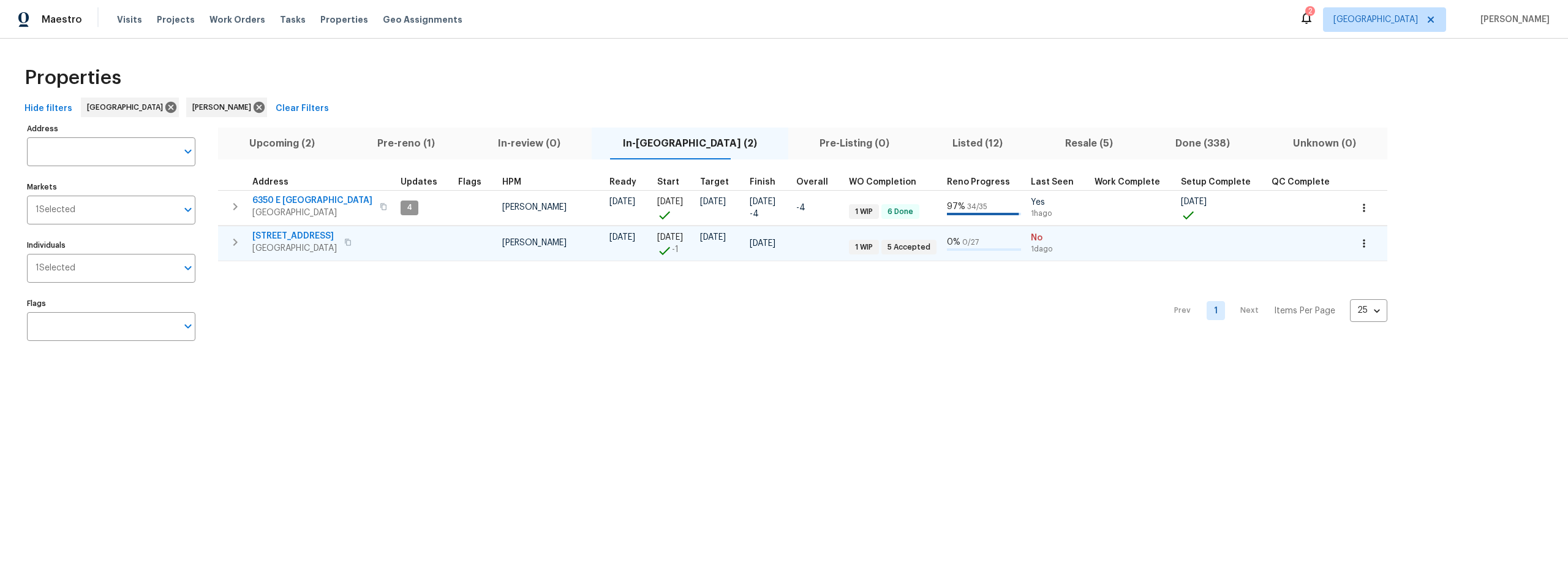
click at [235, 244] on icon "button" at bounding box center [235, 243] width 5 height 7
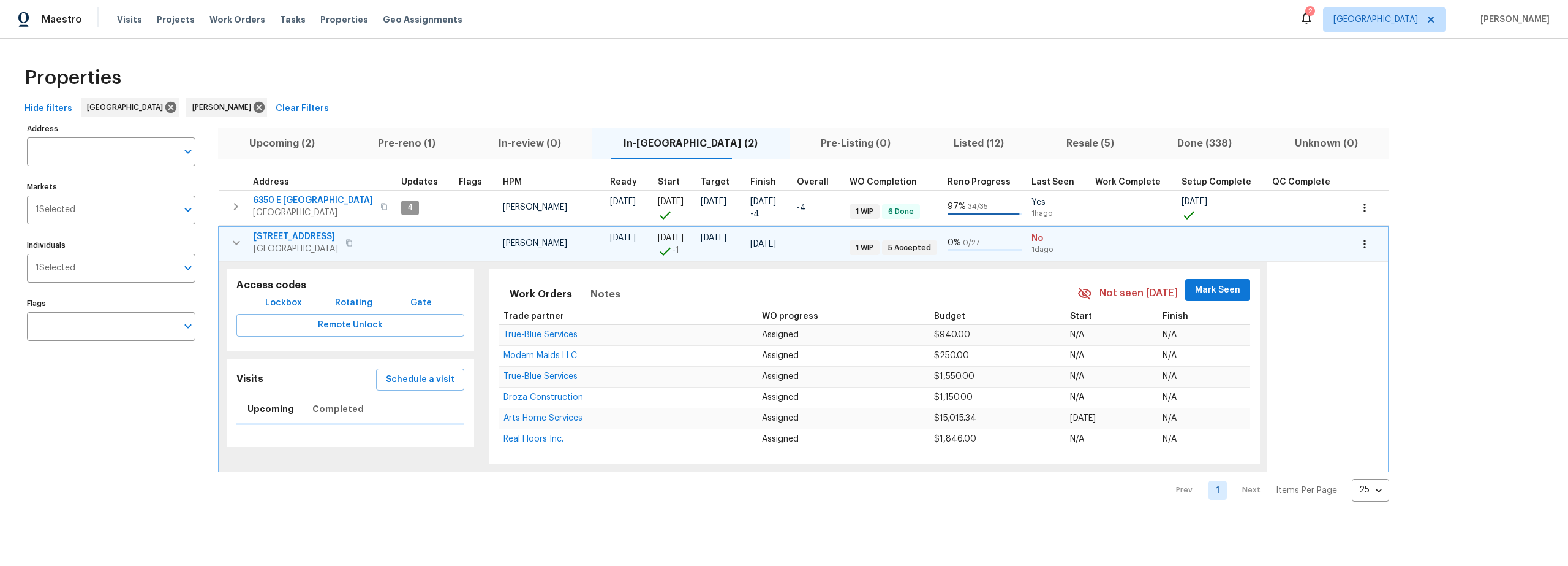
click at [275, 303] on span "Lockbox" at bounding box center [284, 303] width 37 height 15
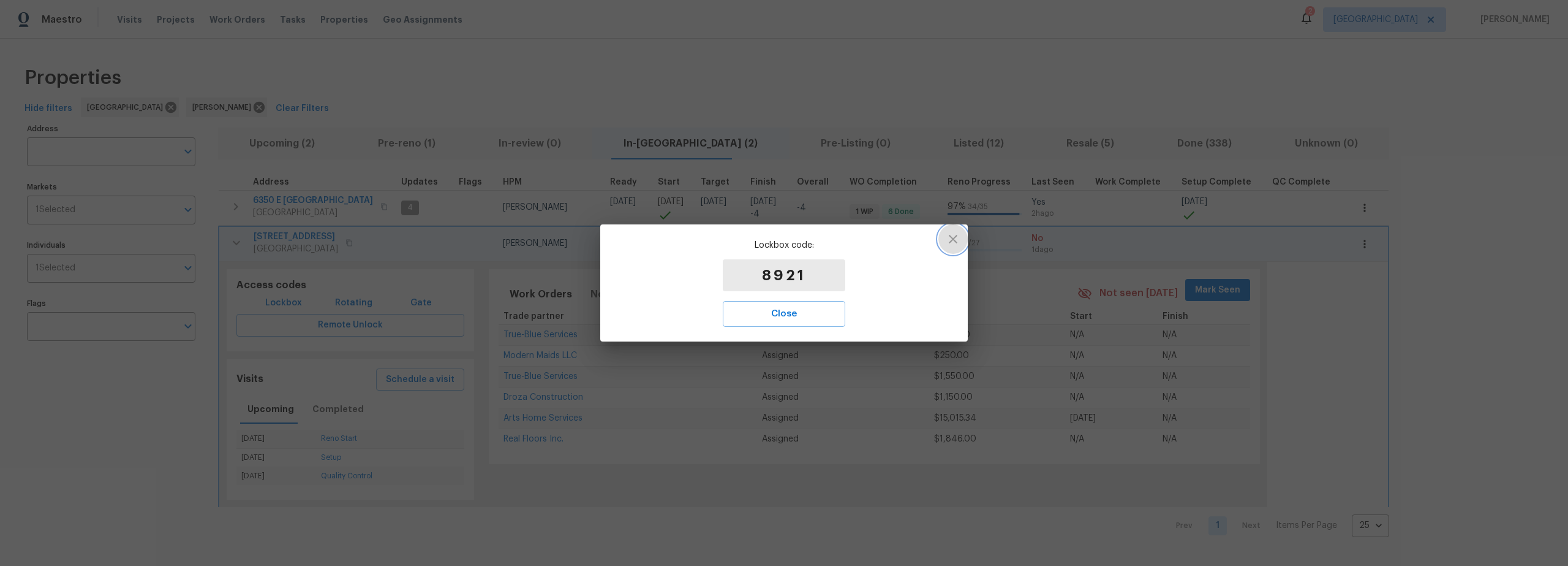
click at [952, 238] on icon "button" at bounding box center [952, 239] width 8 height 8
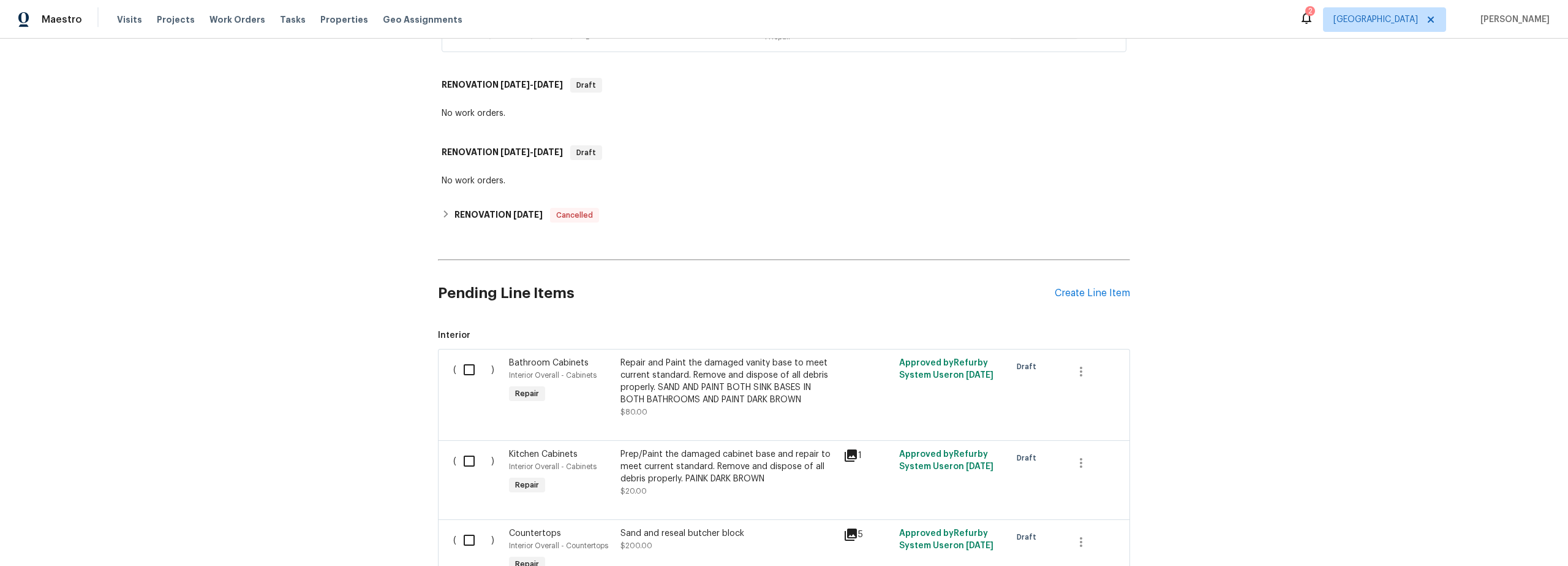
scroll to position [460, 0]
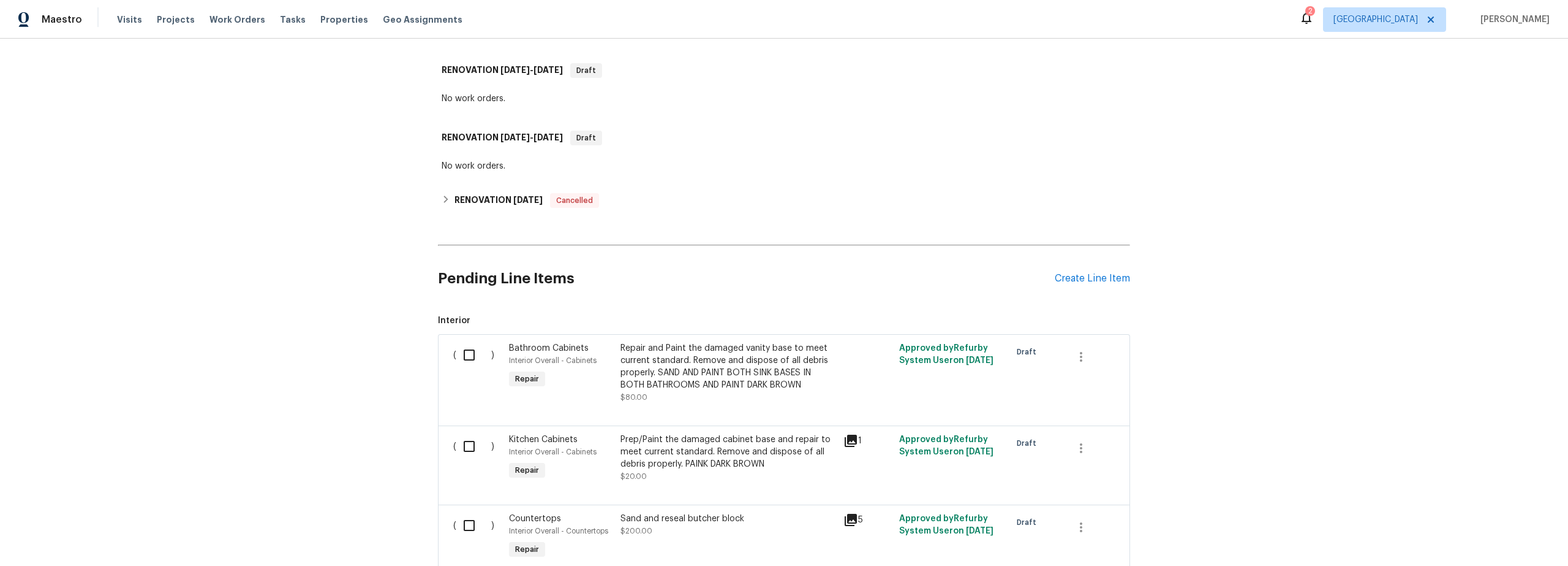
drag, startPoint x: 477, startPoint y: 355, endPoint x: 487, endPoint y: 366, distance: 14.9
click at [477, 356] on input "checkbox" at bounding box center [474, 355] width 35 height 26
checkbox input "true"
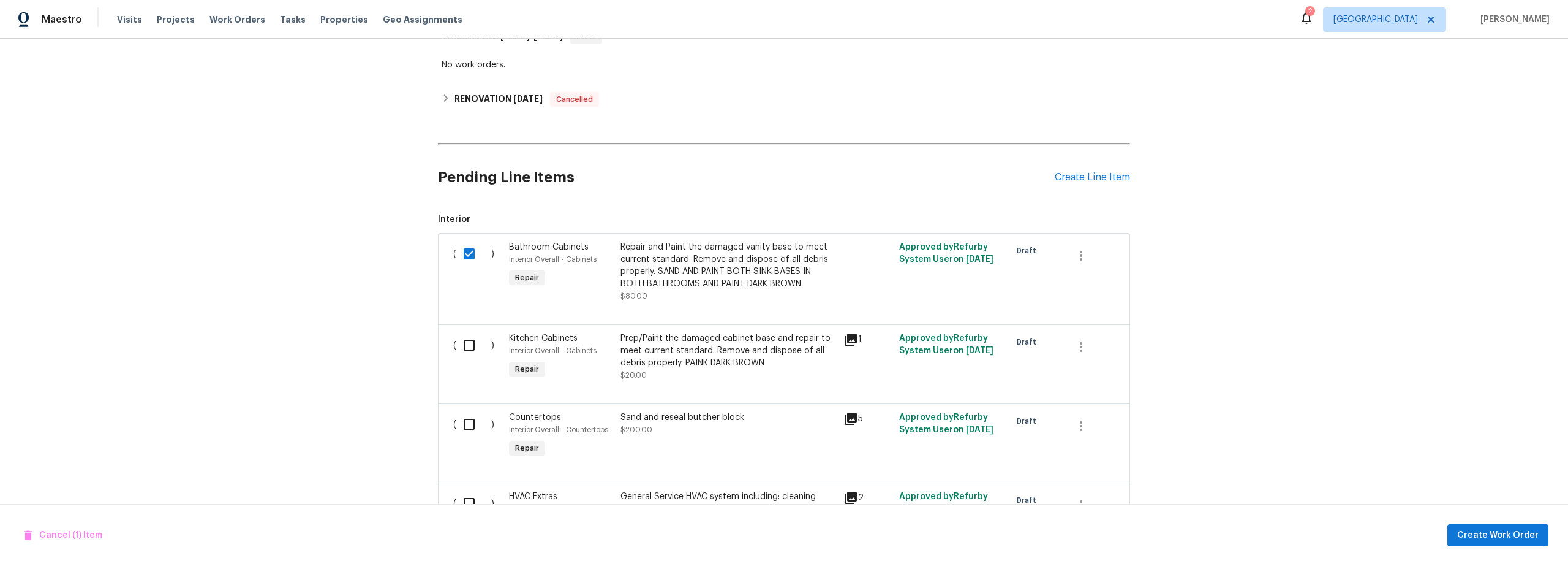
drag, startPoint x: 469, startPoint y: 336, endPoint x: 467, endPoint y: 348, distance: 12.2
click at [469, 336] on input "checkbox" at bounding box center [474, 345] width 35 height 26
checkbox input "true"
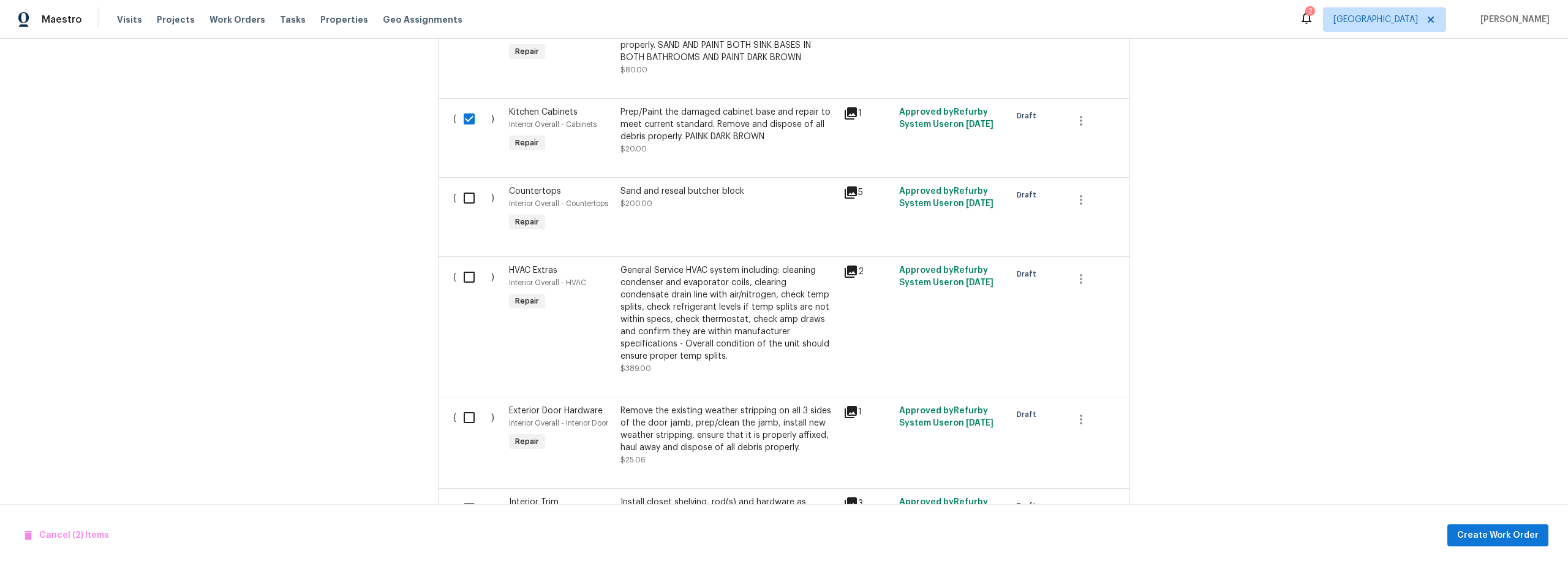
click at [468, 199] on input "checkbox" at bounding box center [474, 198] width 35 height 26
checkbox input "true"
click at [471, 282] on input "checkbox" at bounding box center [474, 277] width 35 height 26
checkbox input "true"
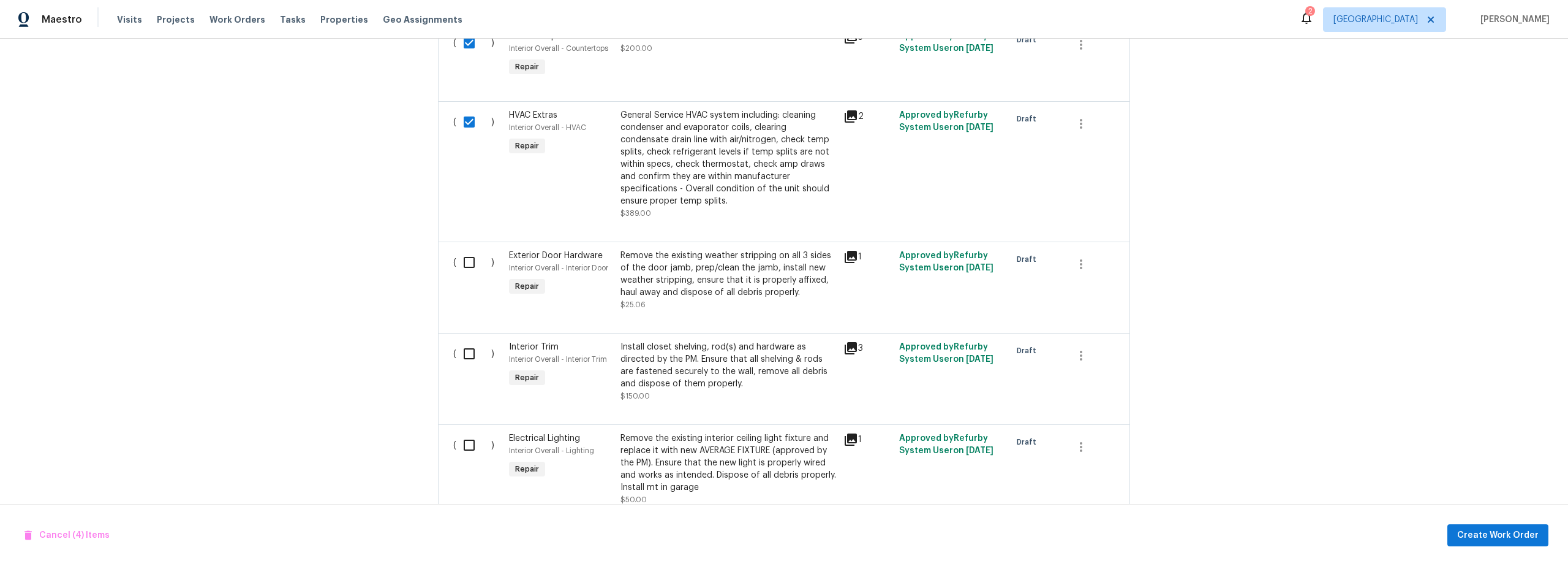
scroll to position [954, 0]
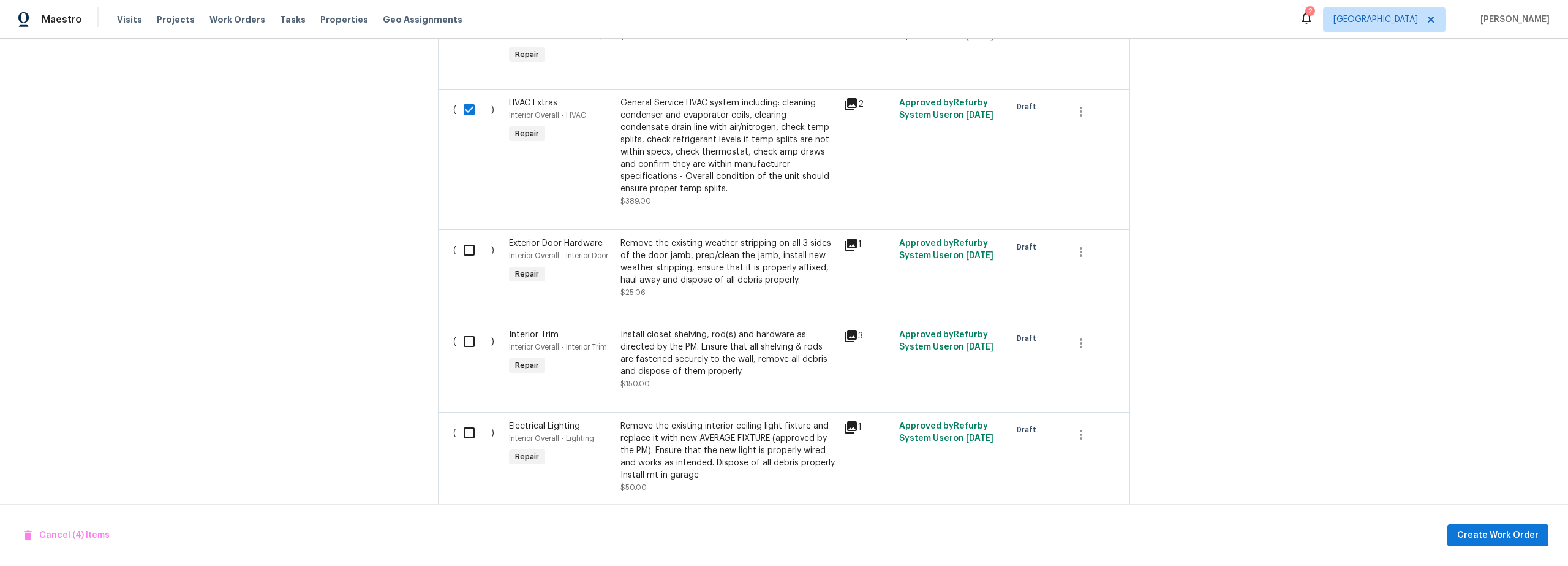
click at [470, 258] on input "checkbox" at bounding box center [474, 250] width 35 height 26
checkbox input "true"
click at [476, 345] on input "checkbox" at bounding box center [474, 341] width 35 height 26
checkbox input "true"
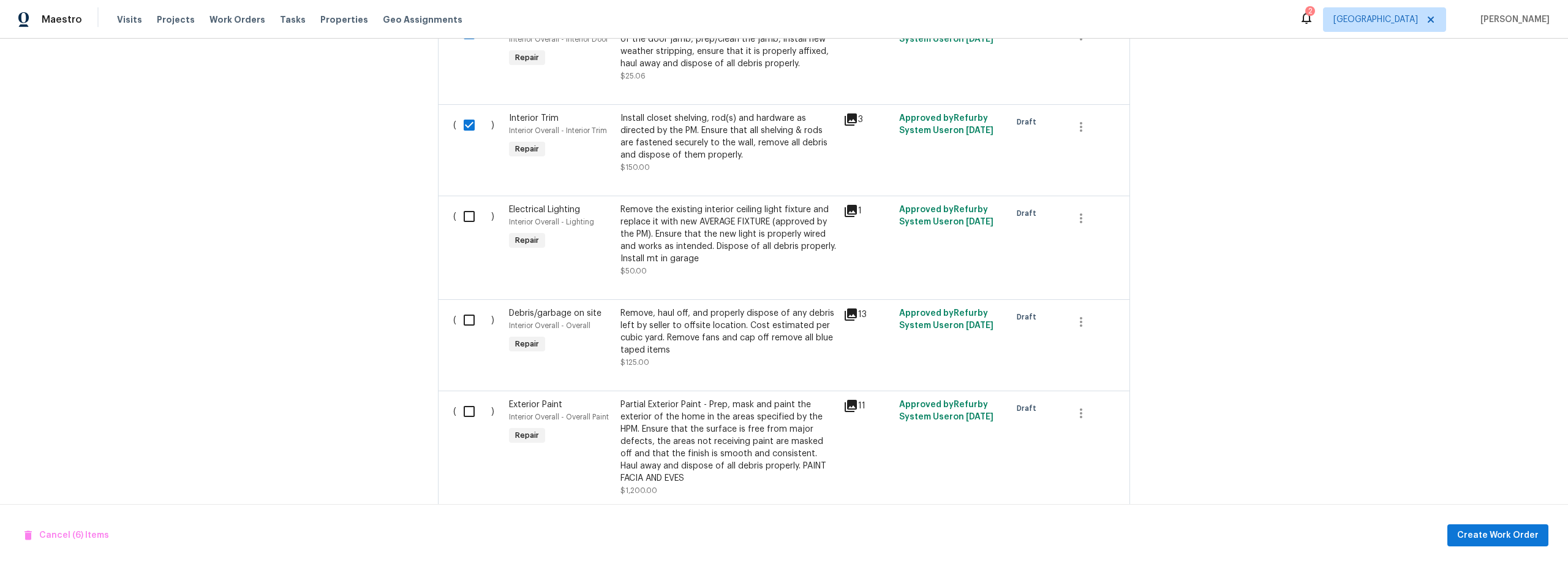
scroll to position [1177, 0]
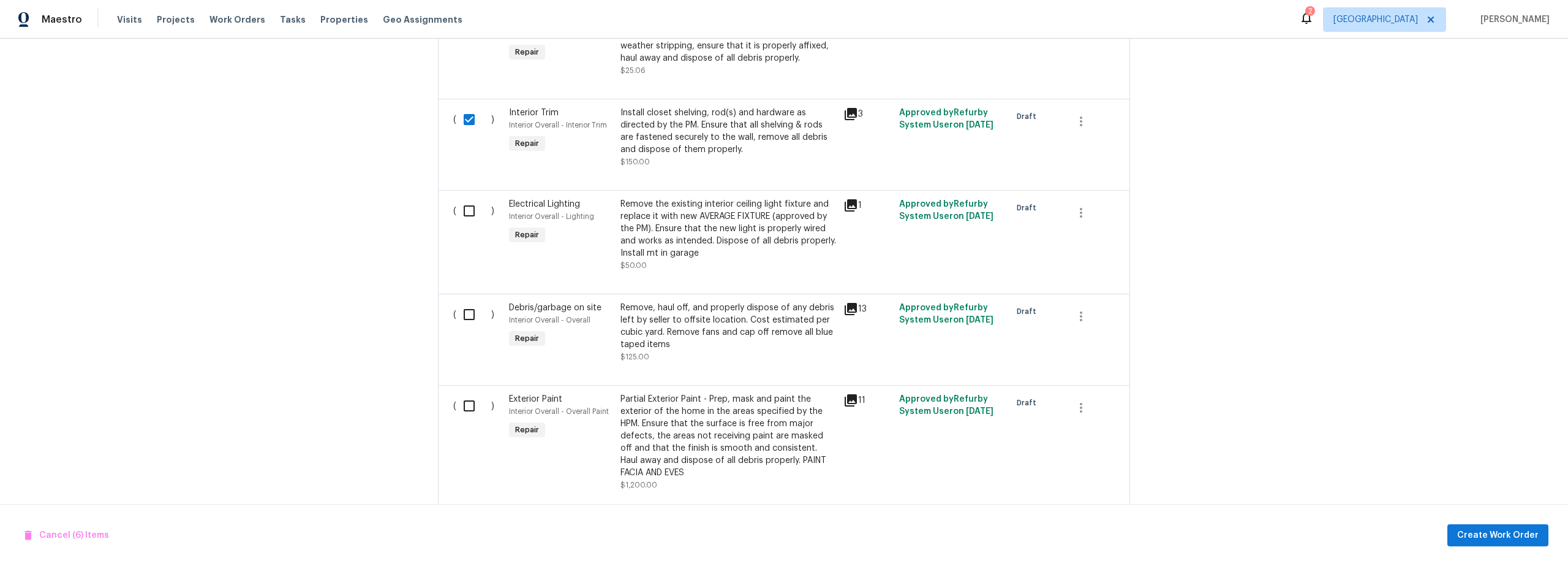
click at [468, 215] on input "checkbox" at bounding box center [474, 211] width 35 height 26
checkbox input "true"
click at [472, 316] on input "checkbox" at bounding box center [474, 314] width 35 height 26
checkbox input "true"
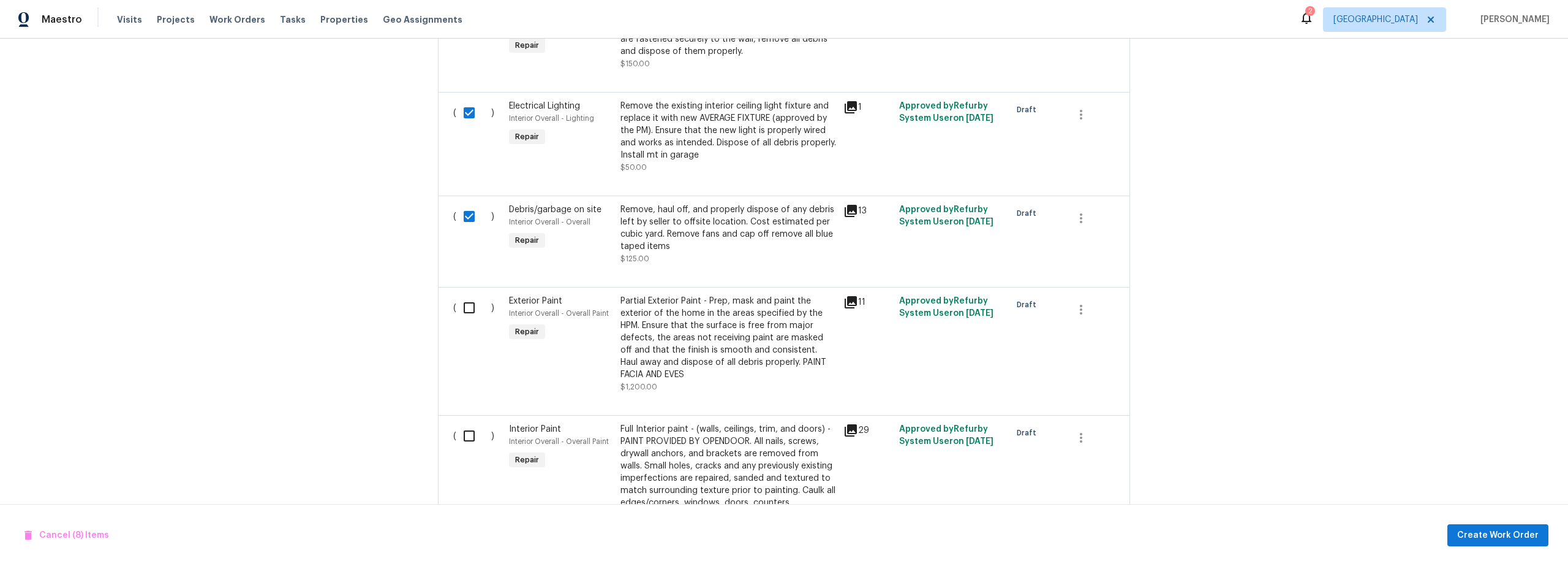
click at [469, 310] on input "checkbox" at bounding box center [474, 308] width 35 height 26
checkbox input "true"
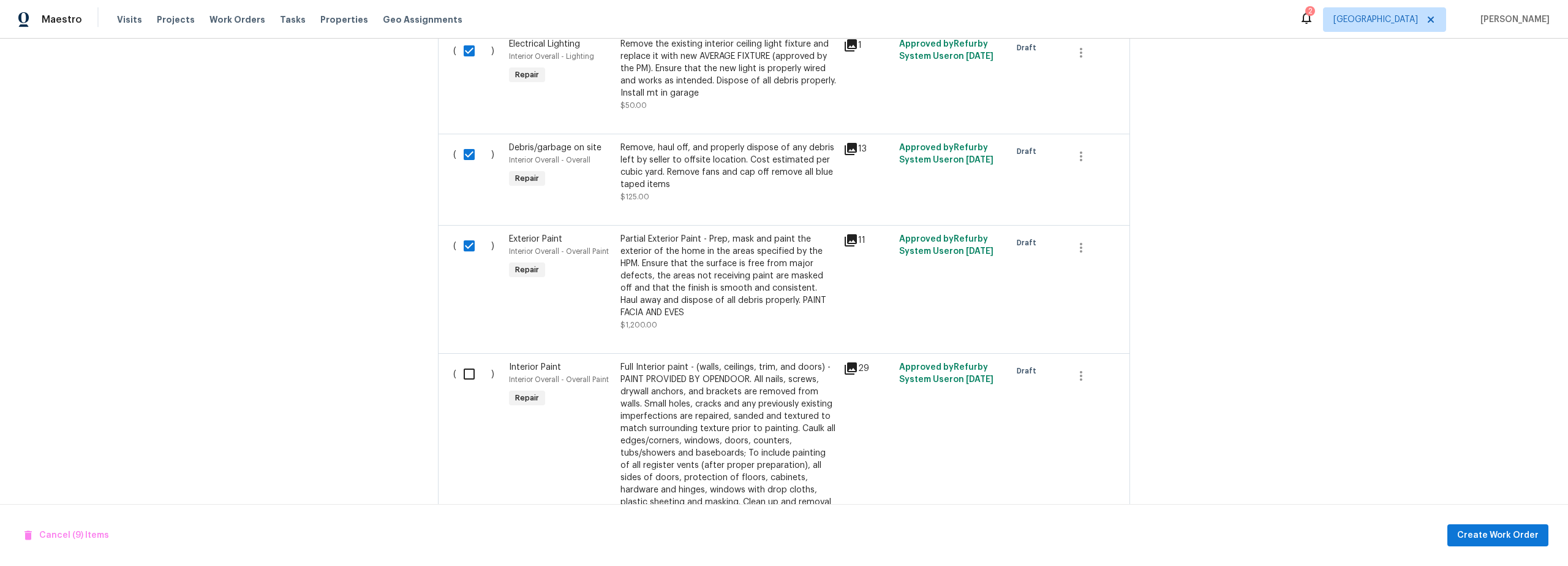
scroll to position [1504, 0]
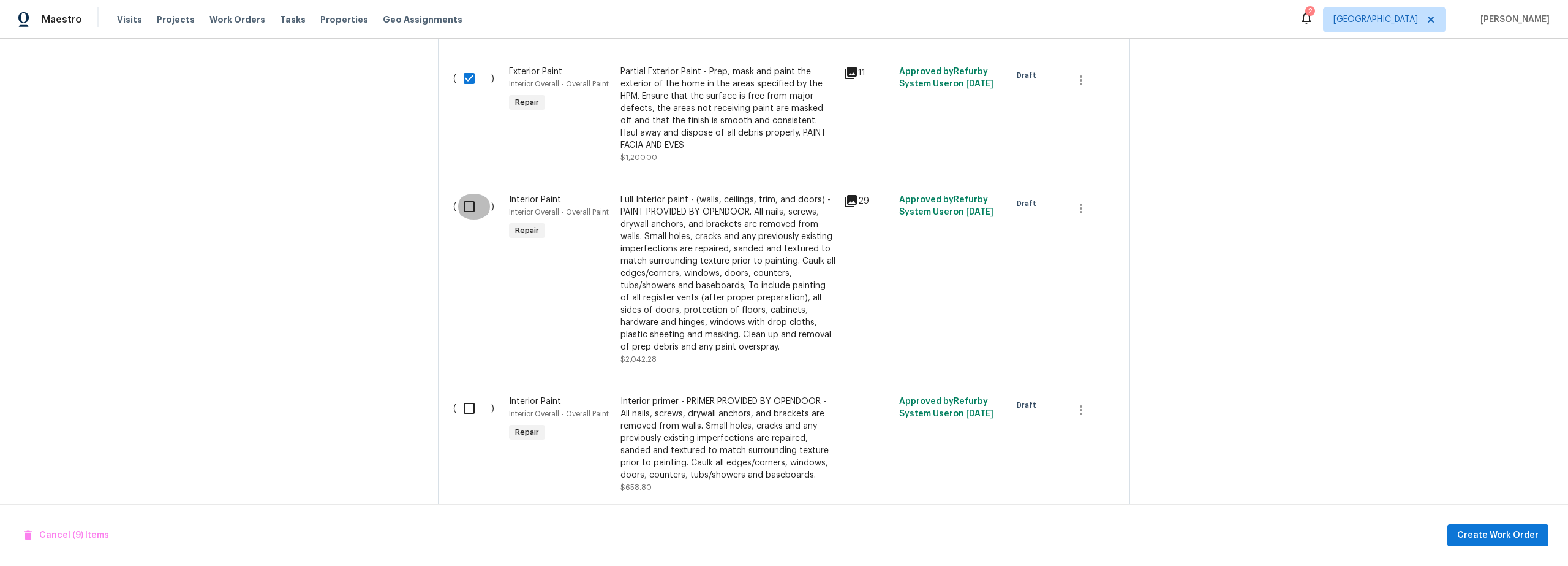
click at [465, 212] on input "checkbox" at bounding box center [474, 206] width 35 height 26
checkbox input "true"
click at [465, 411] on input "checkbox" at bounding box center [474, 408] width 35 height 26
checkbox input "true"
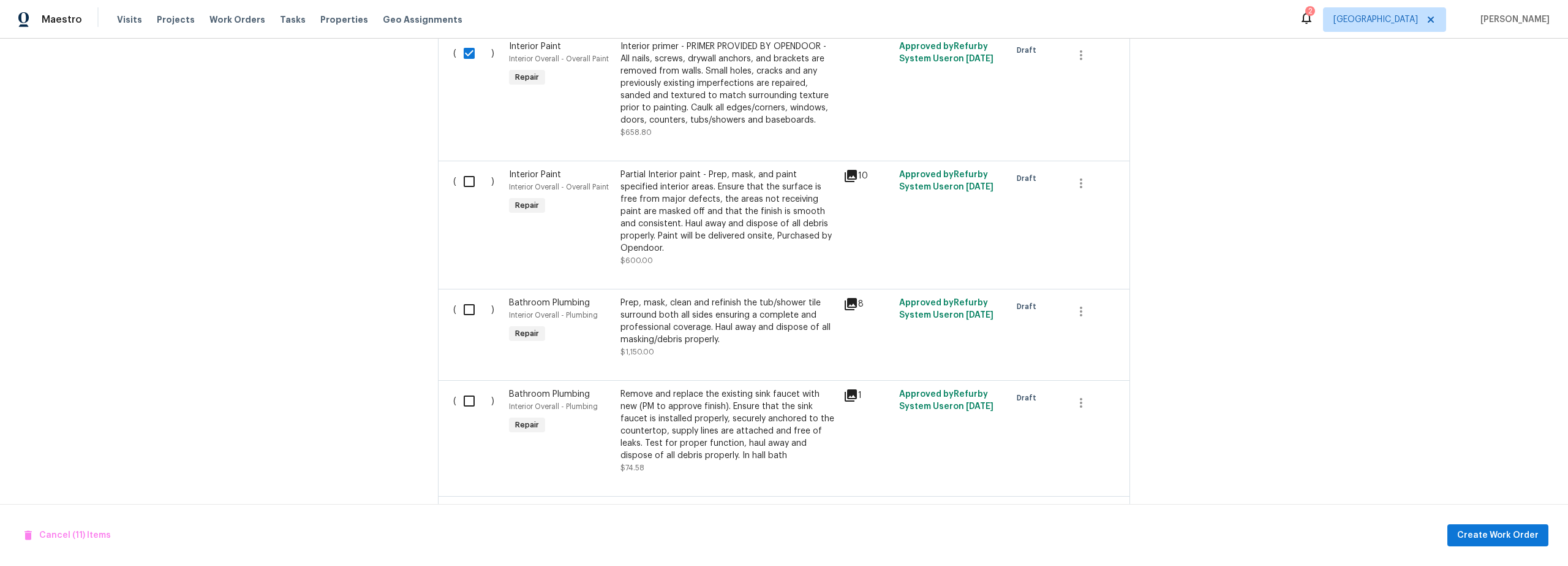
scroll to position [1873, 0]
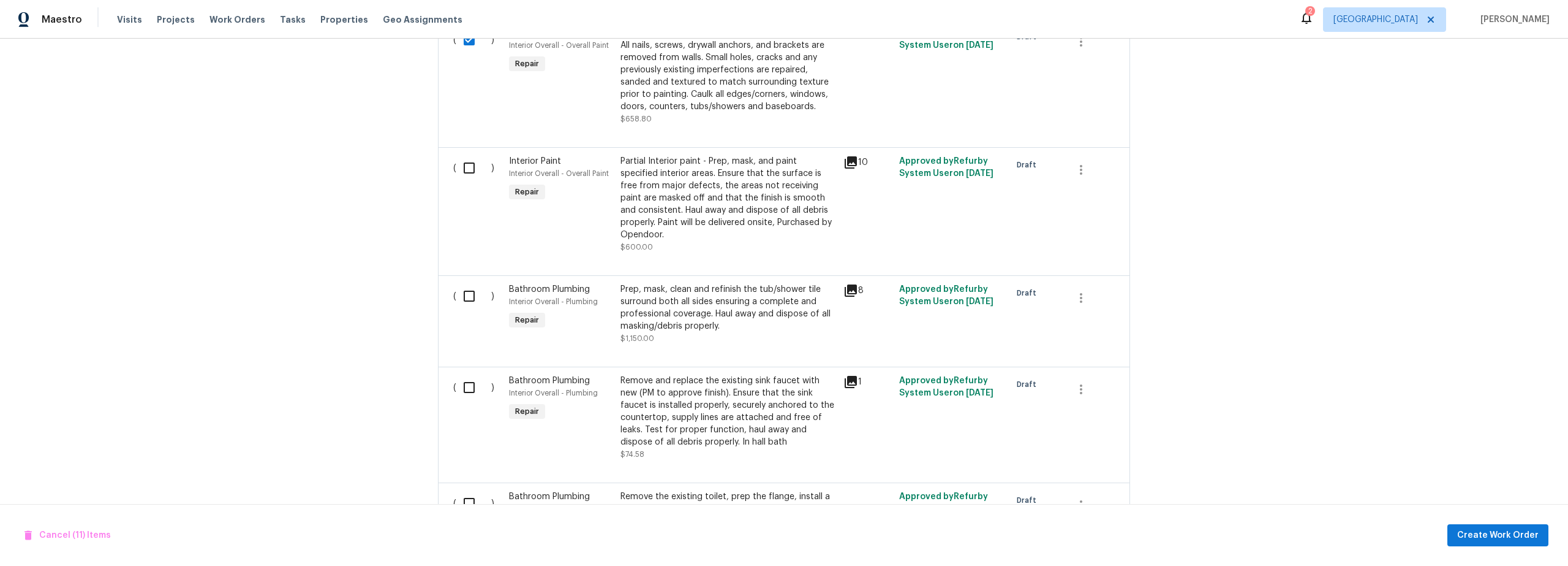
click at [470, 183] on div "( )" at bounding box center [477, 204] width 56 height 105
click at [464, 171] on input "checkbox" at bounding box center [474, 168] width 35 height 26
checkbox input "true"
click at [467, 295] on input "checkbox" at bounding box center [474, 296] width 35 height 26
checkbox input "true"
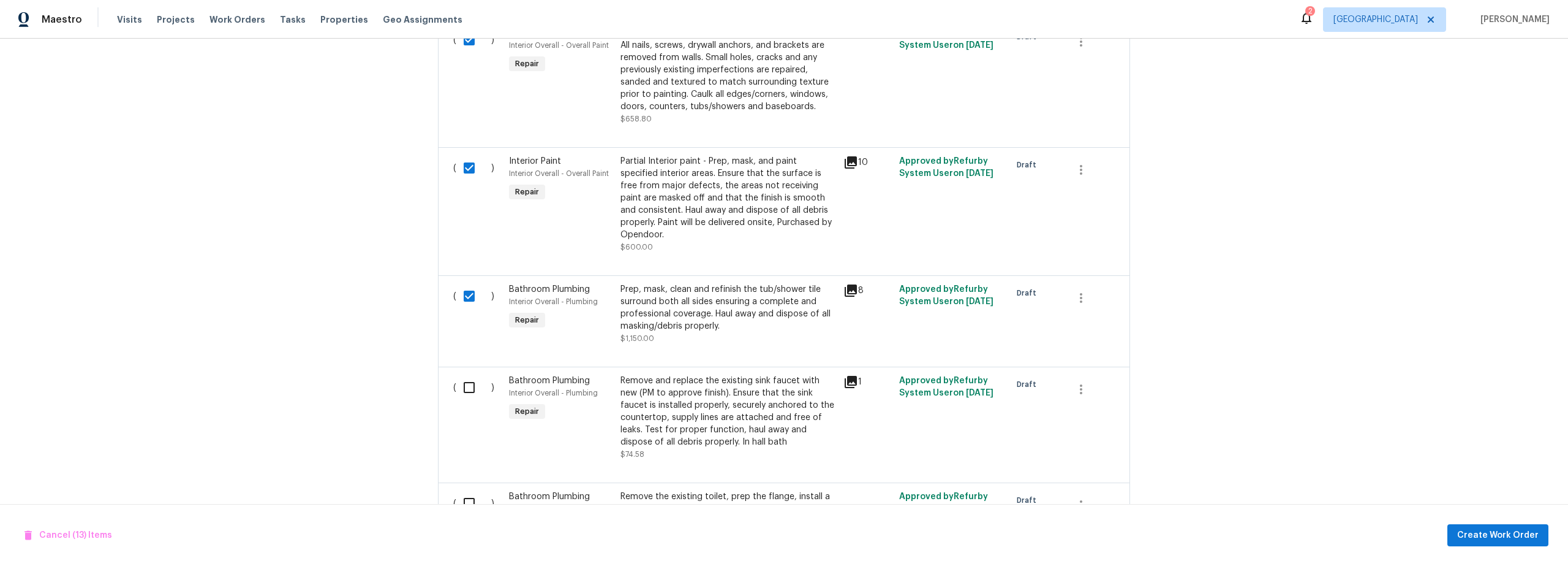
click at [469, 386] on input "checkbox" at bounding box center [474, 388] width 35 height 26
checkbox input "true"
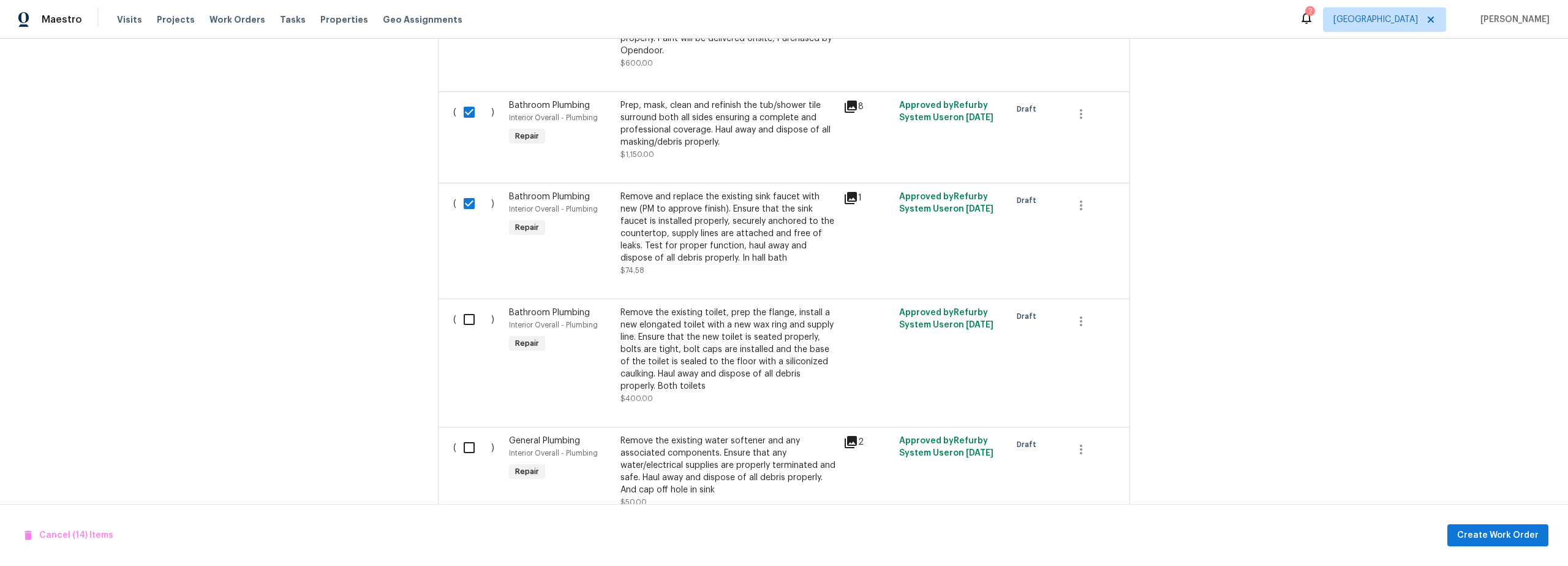
scroll to position [2057, 0]
click at [465, 316] on input "checkbox" at bounding box center [474, 319] width 35 height 26
checkbox input "true"
click at [467, 444] on input "checkbox" at bounding box center [474, 447] width 35 height 26
checkbox input "true"
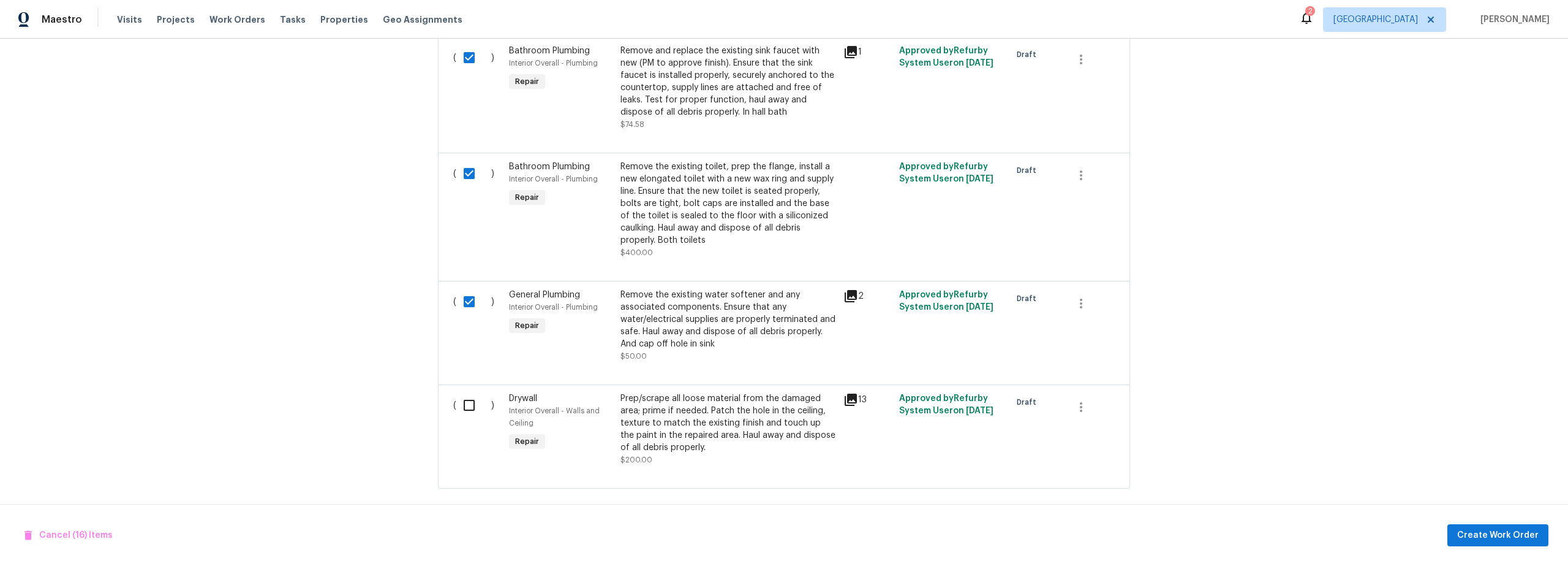
scroll to position [2218, 0]
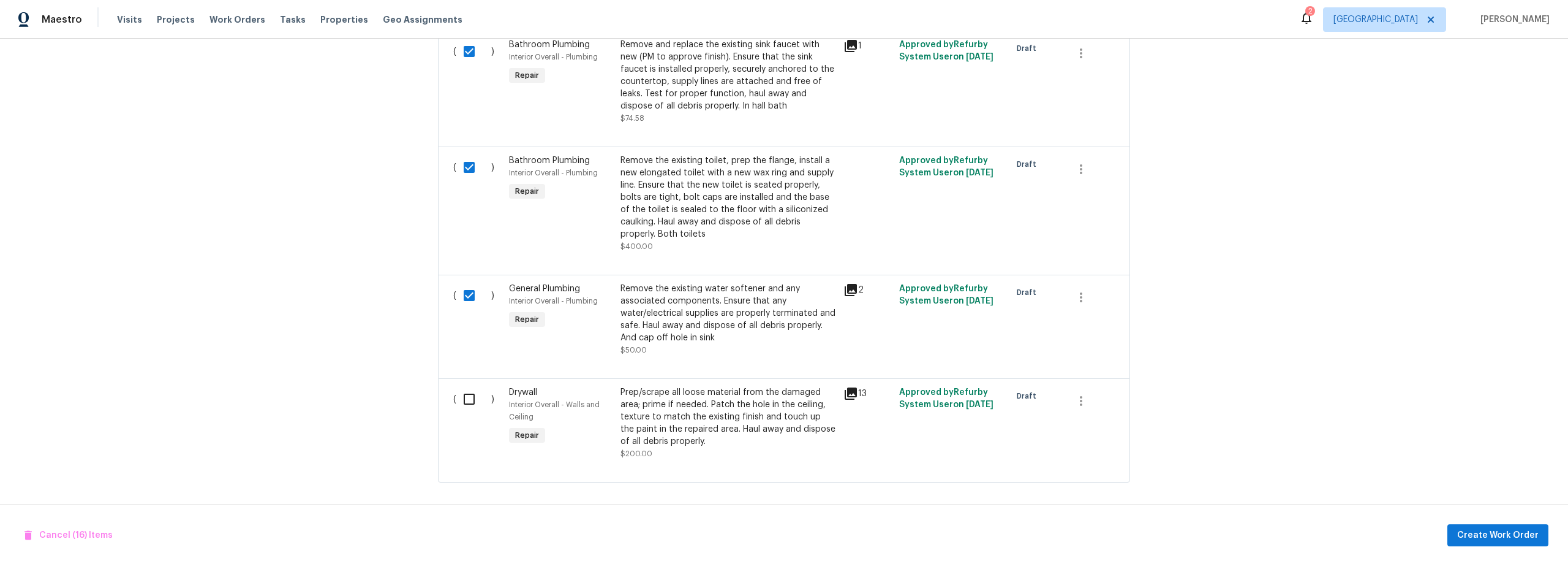
click at [465, 388] on input "checkbox" at bounding box center [474, 399] width 35 height 26
checkbox input "true"
click at [1498, 533] on span "Create Work Order" at bounding box center [1498, 535] width 82 height 15
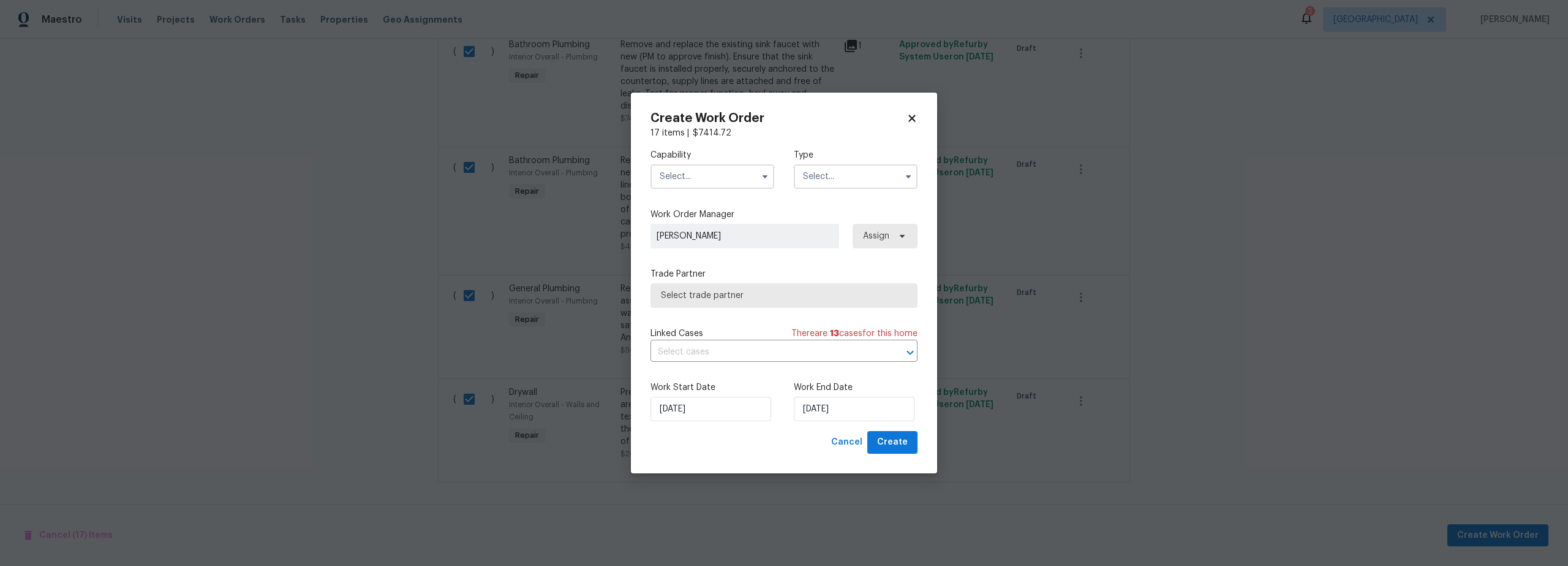
click at [714, 179] on input "text" at bounding box center [712, 177] width 124 height 24
click at [709, 312] on span "General Contractor" at bounding box center [702, 308] width 79 height 8
type input "General Contractor"
click at [829, 178] on input "text" at bounding box center [856, 177] width 124 height 24
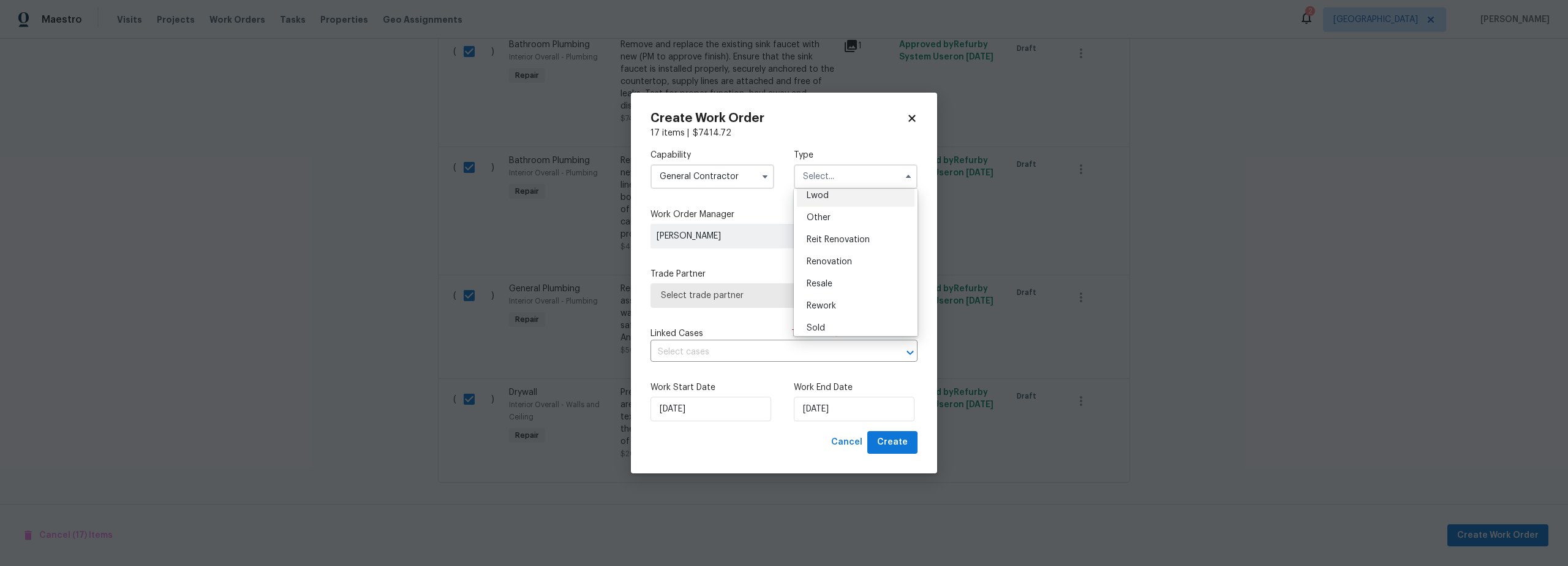
scroll to position [146, 0]
click at [844, 255] on span "Renovation" at bounding box center [829, 255] width 46 height 8
type input "Renovation"
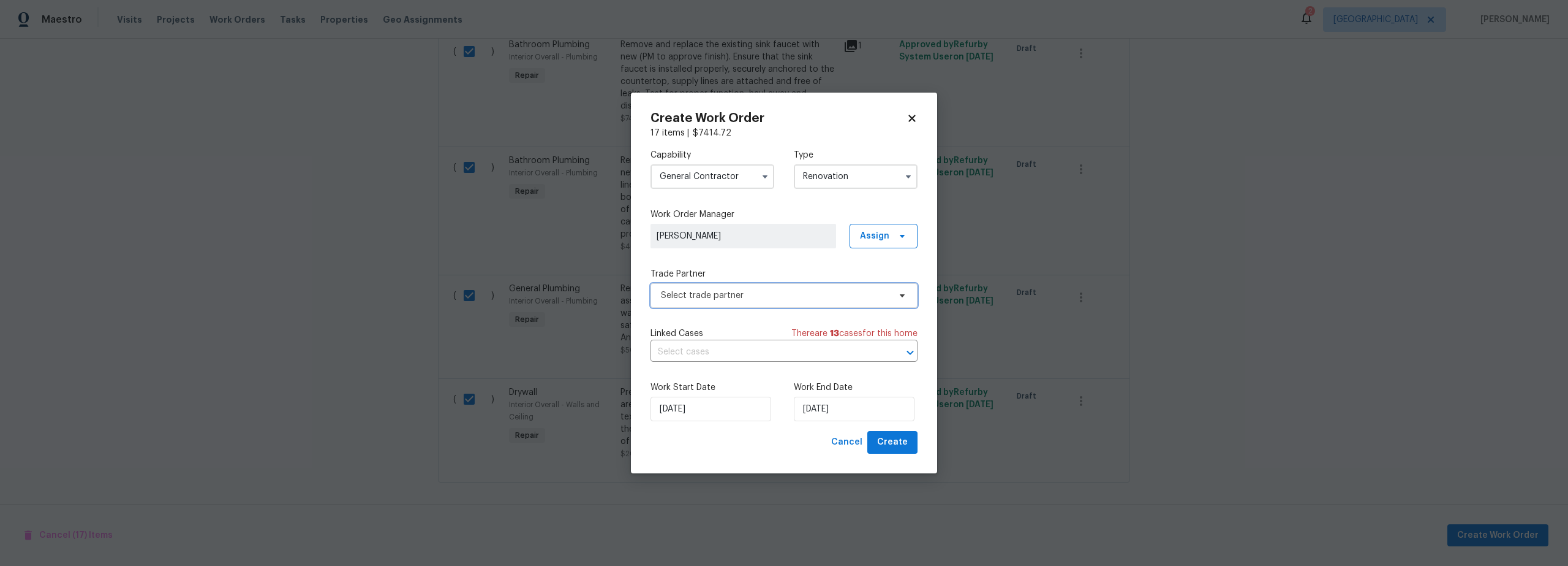
click at [749, 291] on span "Select trade partner" at bounding box center [776, 295] width 229 height 12
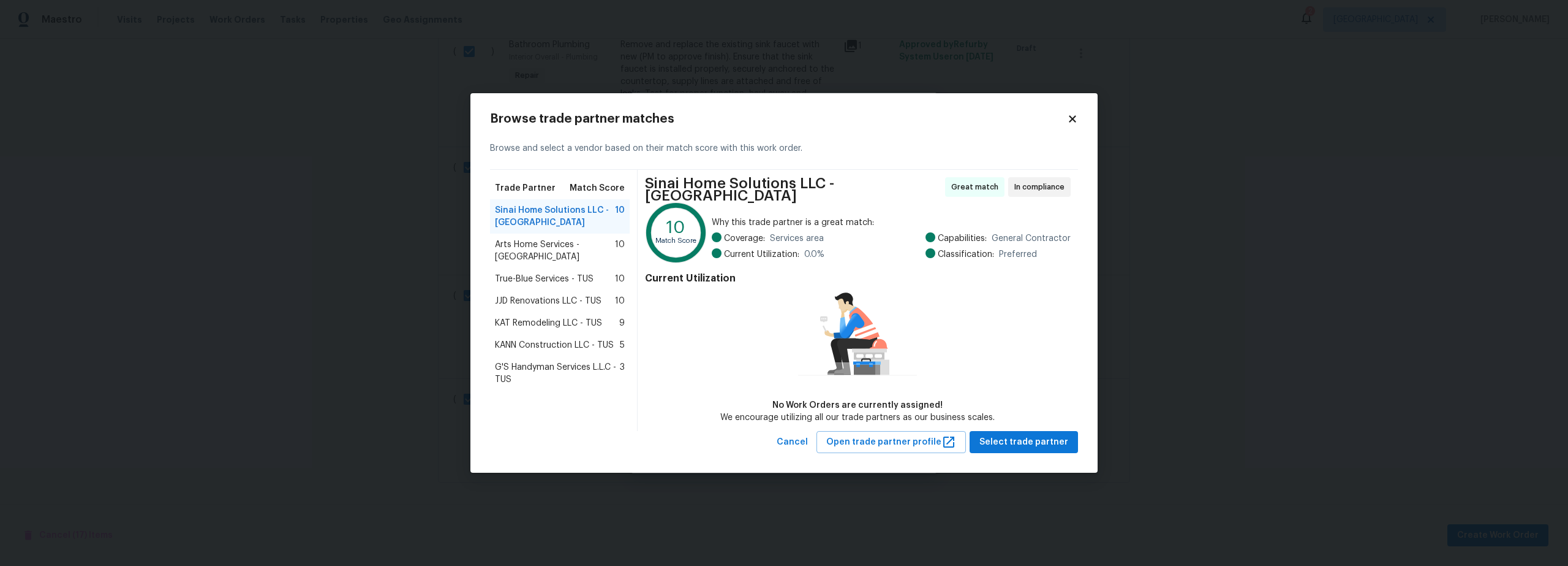
click at [1073, 127] on div "Browse trade partner matches Browse and select a vendor based on their match sc…" at bounding box center [784, 283] width 588 height 341
click at [1075, 122] on icon at bounding box center [1072, 118] width 7 height 7
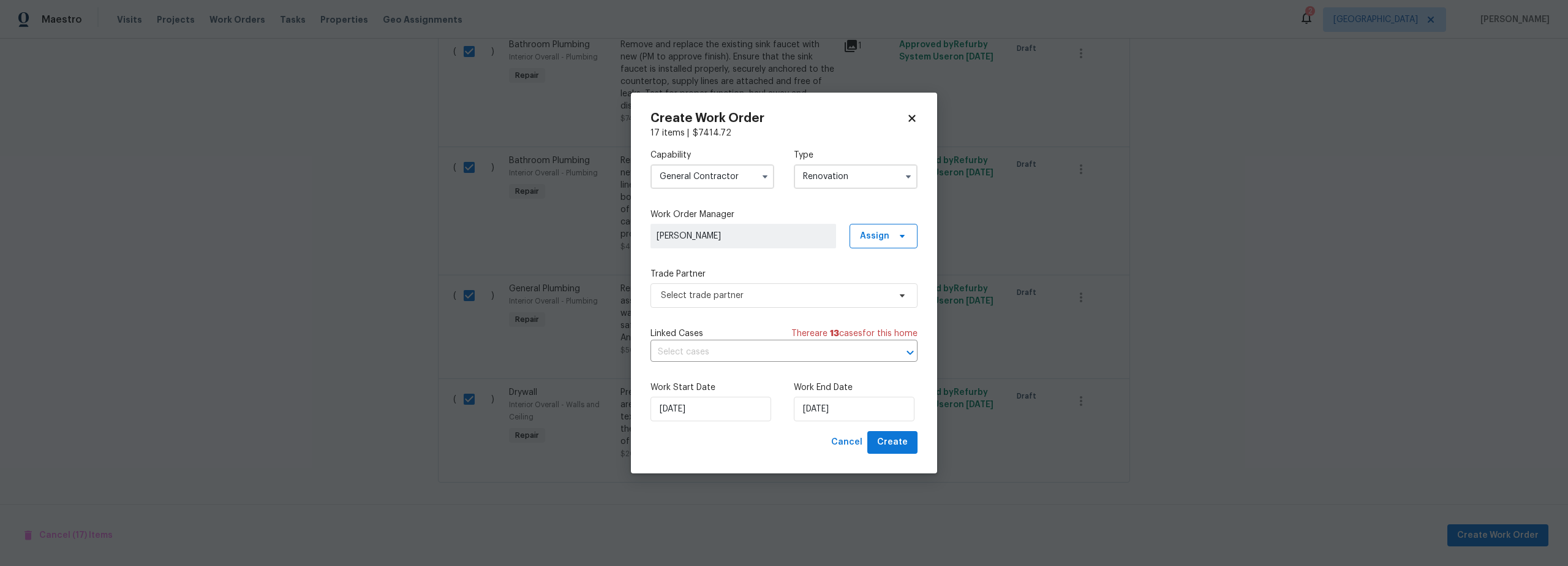
click at [911, 116] on icon at bounding box center [911, 118] width 7 height 7
checkbox input "false"
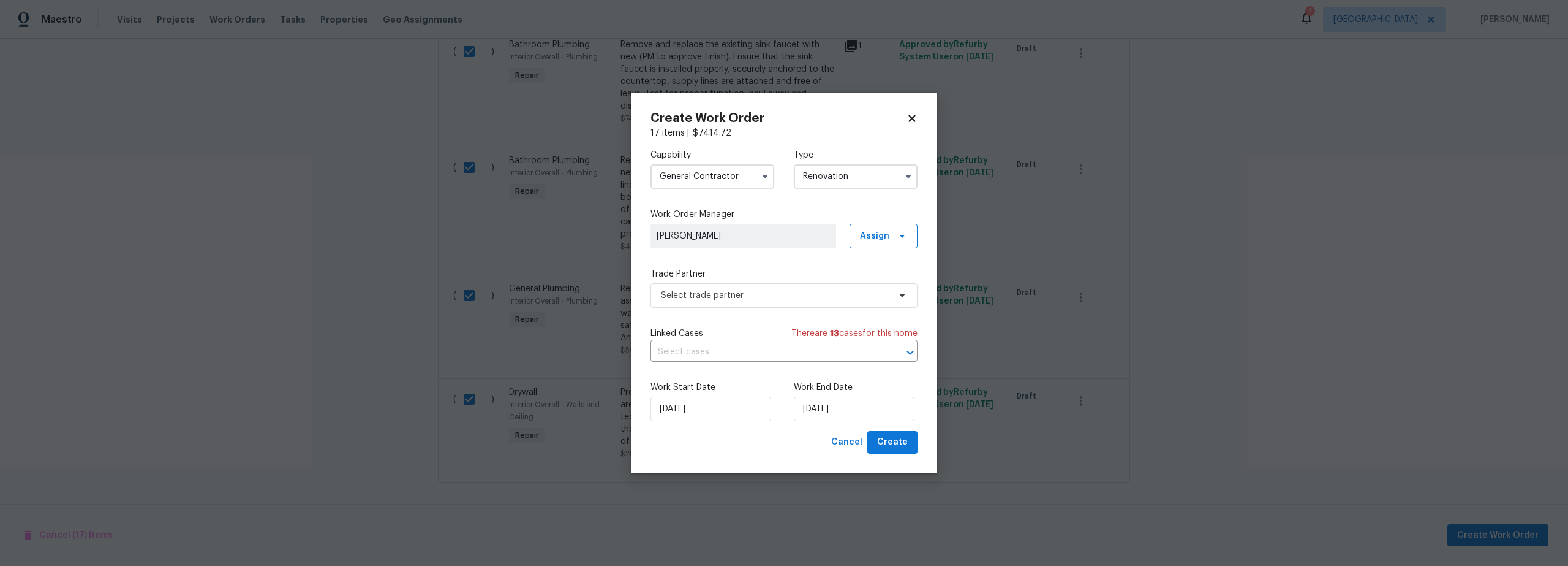
checkbox input "false"
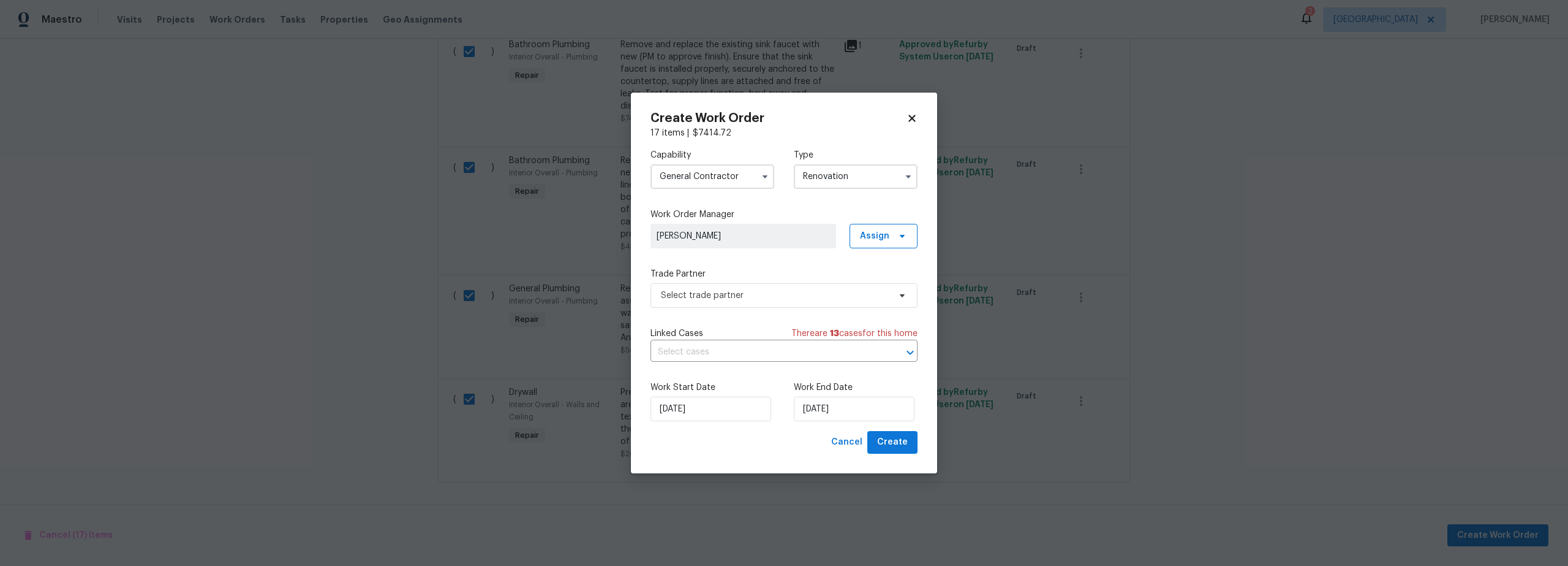
checkbox input "false"
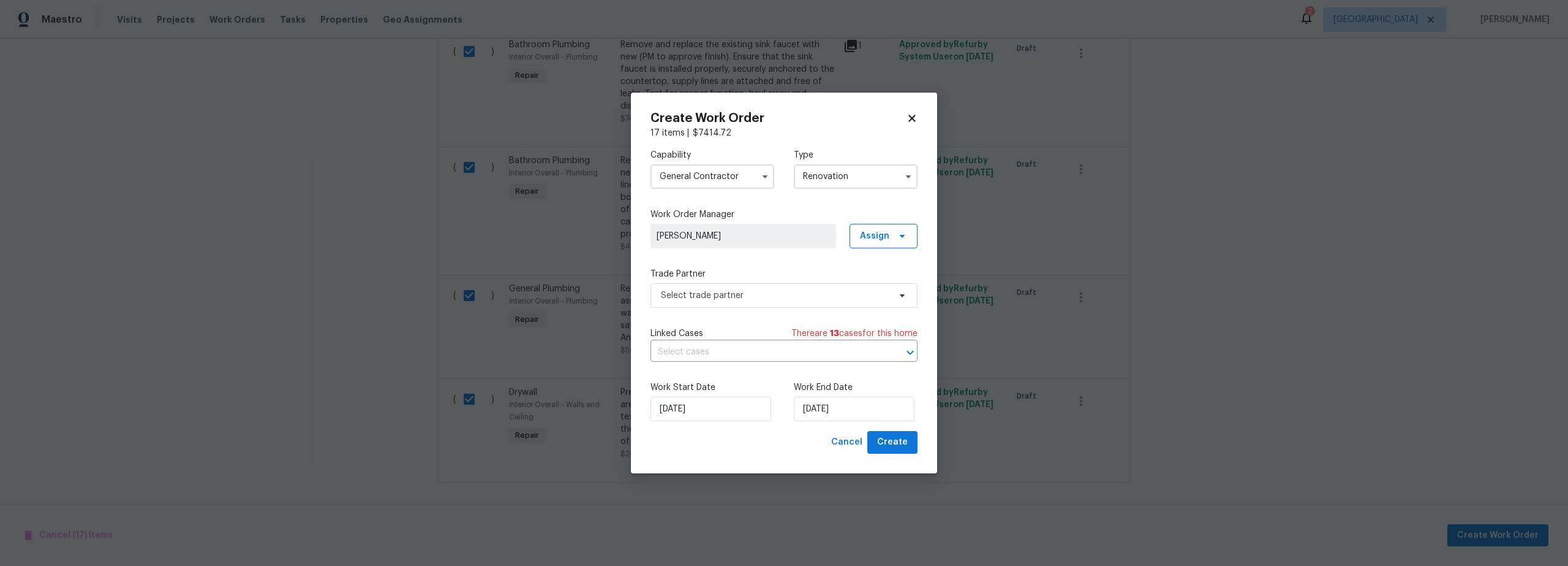
checkbox input "false"
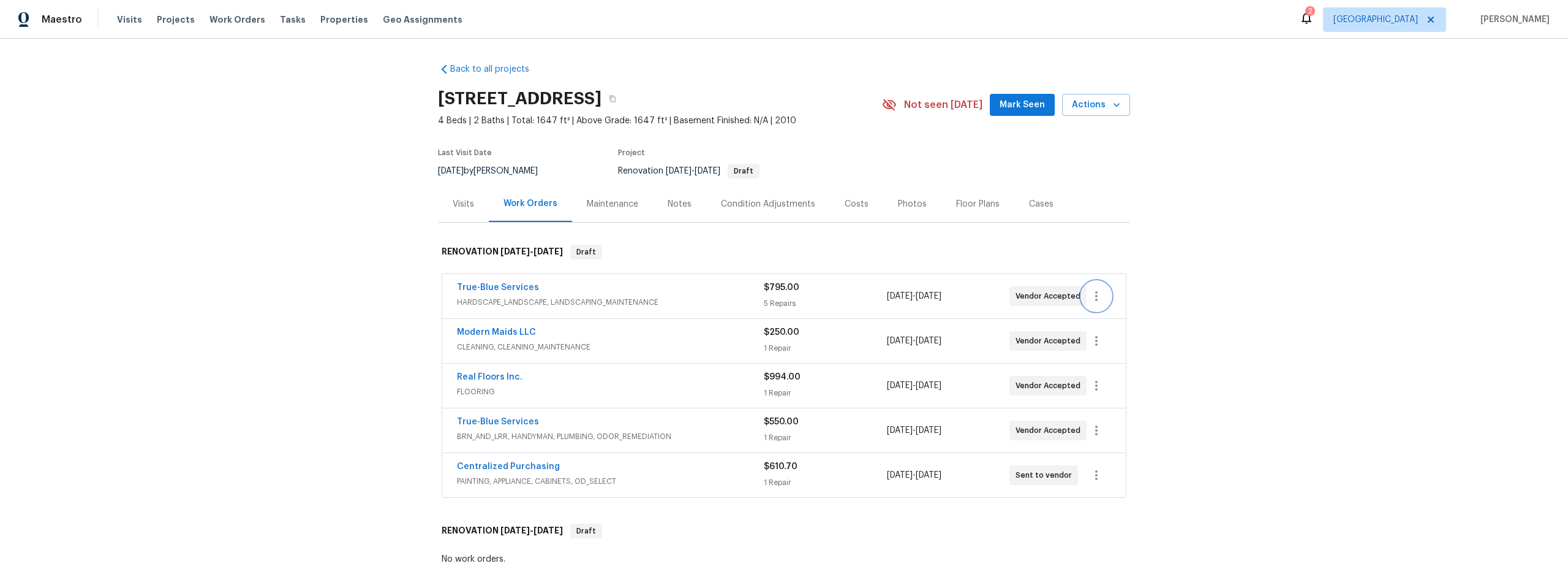
click at [1093, 301] on icon "button" at bounding box center [1096, 296] width 15 height 15
click at [1095, 301] on li "Edit" at bounding box center [1143, 296] width 132 height 20
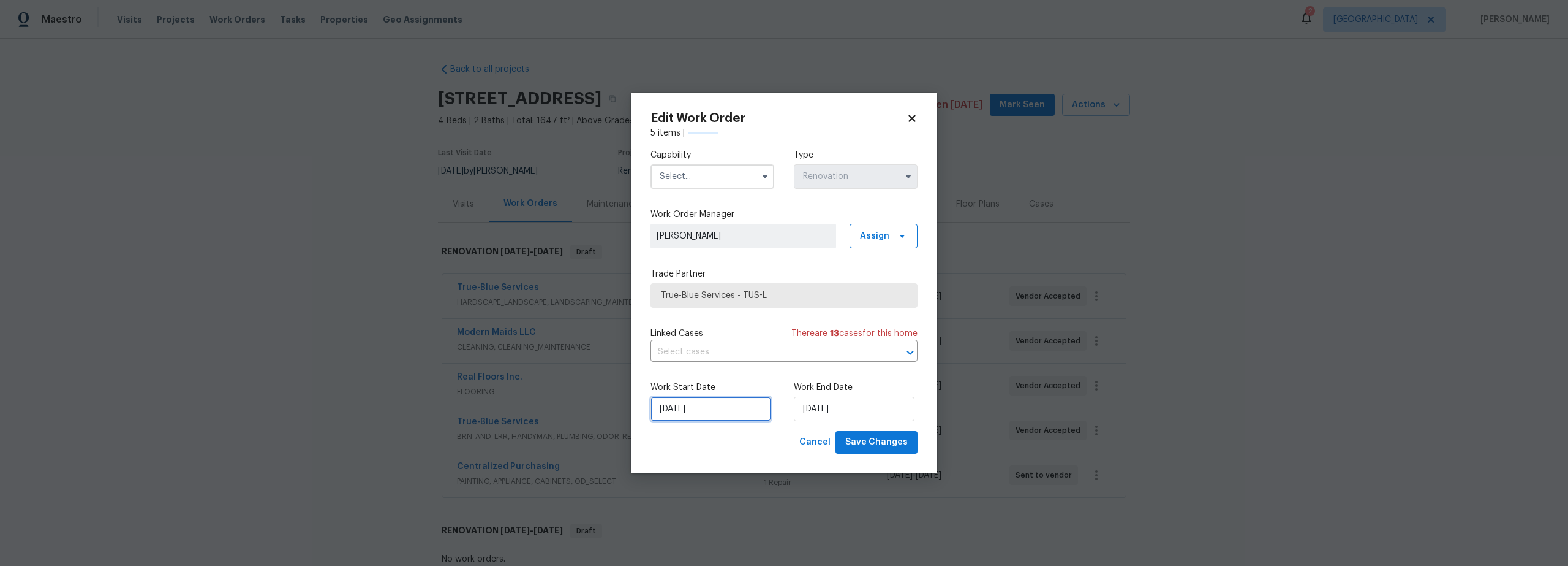
click at [704, 416] on input "10/15/2025" at bounding box center [711, 409] width 121 height 24
click at [727, 341] on div "16" at bounding box center [727, 338] width 20 height 17
type input "10/16/2025"
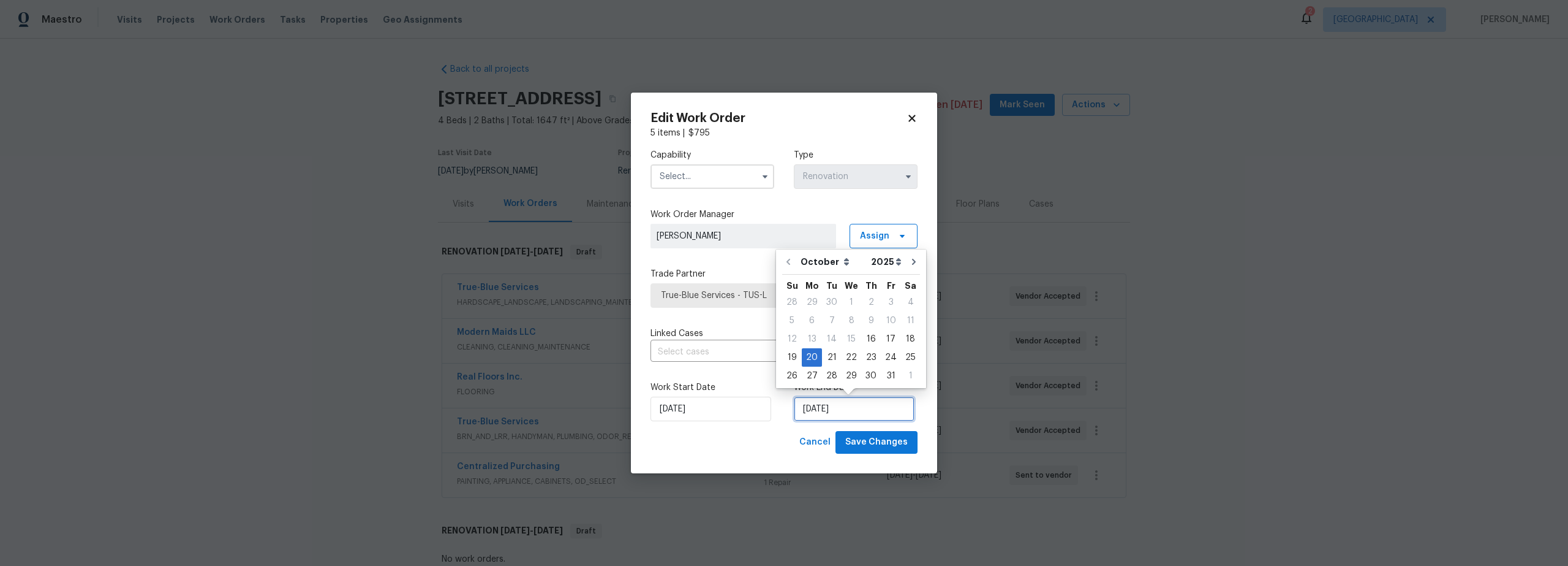
click at [825, 413] on input "10/20/2025" at bounding box center [855, 409] width 121 height 24
click at [750, 431] on div "Cancel Save Changes" at bounding box center [784, 442] width 268 height 22
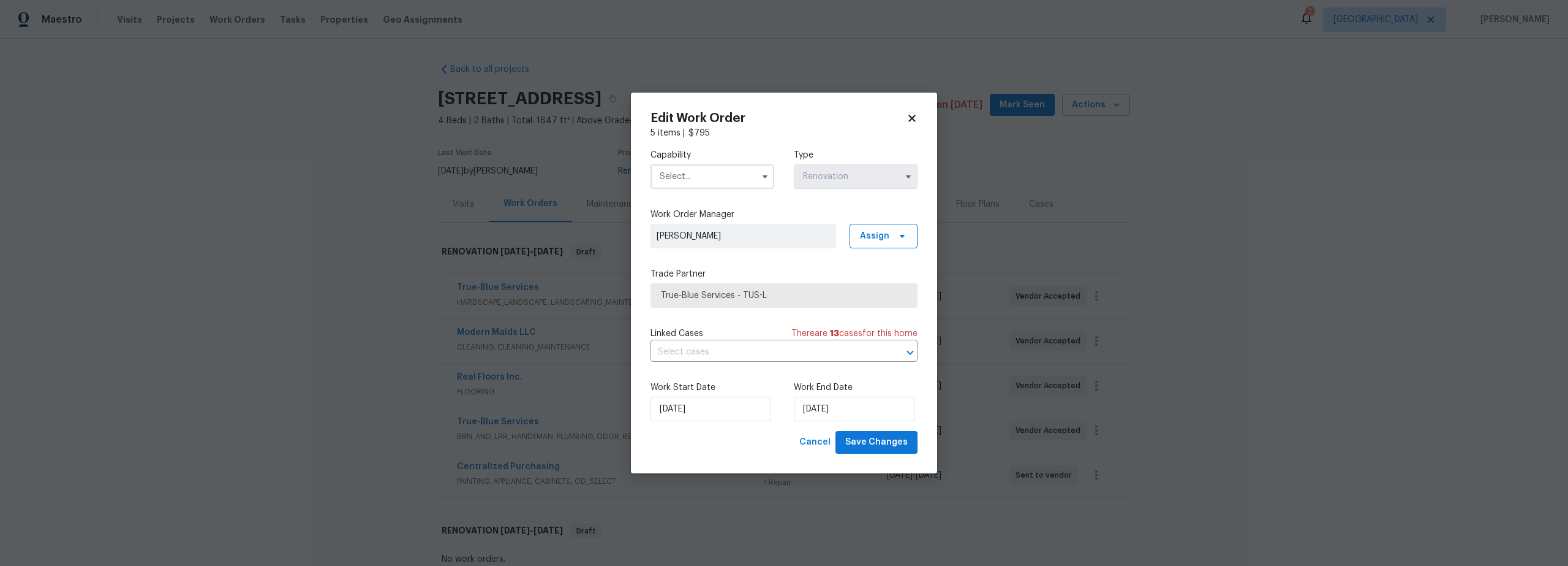
click at [714, 179] on input "text" at bounding box center [712, 177] width 124 height 24
drag, startPoint x: 689, startPoint y: 222, endPoint x: 691, endPoint y: 228, distance: 6.3
click at [689, 214] on span "Hardscape Landscape" at bounding box center [708, 209] width 90 height 8
type input "Hardscape Landscape"
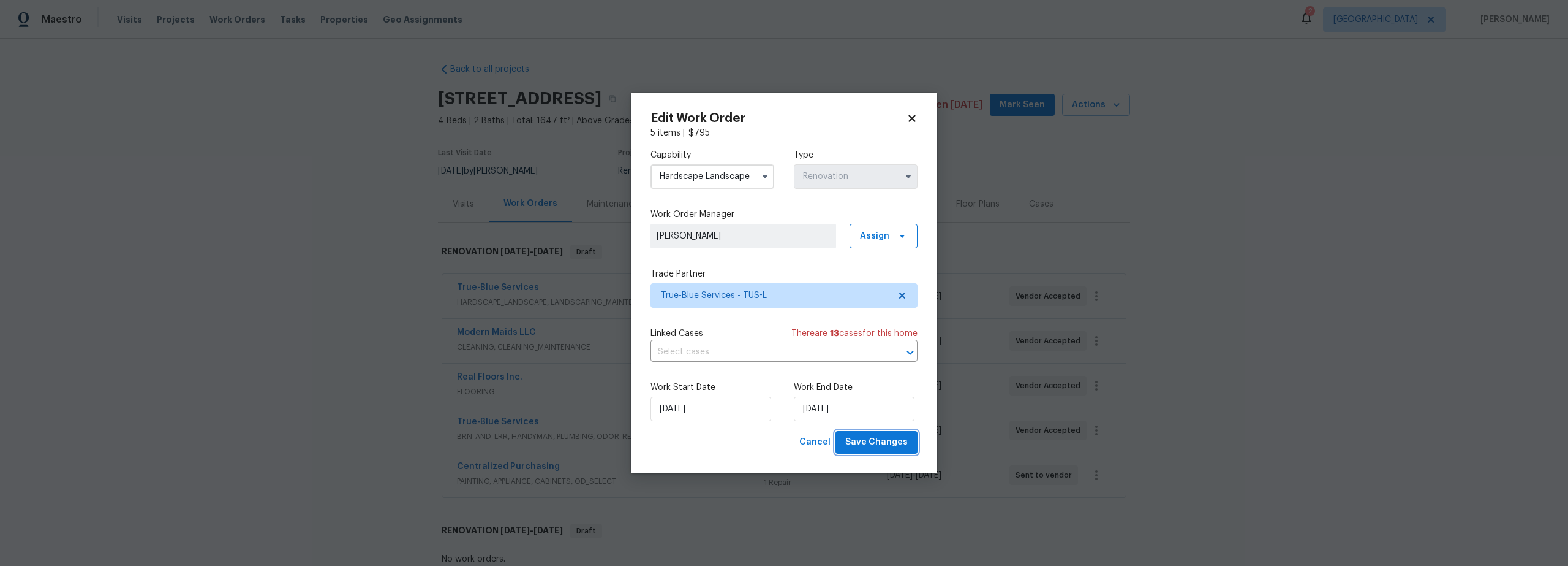
click at [882, 441] on span "Save Changes" at bounding box center [876, 442] width 62 height 15
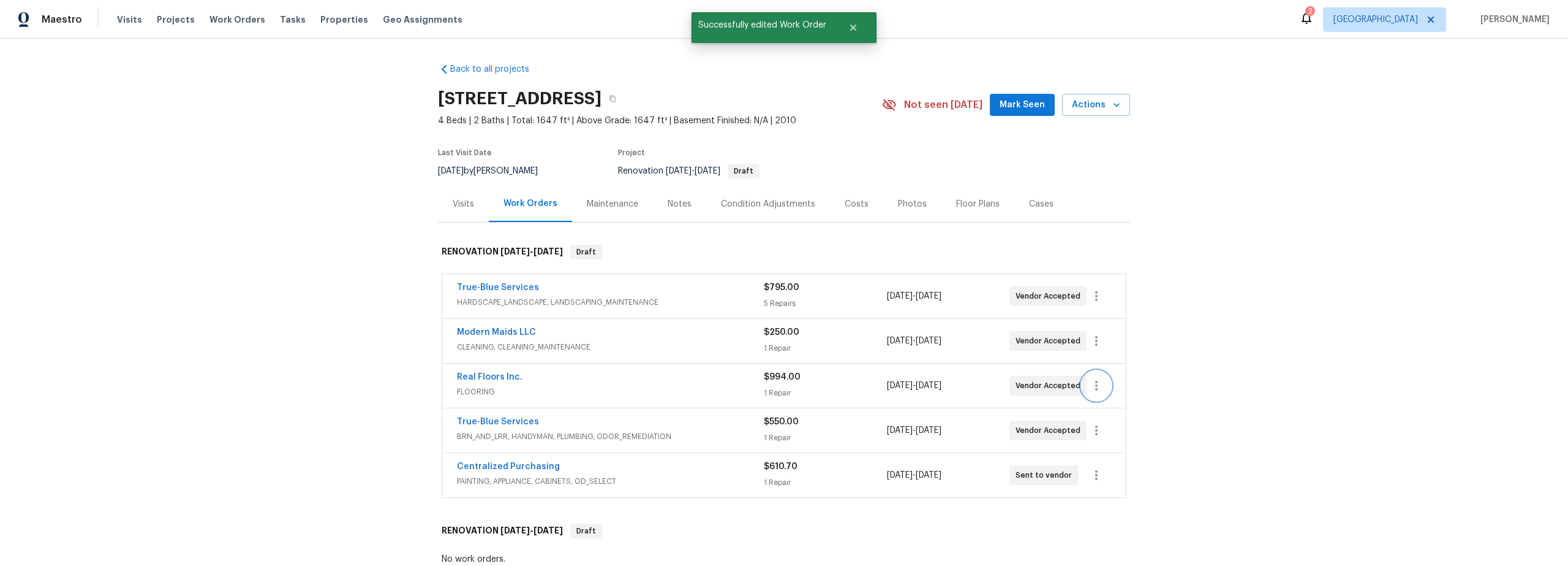
click at [1092, 389] on icon "button" at bounding box center [1096, 386] width 15 height 15
click at [1102, 386] on li "Edit" at bounding box center [1143, 386] width 132 height 20
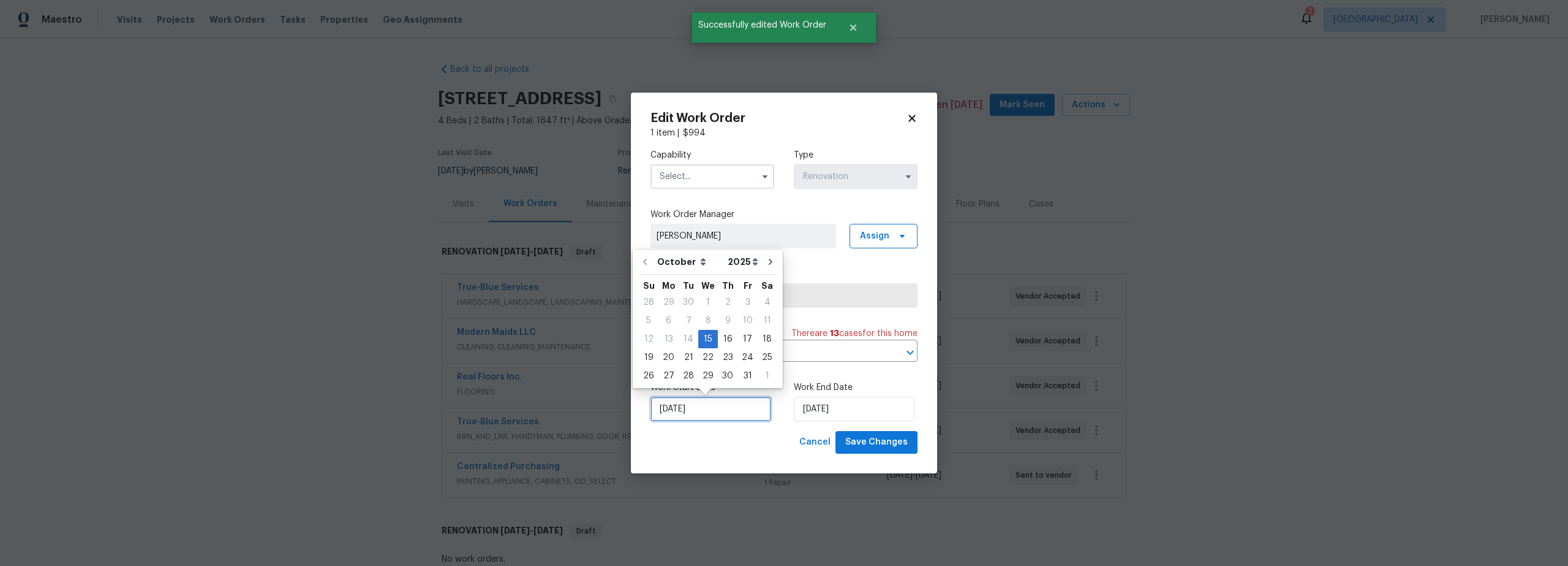
click at [721, 410] on input "10/15/2025" at bounding box center [711, 409] width 121 height 24
drag, startPoint x: 727, startPoint y: 338, endPoint x: 739, endPoint y: 355, distance: 20.8
click at [727, 339] on div "16" at bounding box center [727, 338] width 20 height 17
type input "10/16/2025"
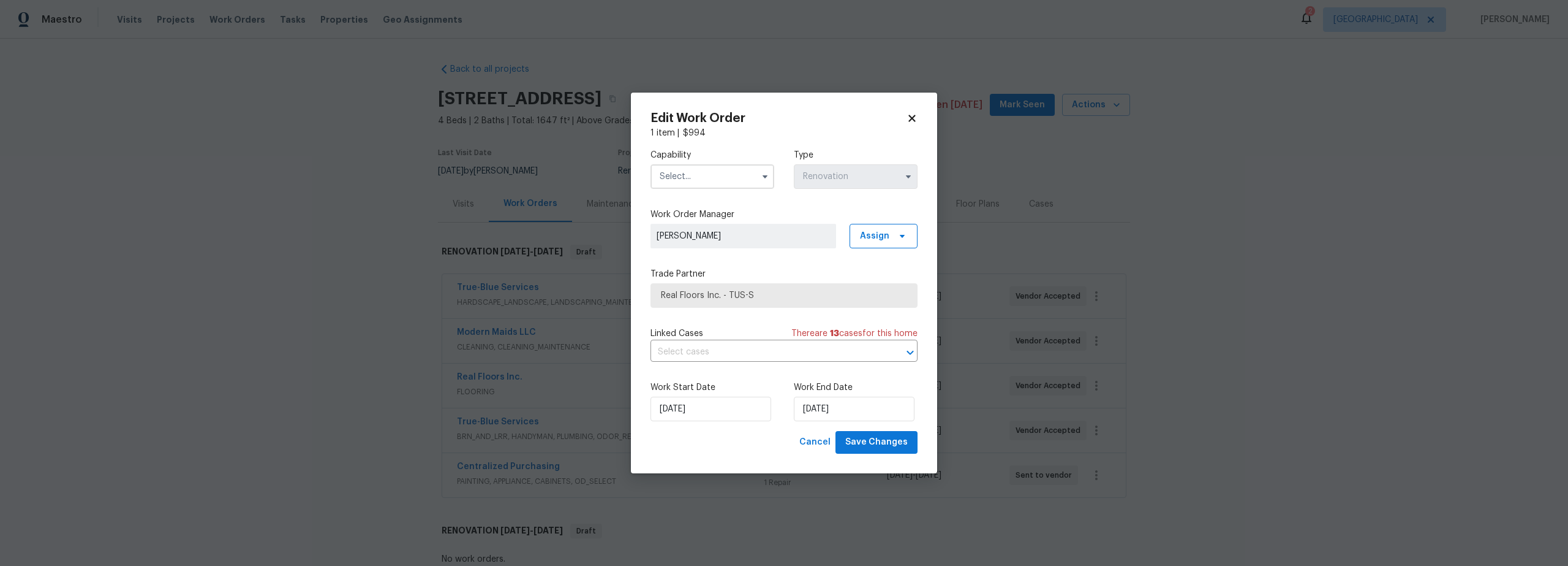
drag, startPoint x: 691, startPoint y: 173, endPoint x: 692, endPoint y: 183, distance: 10.0
click at [692, 178] on input "text" at bounding box center [712, 177] width 124 height 24
click at [690, 291] on span "Flooring" at bounding box center [679, 286] width 33 height 8
type input "Flooring"
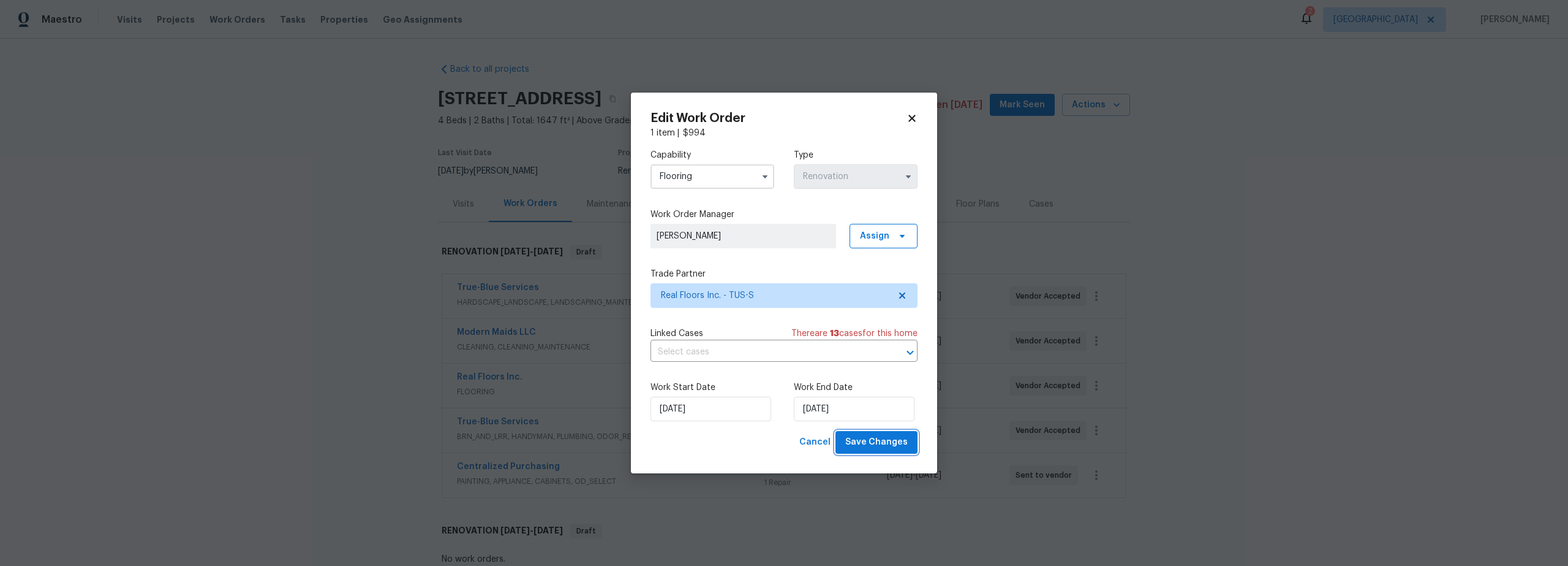
click at [878, 441] on span "Save Changes" at bounding box center [876, 442] width 62 height 15
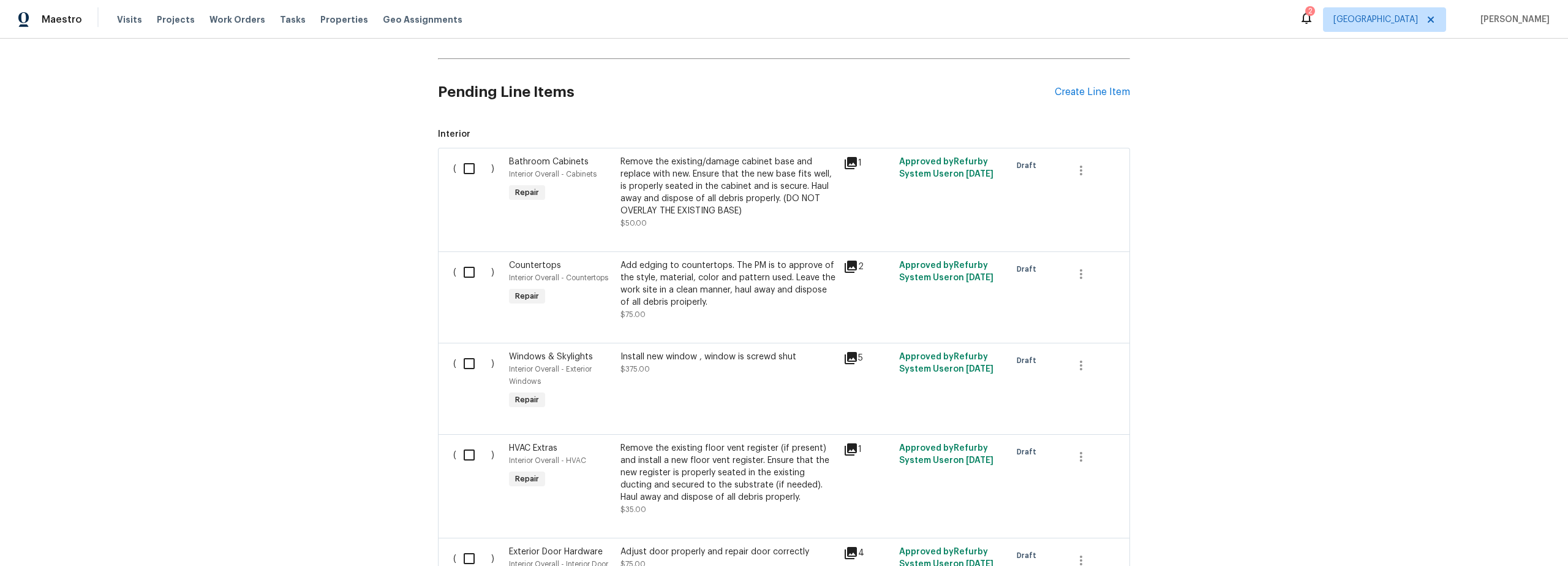
scroll to position [249, 0]
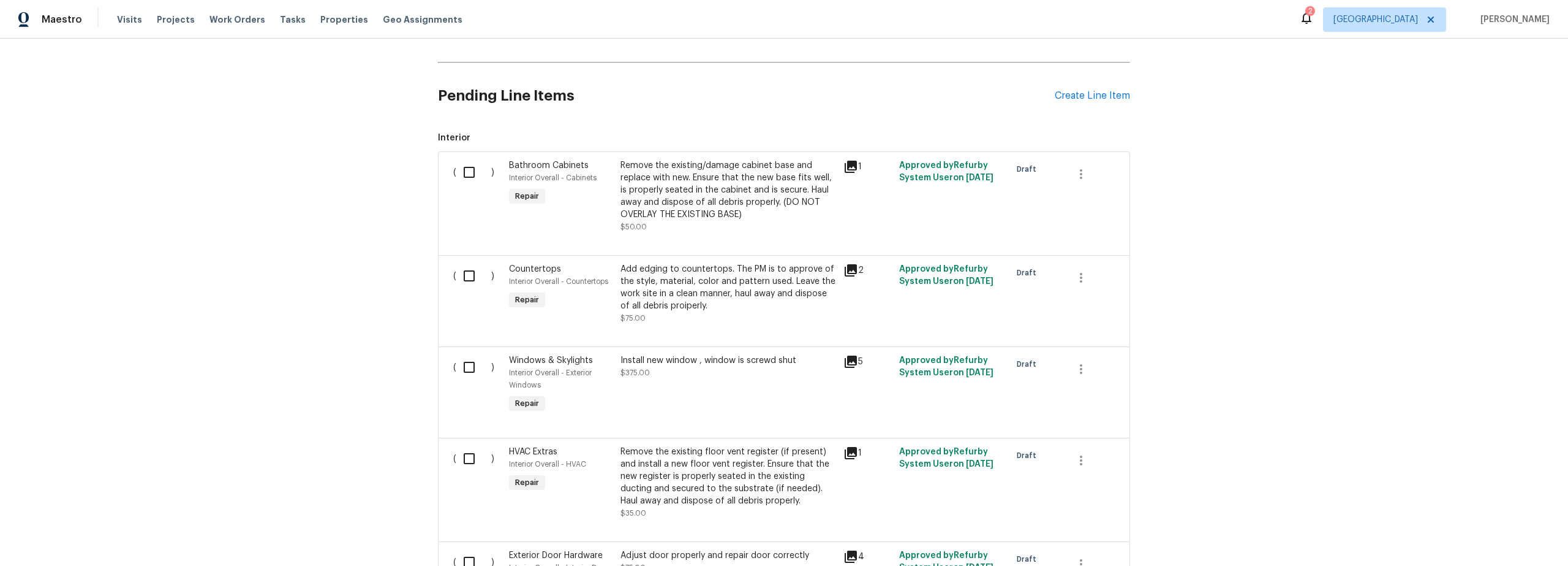
click at [464, 174] on input "checkbox" at bounding box center [474, 172] width 35 height 26
checkbox input "true"
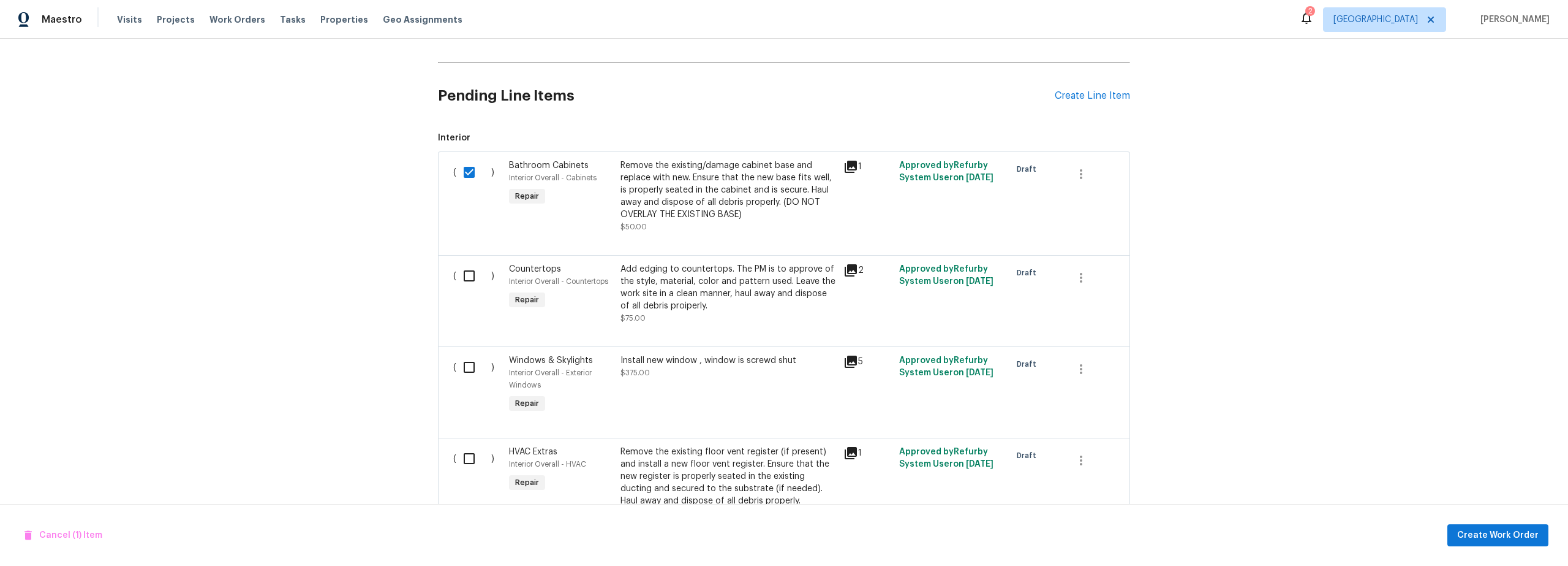
click at [468, 289] on div "( )" at bounding box center [477, 294] width 56 height 69
click at [468, 274] on input "checkbox" at bounding box center [474, 276] width 35 height 26
checkbox input "true"
click at [464, 371] on input "checkbox" at bounding box center [474, 367] width 35 height 26
checkbox input "true"
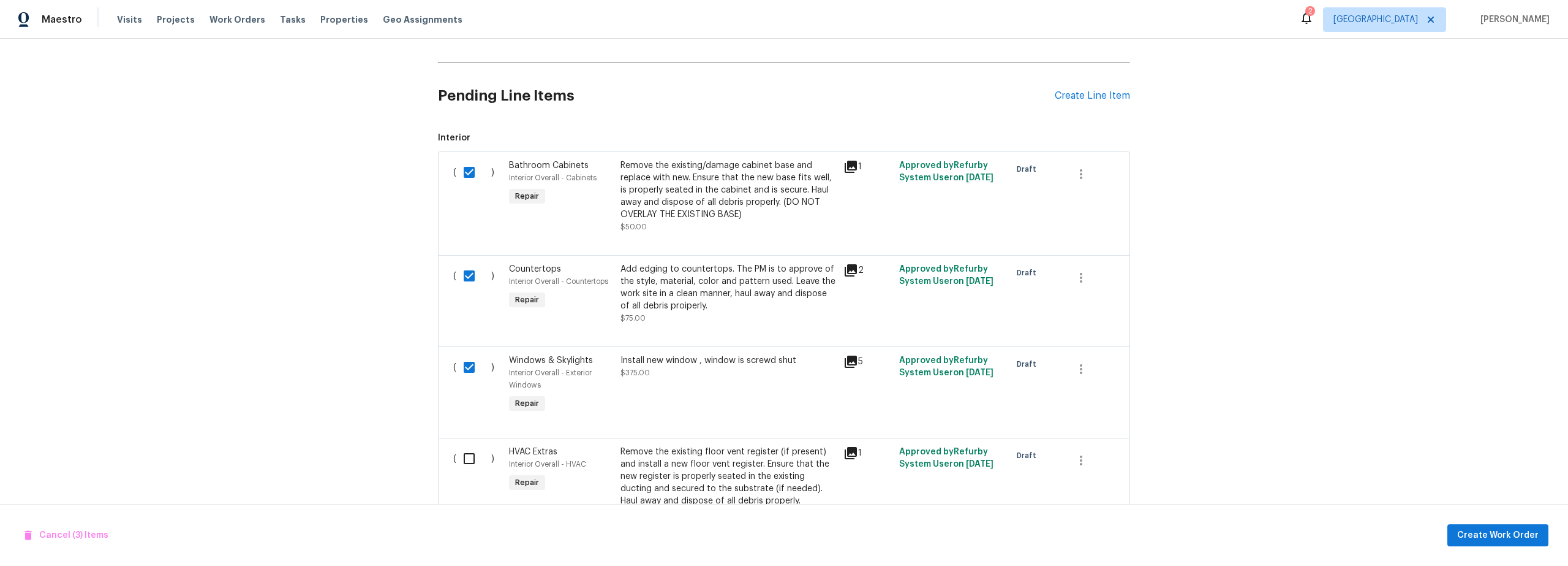
click at [468, 460] on input "checkbox" at bounding box center [474, 458] width 35 height 26
checkbox input "true"
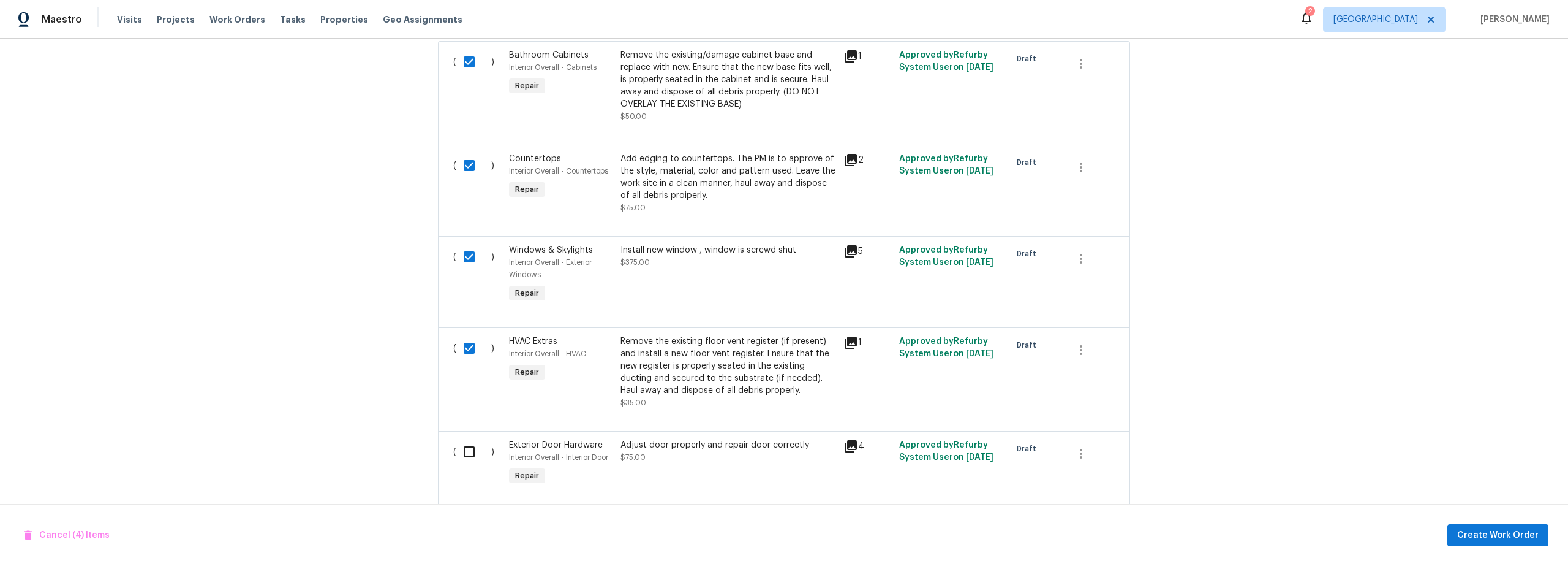
scroll to position [443, 0]
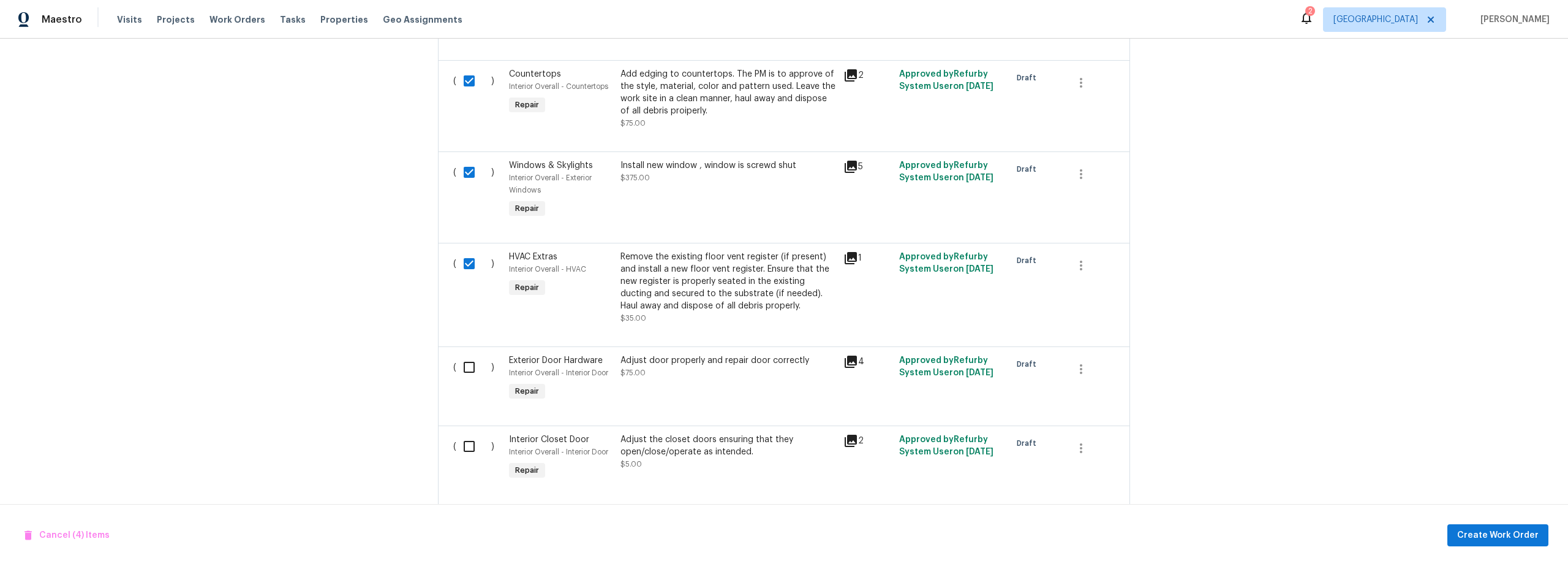
click at [475, 372] on input "checkbox" at bounding box center [474, 367] width 35 height 26
checkbox input "true"
click at [473, 429] on div "( )" at bounding box center [477, 457] width 56 height 57
click at [472, 454] on input "checkbox" at bounding box center [474, 446] width 35 height 26
checkbox input "true"
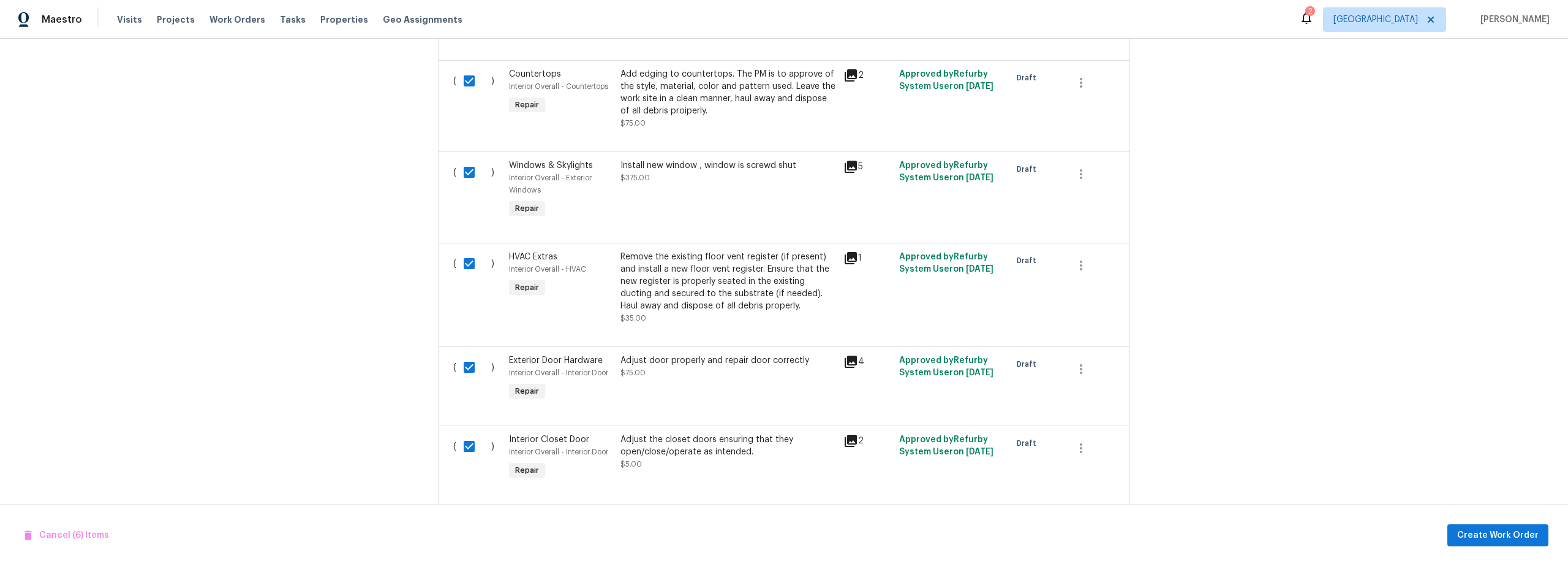
scroll to position [660, 0]
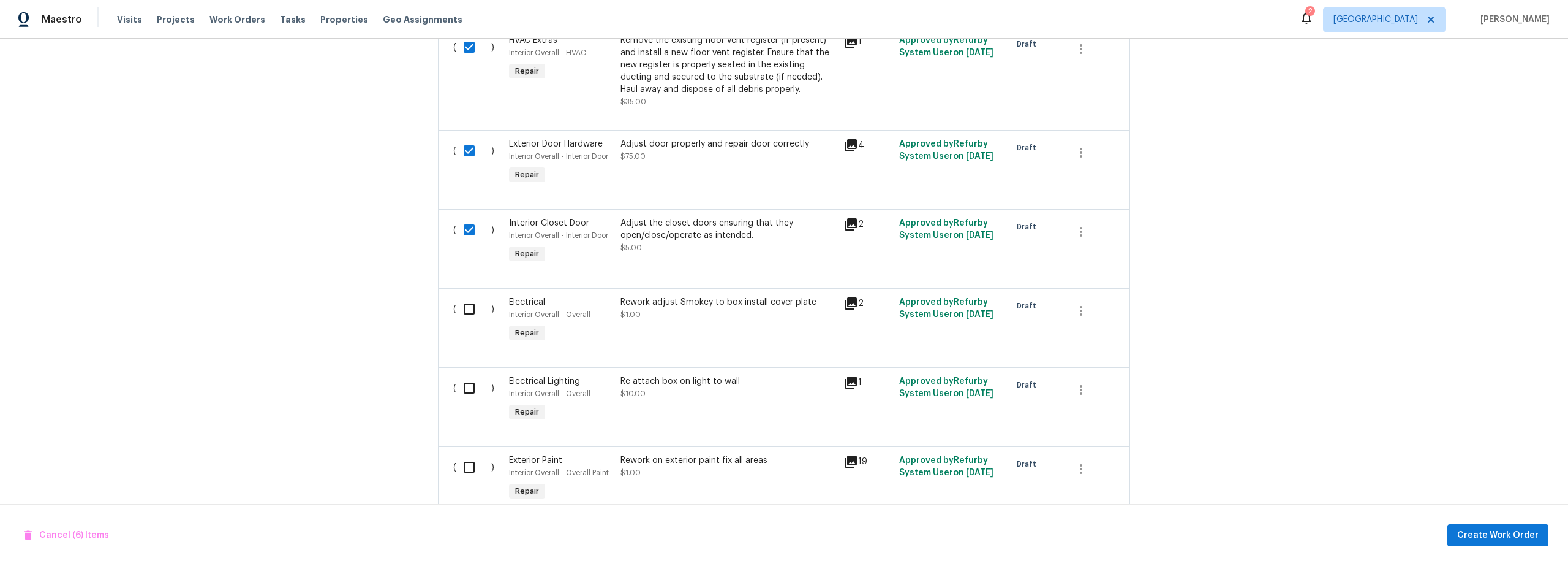
click at [465, 314] on input "checkbox" at bounding box center [474, 309] width 35 height 26
checkbox input "true"
drag, startPoint x: 464, startPoint y: 387, endPoint x: 464, endPoint y: 422, distance: 35.0
click at [464, 388] on input "checkbox" at bounding box center [474, 388] width 35 height 26
checkbox input "true"
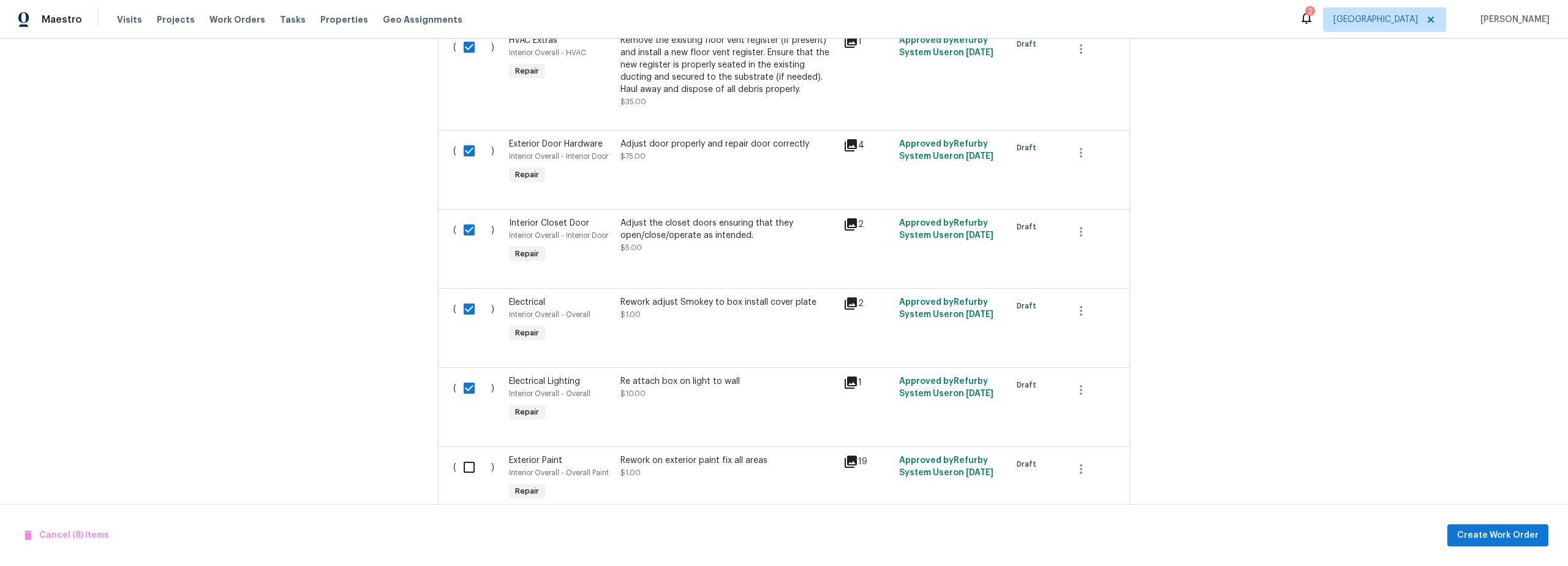
click at [465, 464] on input "checkbox" at bounding box center [474, 467] width 35 height 26
checkbox input "true"
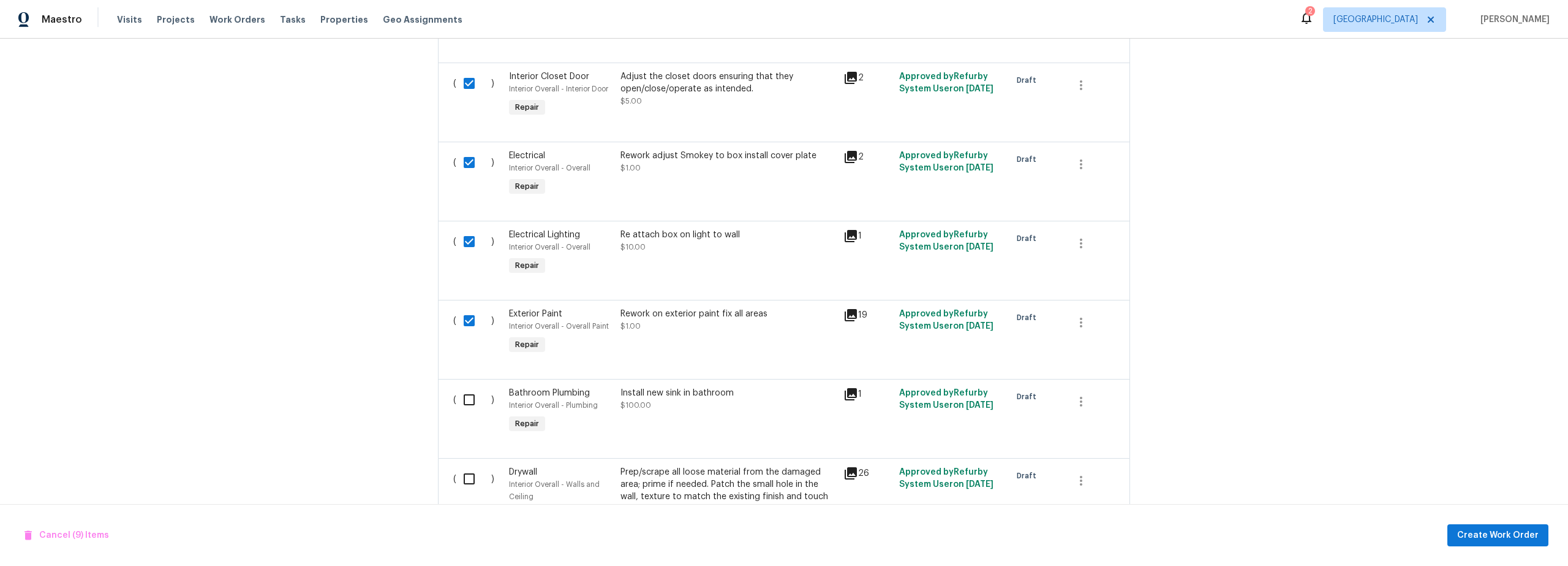
scroll to position [841, 0]
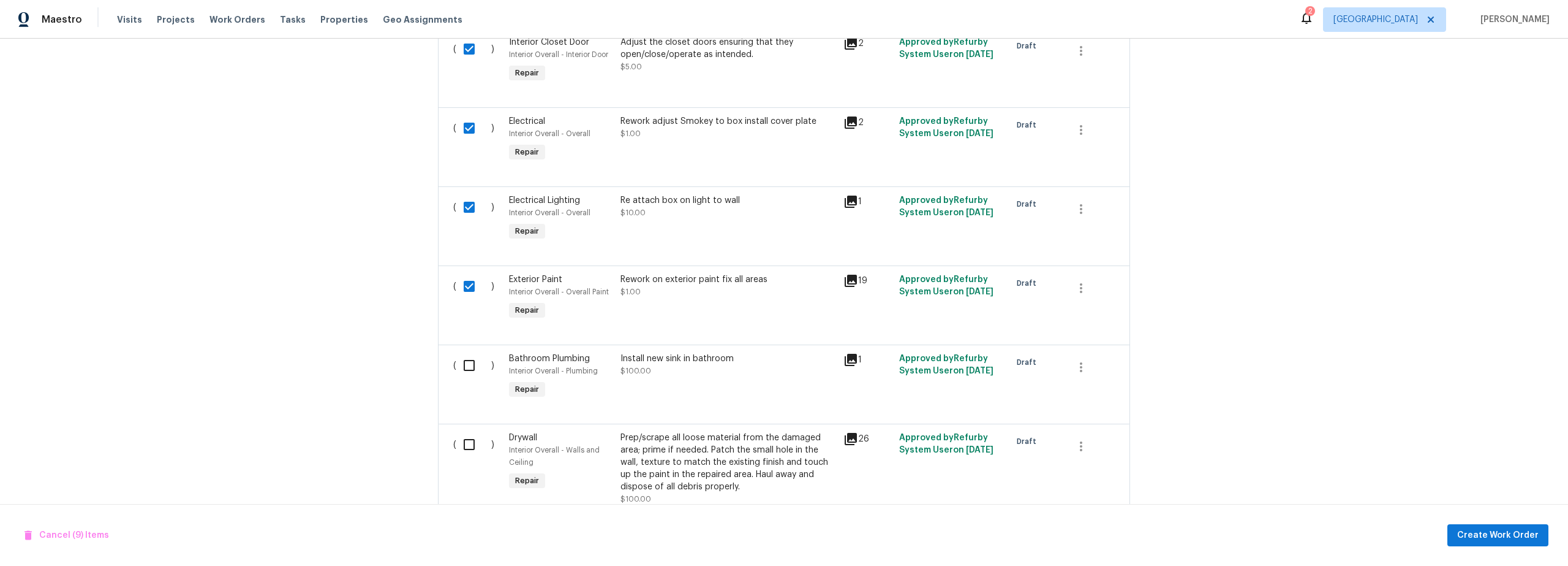
click at [467, 366] on input "checkbox" at bounding box center [474, 365] width 35 height 26
checkbox input "true"
click at [464, 442] on input "checkbox" at bounding box center [474, 444] width 35 height 26
checkbox input "true"
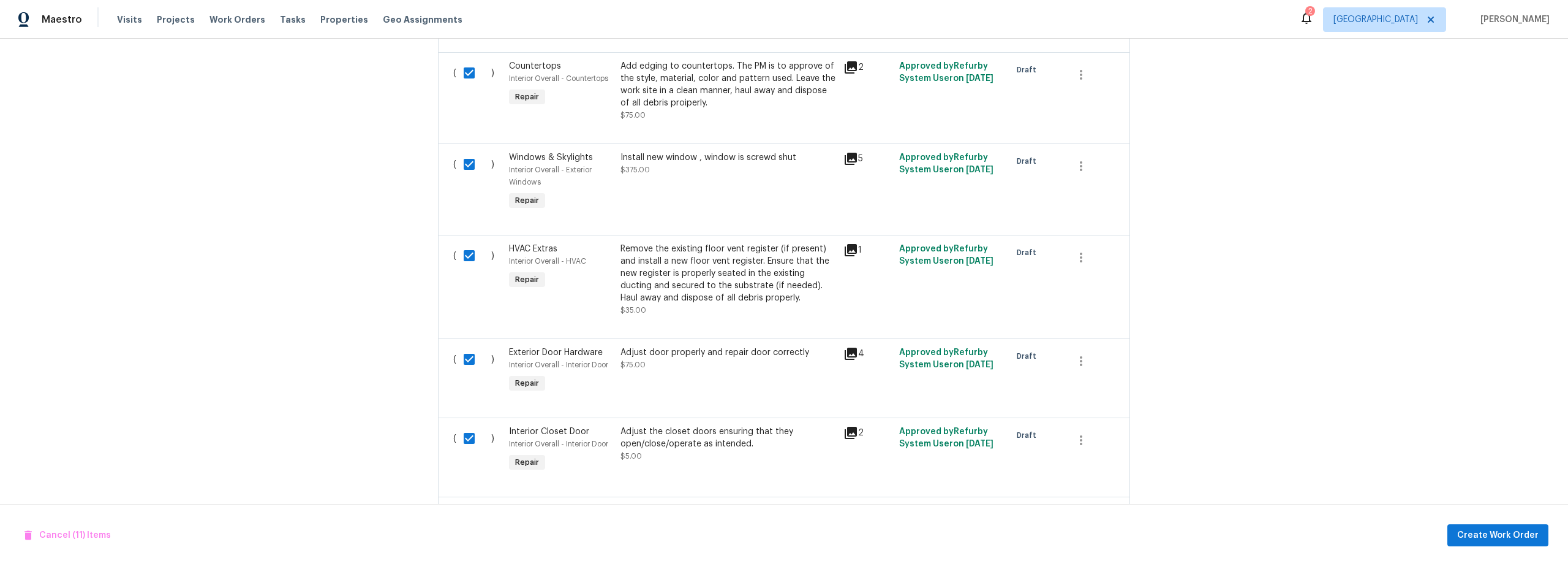
scroll to position [317, 0]
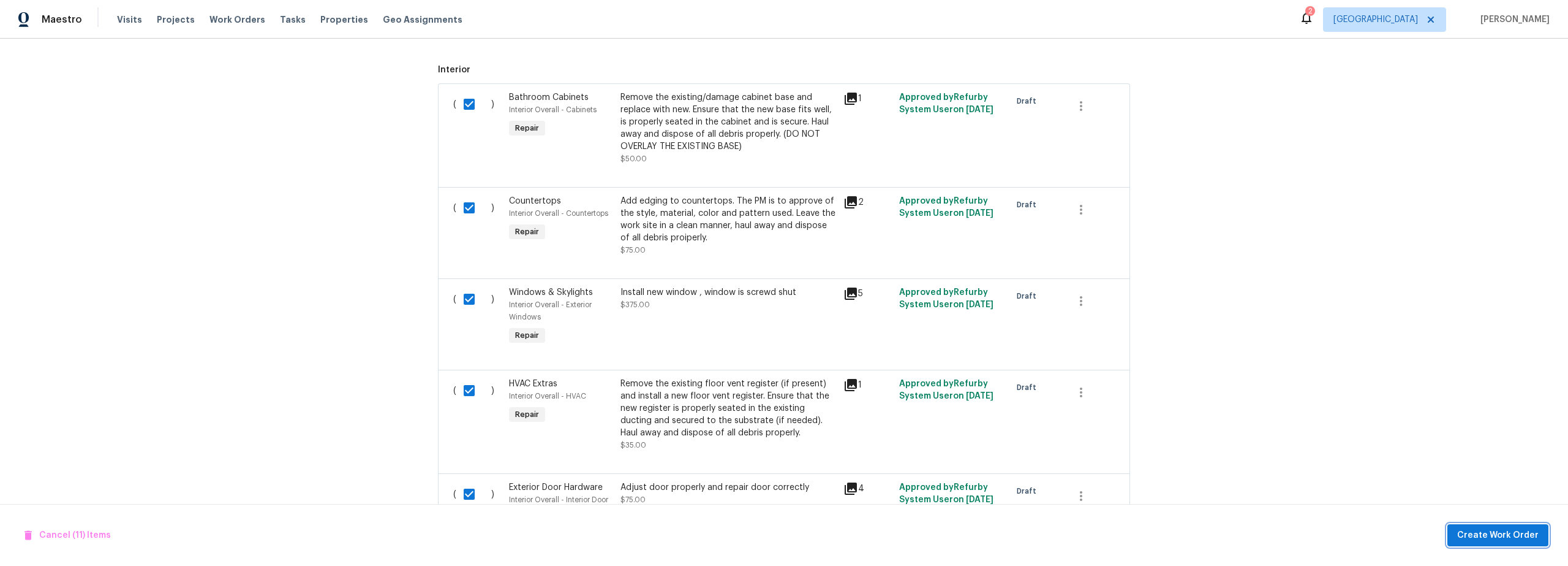
click at [1476, 534] on span "Create Work Order" at bounding box center [1498, 535] width 82 height 15
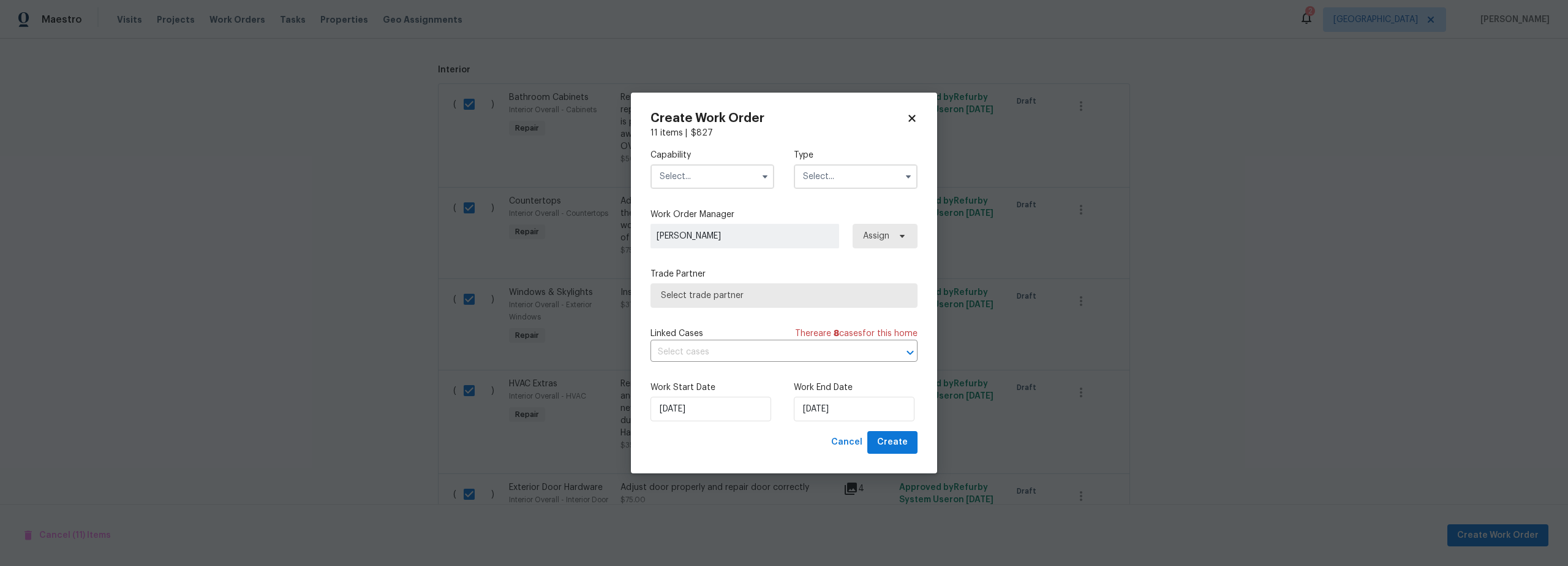
click at [912, 122] on icon at bounding box center [912, 118] width 11 height 11
checkbox input "false"
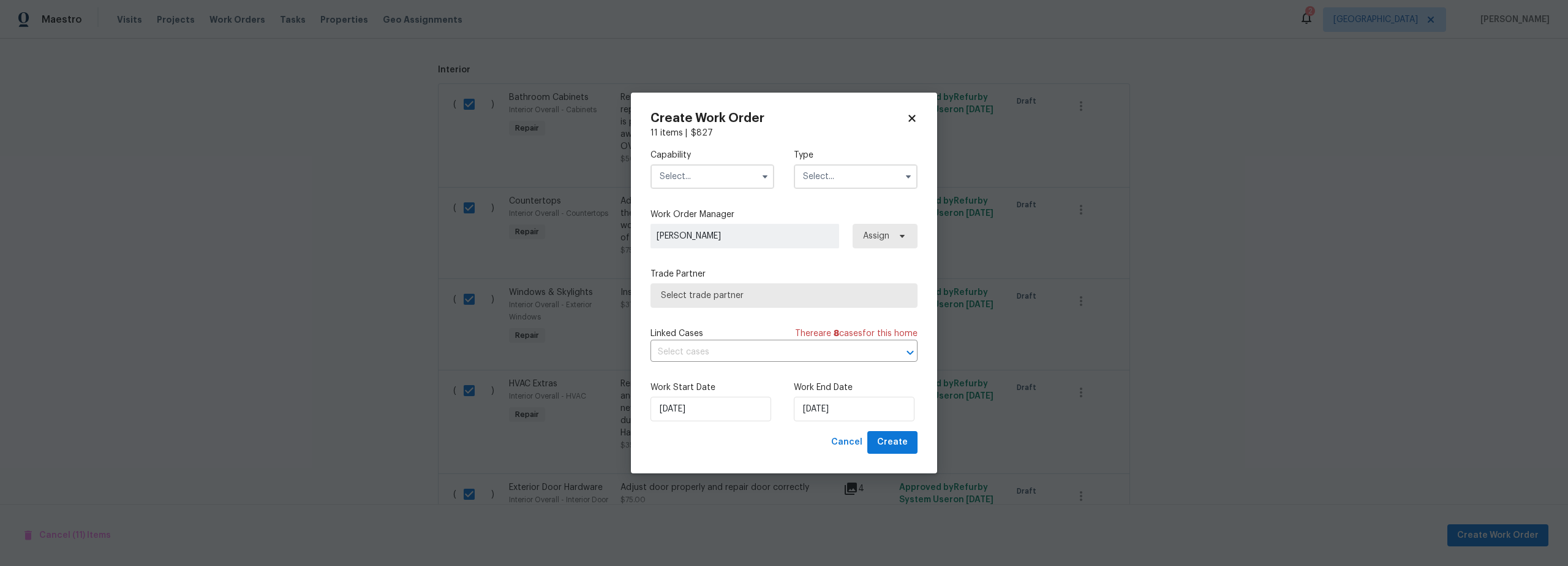
checkbox input "false"
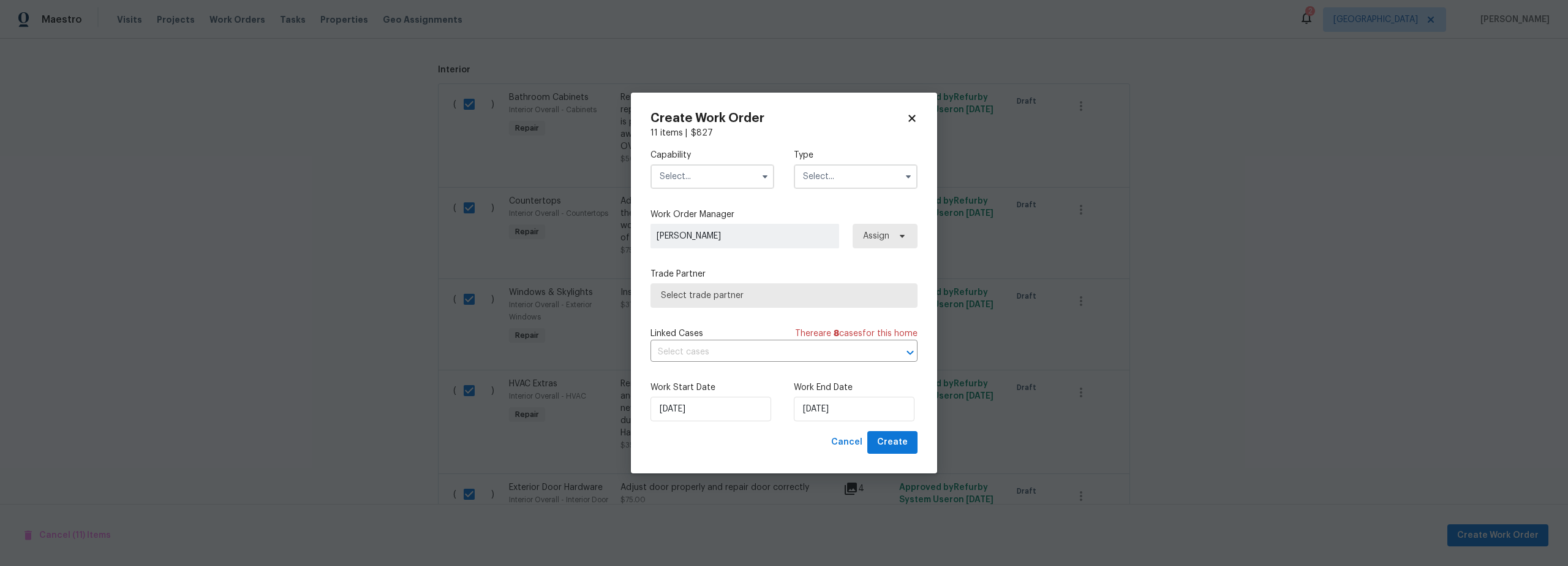
checkbox input "false"
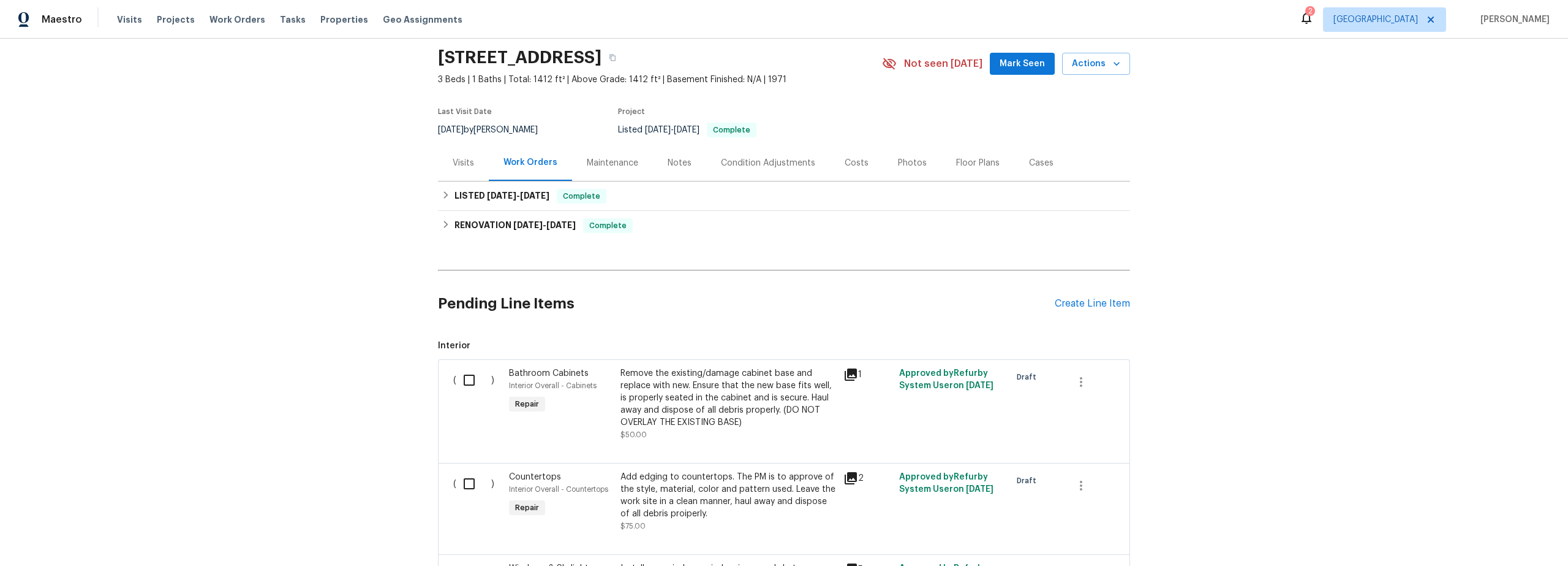
scroll to position [0, 0]
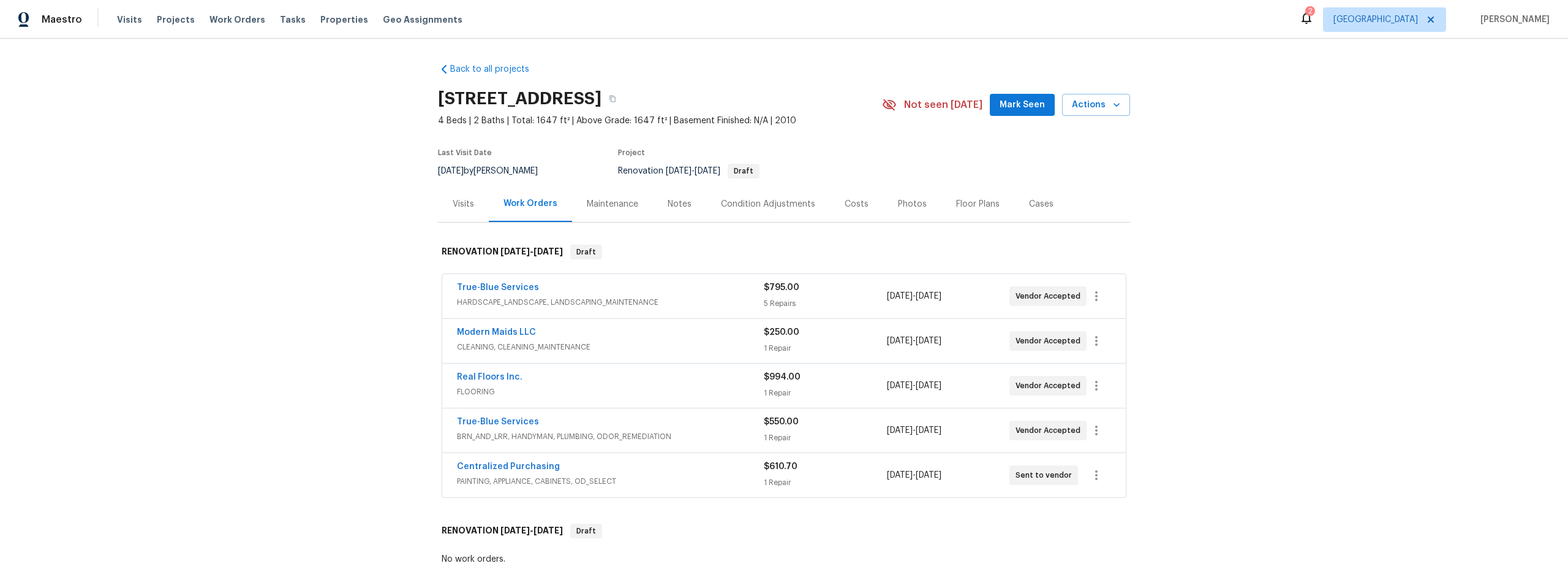
click at [673, 202] on div "Notes" at bounding box center [680, 204] width 24 height 12
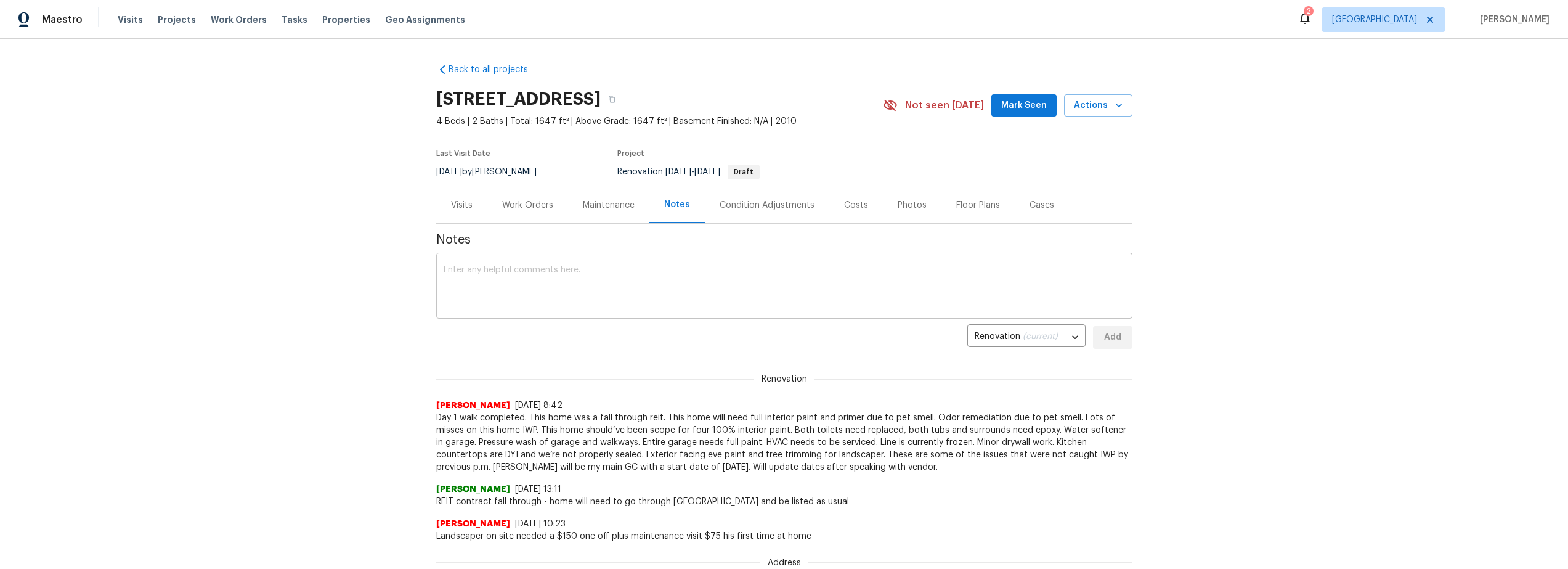
click at [608, 274] on textarea at bounding box center [784, 287] width 681 height 43
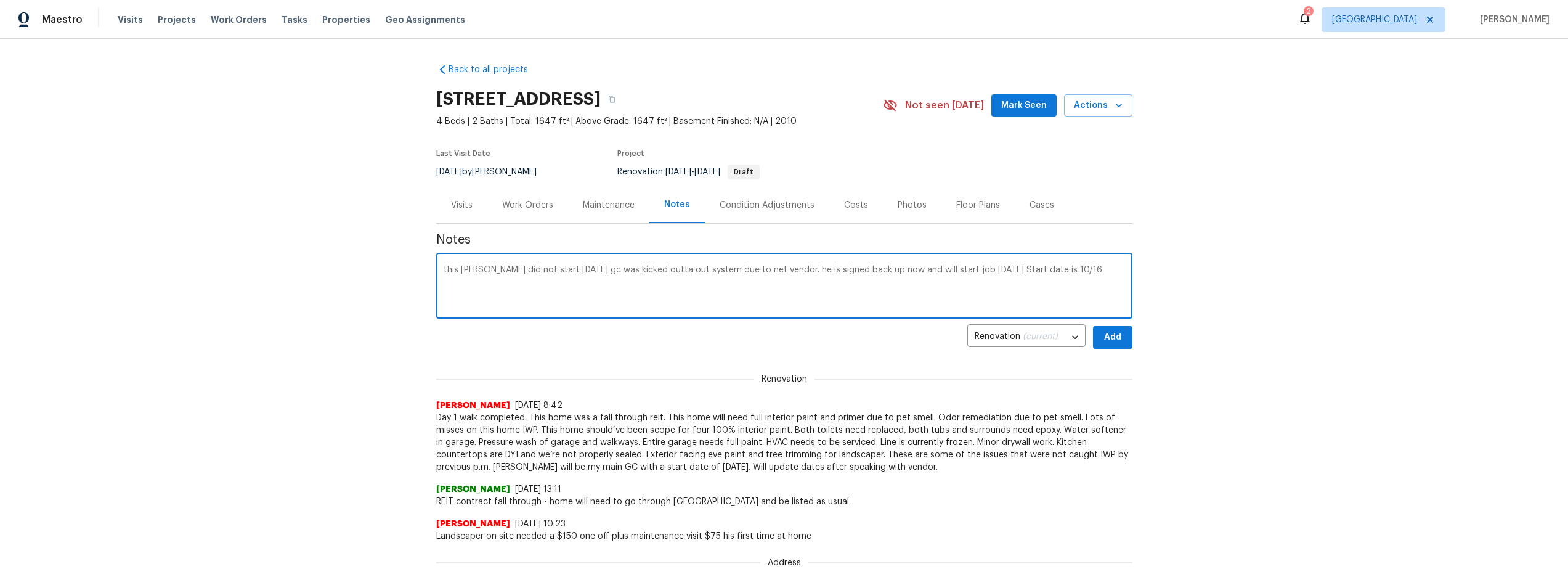
type textarea "this [PERSON_NAME] did not start [DATE] gc was kicked outta out system due to n…"
click at [1111, 336] on span "Add" at bounding box center [1112, 337] width 20 height 15
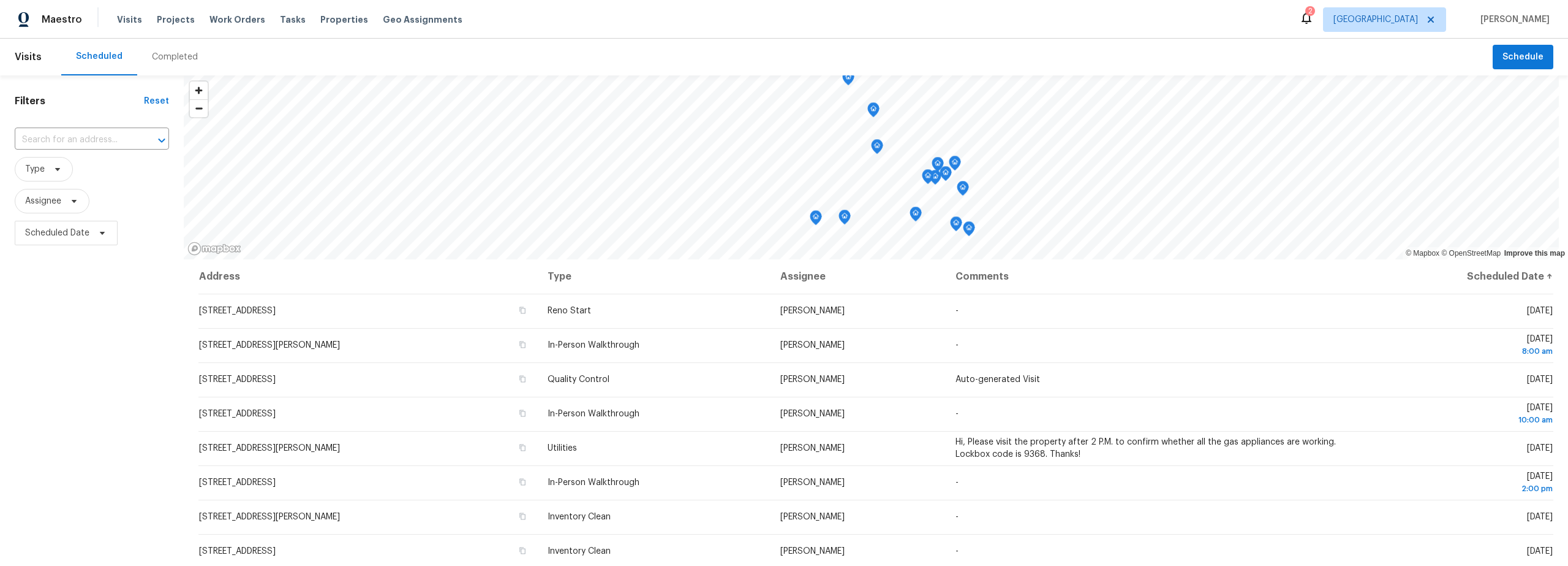
scroll to position [41, 0]
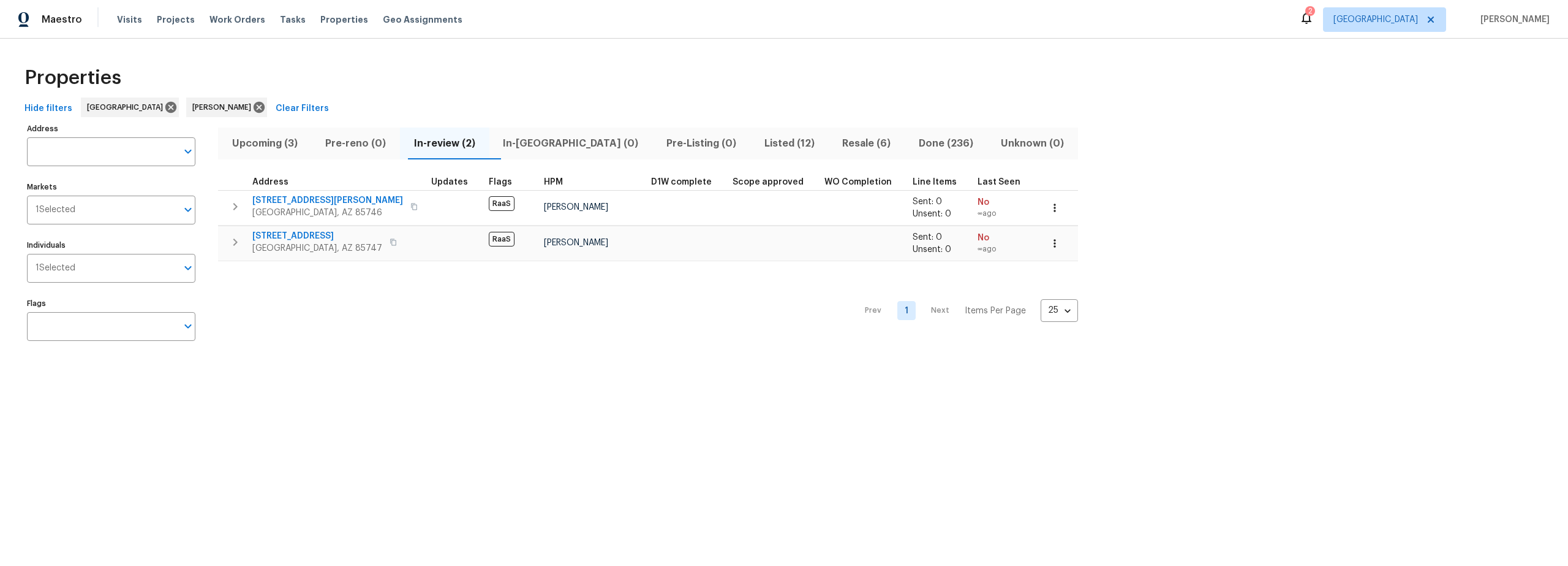
click at [758, 143] on span "Listed (12)" at bounding box center [790, 143] width 64 height 17
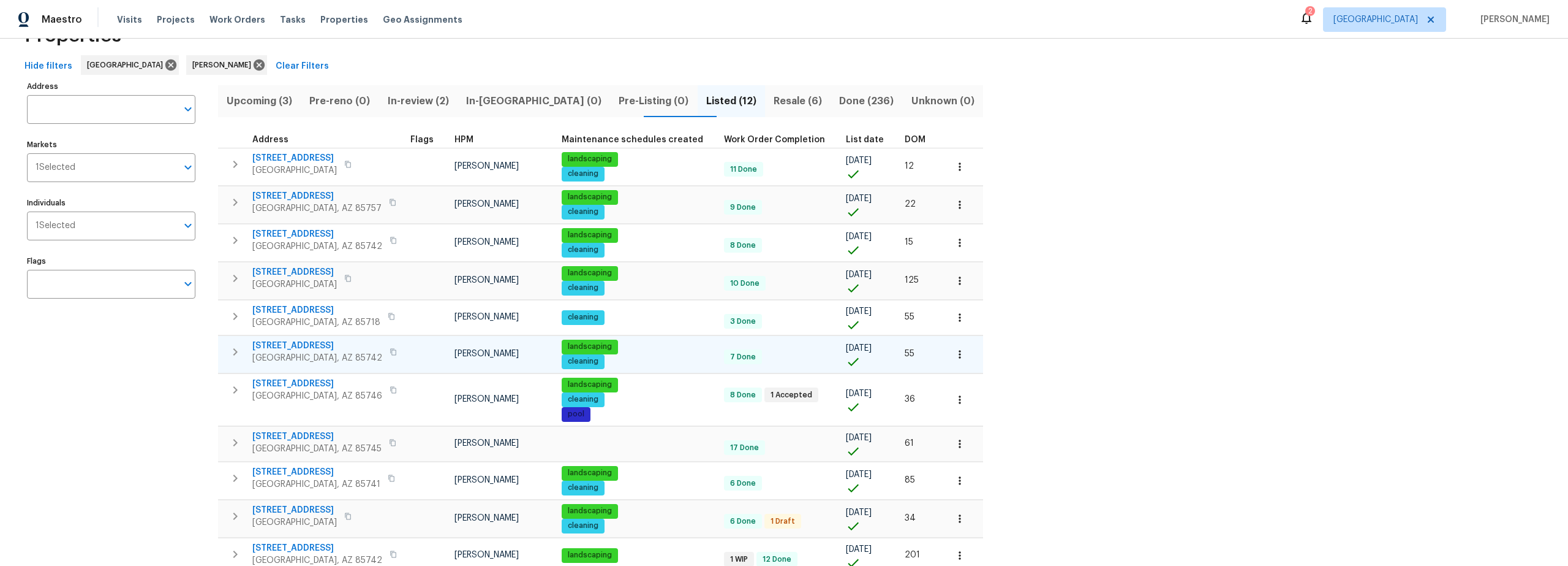
scroll to position [41, 0]
click at [270, 101] on span "Upcoming (3)" at bounding box center [259, 102] width 68 height 17
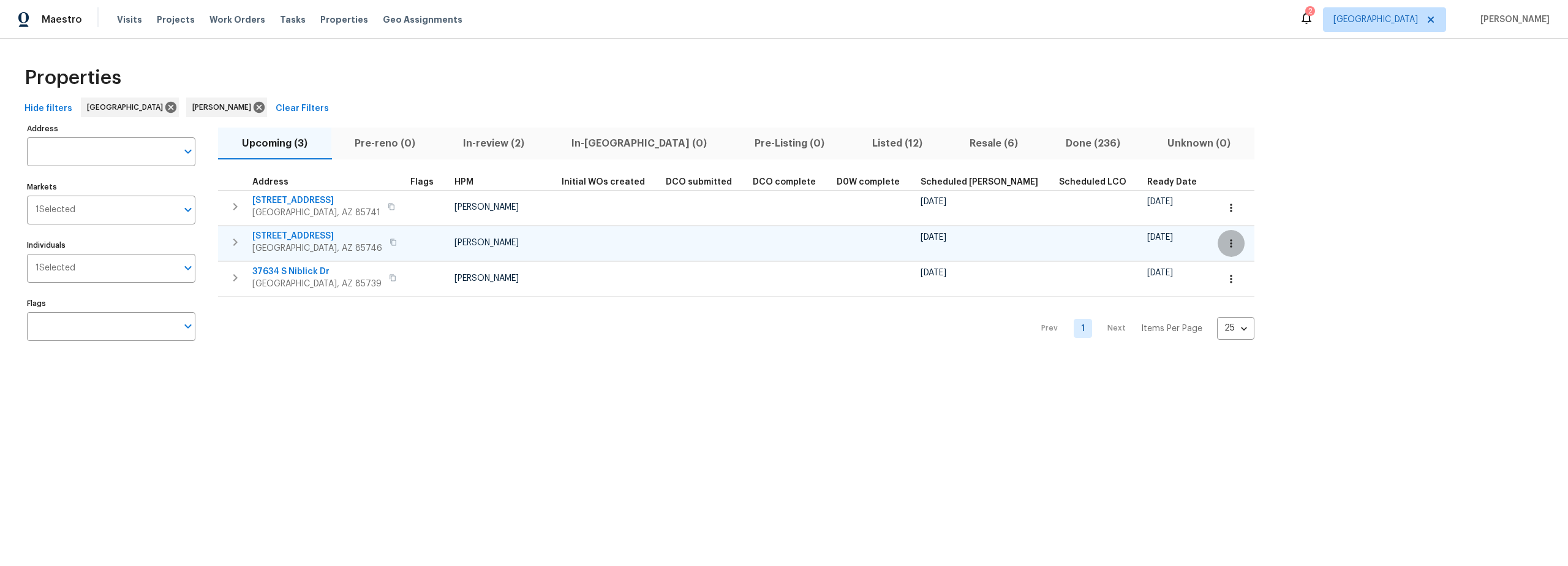
click at [1225, 240] on icon "button" at bounding box center [1231, 243] width 12 height 12
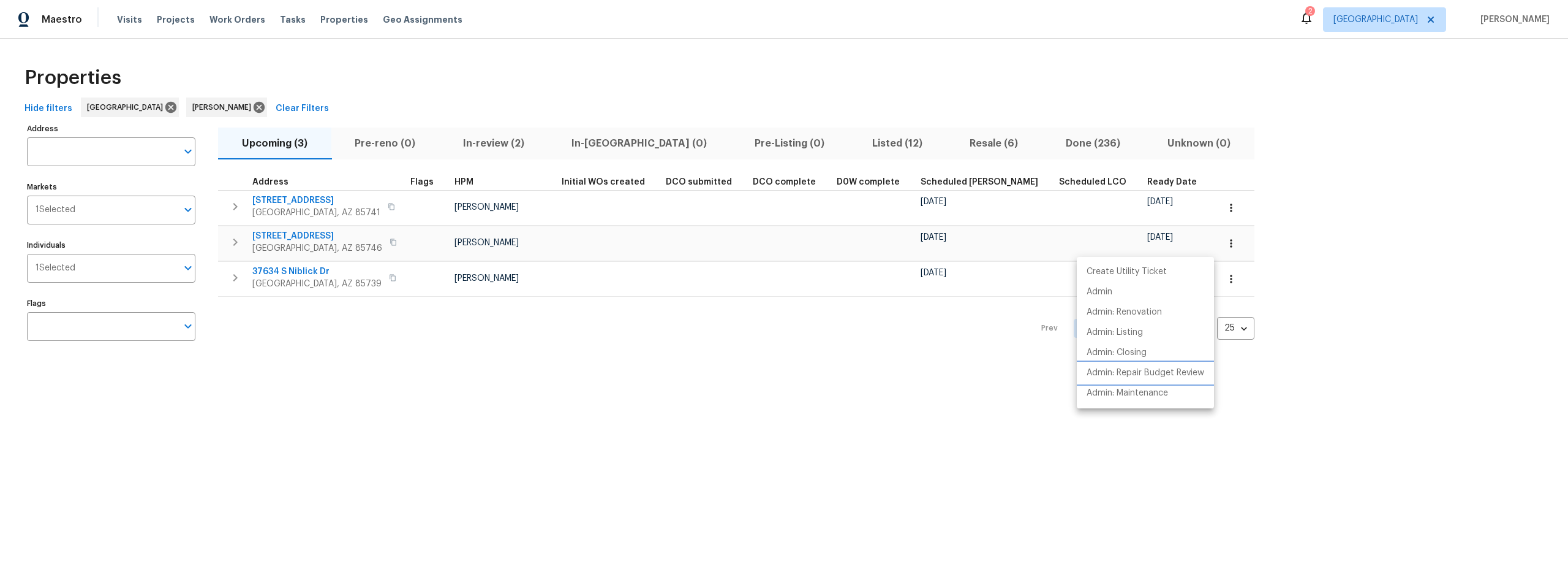
click at [1140, 374] on p "Admin: Repair Budget Review" at bounding box center [1145, 373] width 118 height 13
click at [340, 224] on div at bounding box center [784, 283] width 1568 height 566
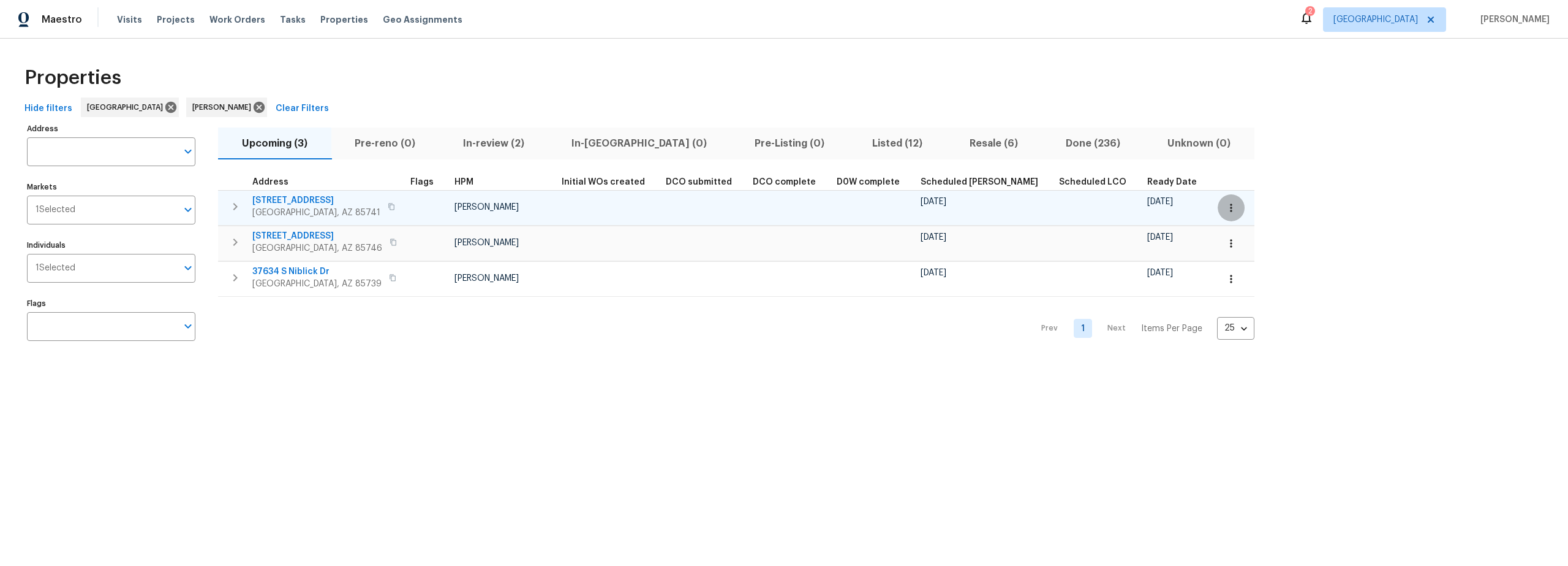
click at [1225, 205] on icon "button" at bounding box center [1231, 207] width 12 height 12
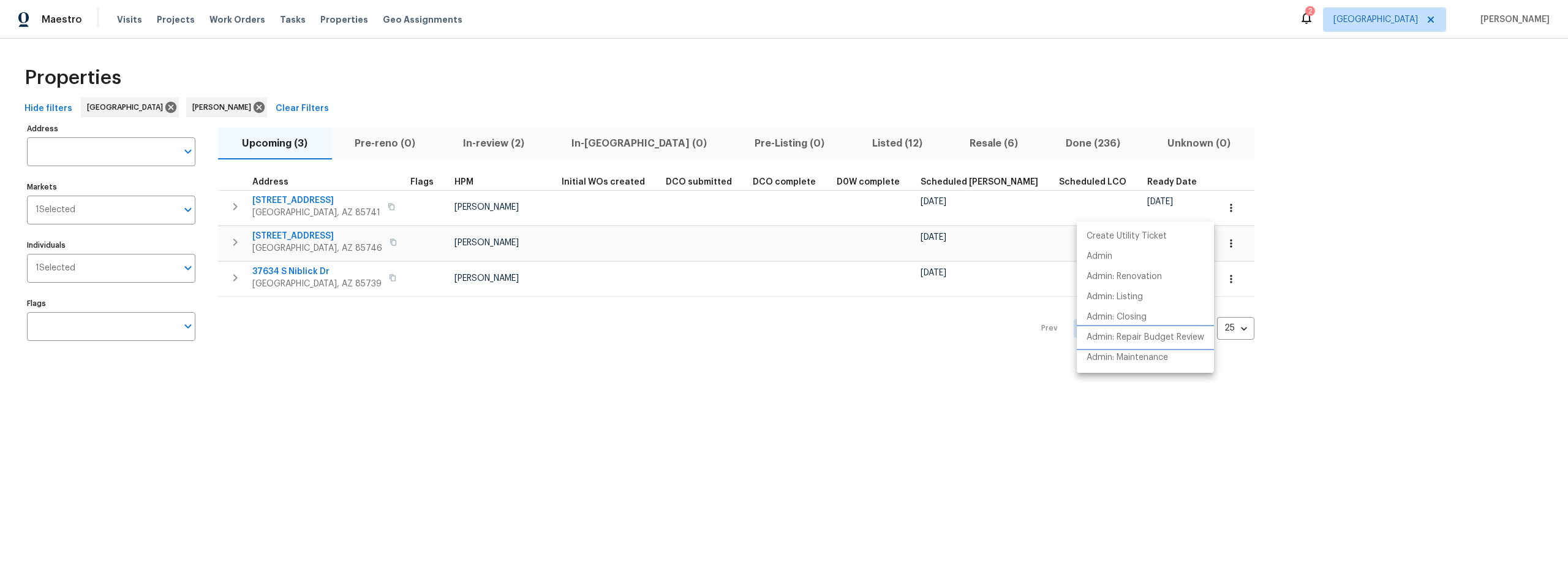
click at [1151, 334] on p "Admin: Repair Budget Review" at bounding box center [1145, 337] width 118 height 13
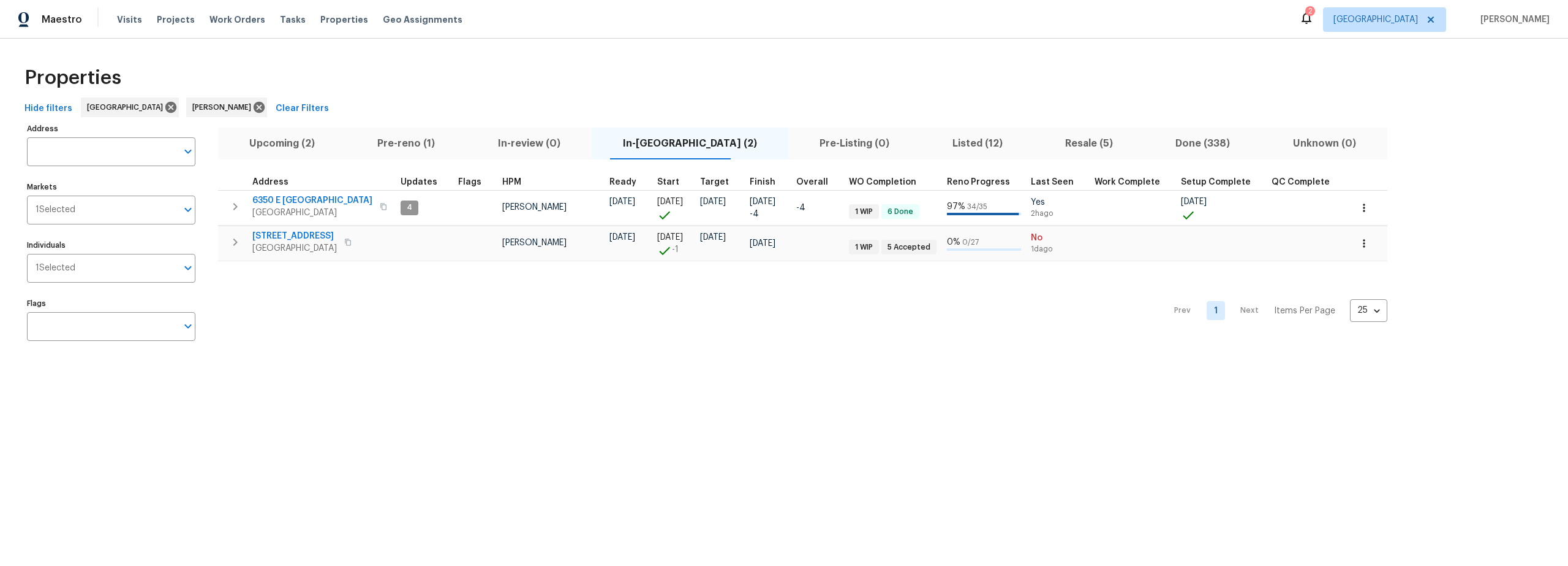
drag, startPoint x: 306, startPoint y: 141, endPoint x: 316, endPoint y: 143, distance: 10.2
click at [306, 141] on span "Upcoming (2)" at bounding box center [282, 143] width 113 height 17
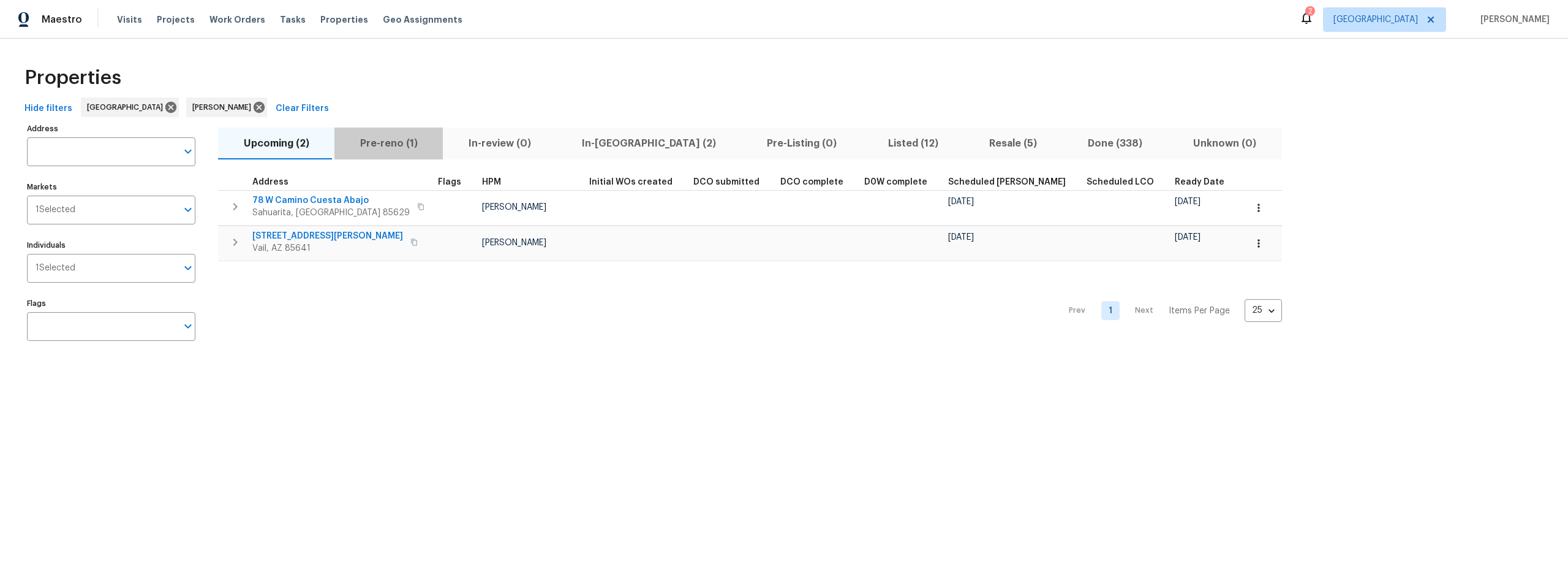
drag, startPoint x: 388, startPoint y: 142, endPoint x: 404, endPoint y: 145, distance: 16.3
click at [388, 142] on span "Pre-reno (1)" at bounding box center [388, 143] width 94 height 17
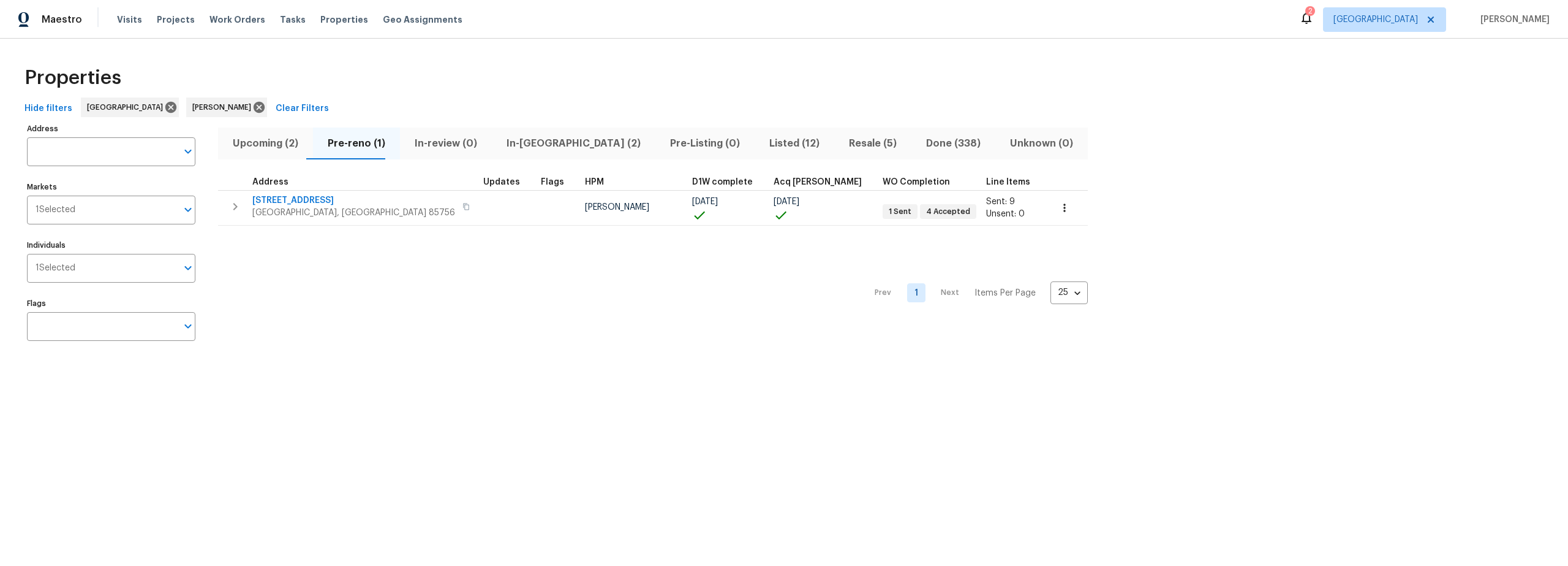
drag, startPoint x: 262, startPoint y: 140, endPoint x: 291, endPoint y: 143, distance: 29.2
click at [263, 140] on span "Upcoming (2)" at bounding box center [266, 143] width 80 height 17
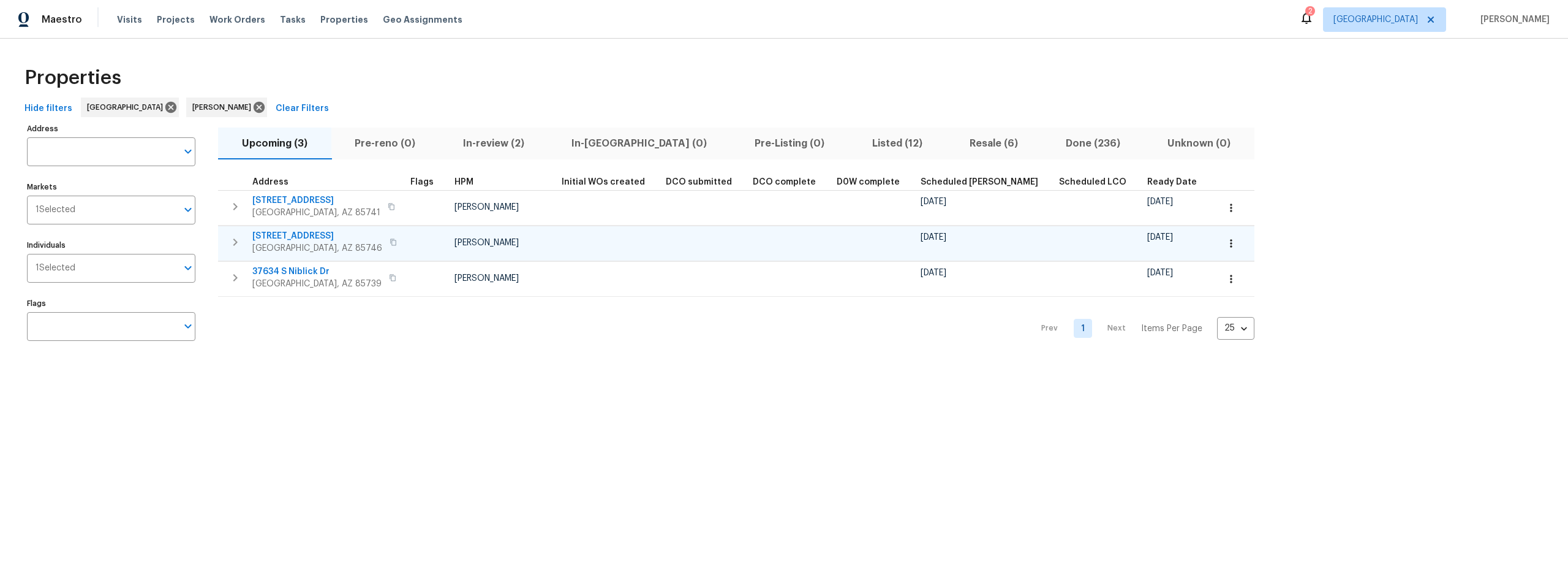
click at [326, 237] on span "[STREET_ADDRESS]" at bounding box center [318, 235] width 130 height 12
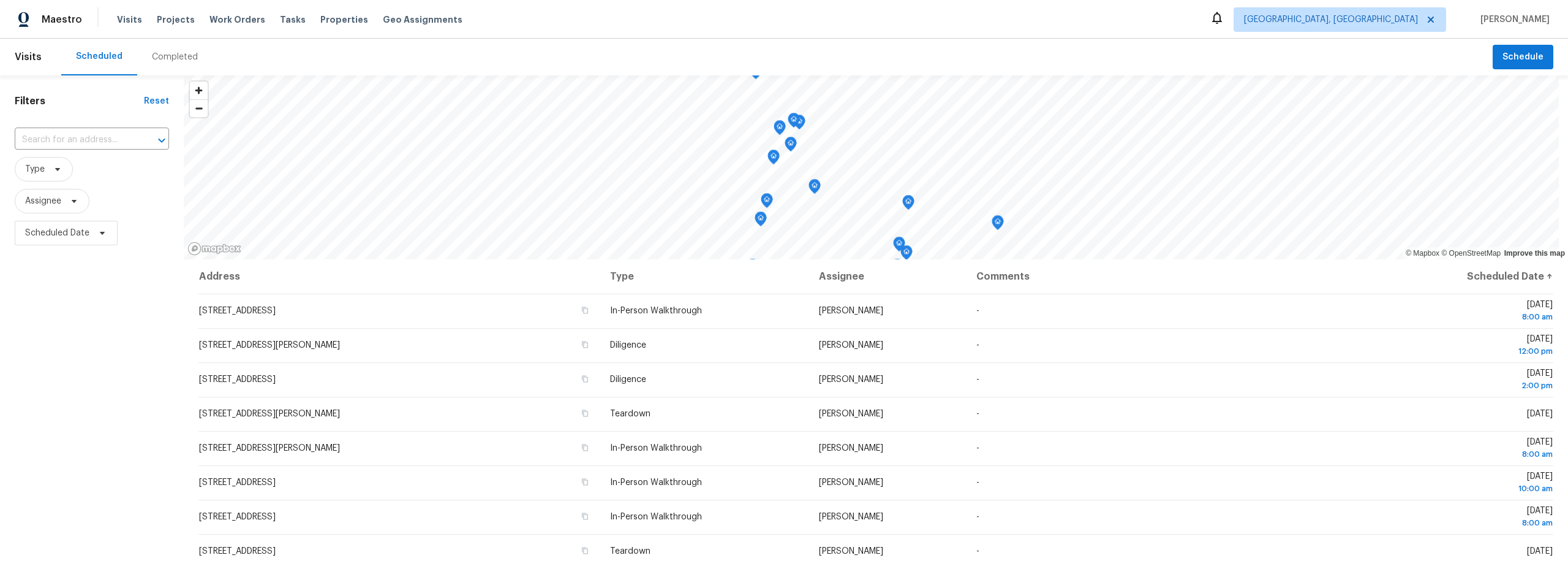
click at [174, 53] on div "Completed" at bounding box center [175, 57] width 46 height 12
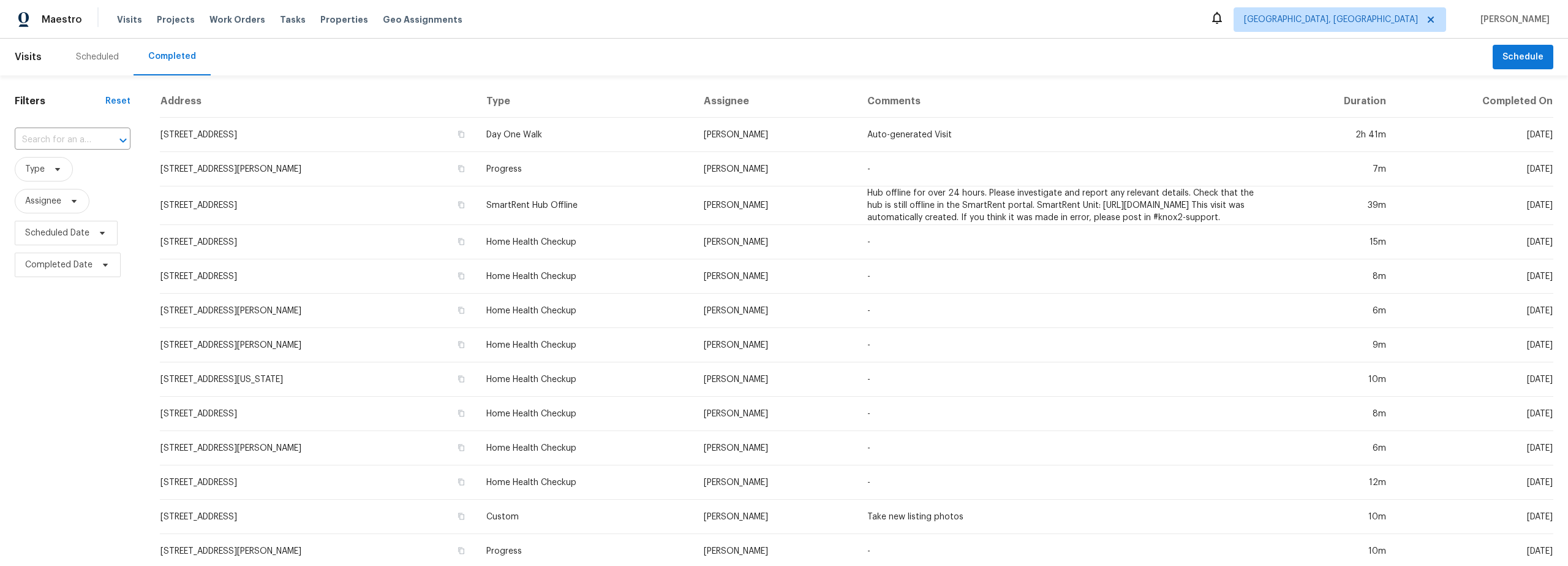
click at [94, 55] on div "Scheduled" at bounding box center [98, 57] width 43 height 12
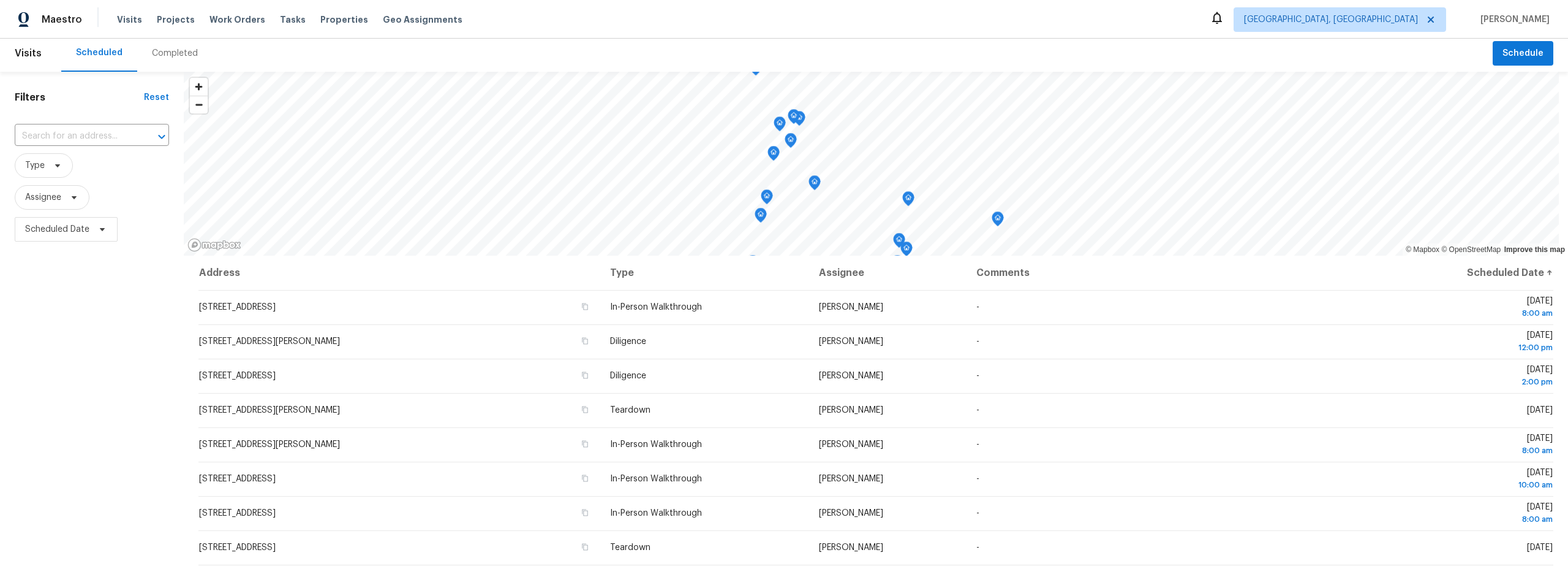
scroll to position [7, 0]
